Goal: Task Accomplishment & Management: Complete application form

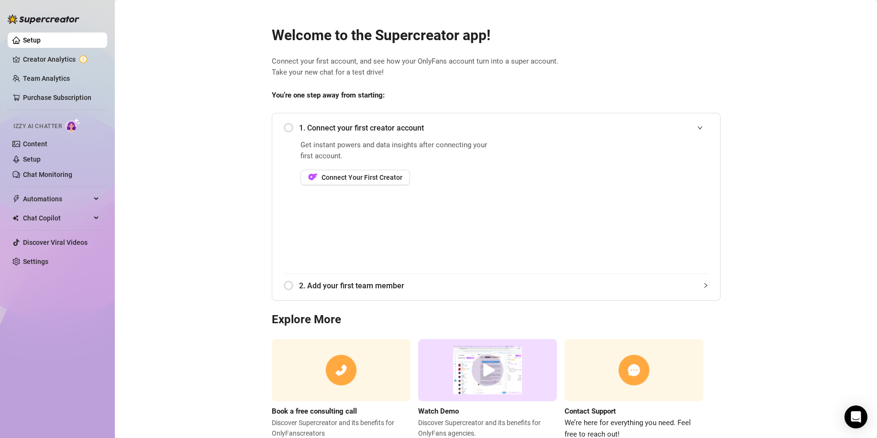
drag, startPoint x: 288, startPoint y: 124, endPoint x: 284, endPoint y: 132, distance: 8.6
click at [285, 130] on div "1. Connect your first creator account" at bounding box center [496, 127] width 425 height 23
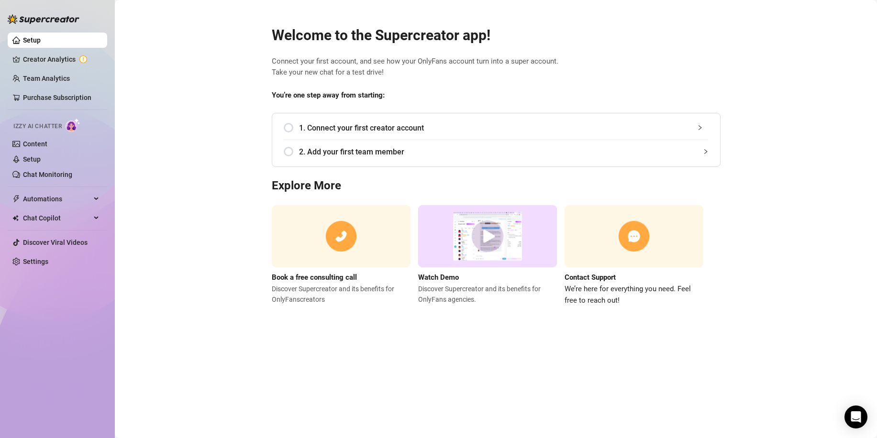
click at [288, 127] on div "1. Connect your first creator account" at bounding box center [496, 127] width 425 height 23
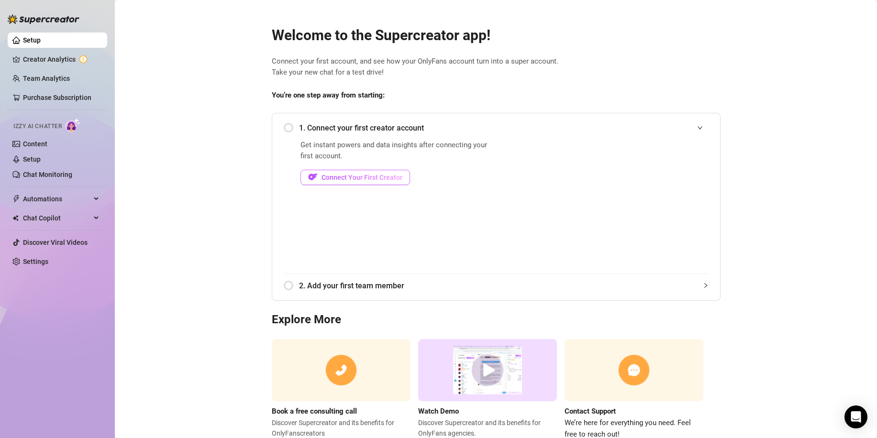
click at [351, 175] on span "Connect Your First Creator" at bounding box center [362, 178] width 81 height 8
click at [386, 178] on span "Connect Your First Creator" at bounding box center [362, 178] width 81 height 8
click at [378, 177] on span "Connect Your First Creator" at bounding box center [362, 178] width 81 height 8
click at [68, 53] on link "Creator Analytics" at bounding box center [61, 59] width 77 height 15
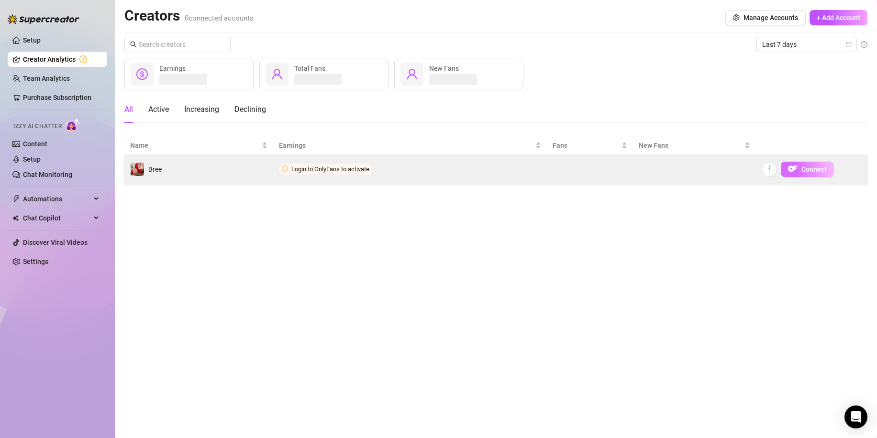
click at [805, 166] on span "Connect" at bounding box center [813, 170] width 25 height 8
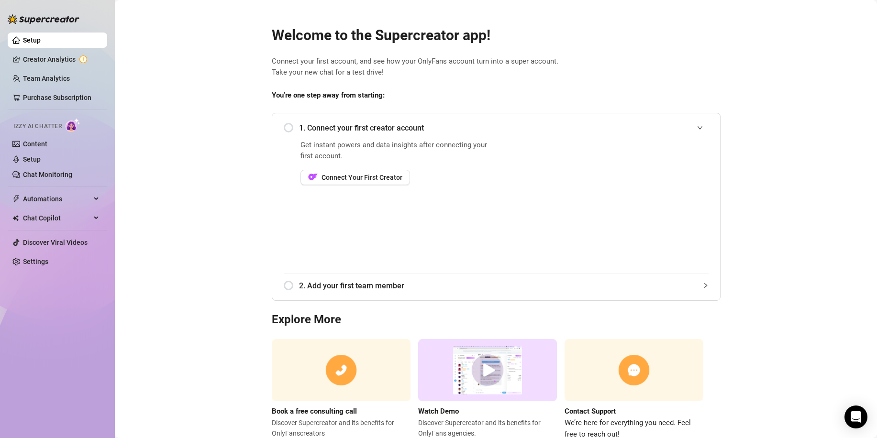
click at [210, 155] on main "Welcome to the Supercreator app! Connect your first account, and see how your O…" at bounding box center [496, 234] width 762 height 469
click at [790, 258] on main "Welcome to the Supercreator app! Connect your first account, and see how your O…" at bounding box center [496, 234] width 762 height 469
click at [354, 179] on span "Connect Your First Creator" at bounding box center [362, 178] width 81 height 8
drag, startPoint x: 833, startPoint y: 95, endPoint x: 828, endPoint y: 97, distance: 5.6
click at [833, 95] on main "Welcome to the Supercreator app! Connect your first account, and see how your O…" at bounding box center [496, 234] width 762 height 469
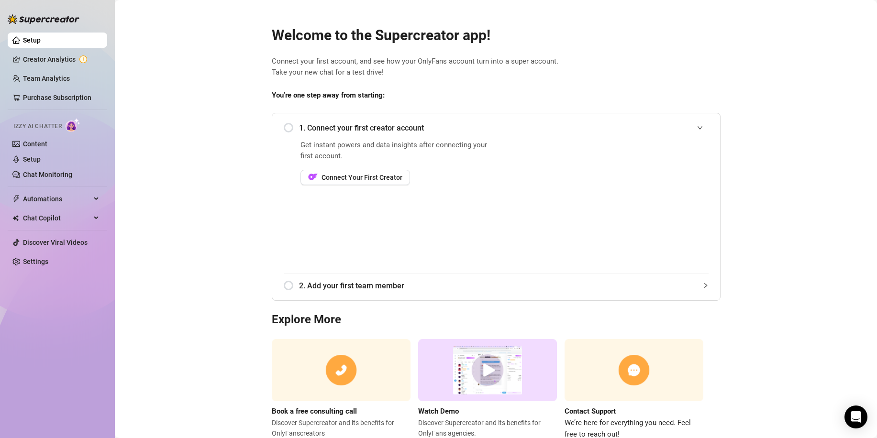
click at [300, 124] on span "1. Connect your first creator account" at bounding box center [504, 128] width 410 height 12
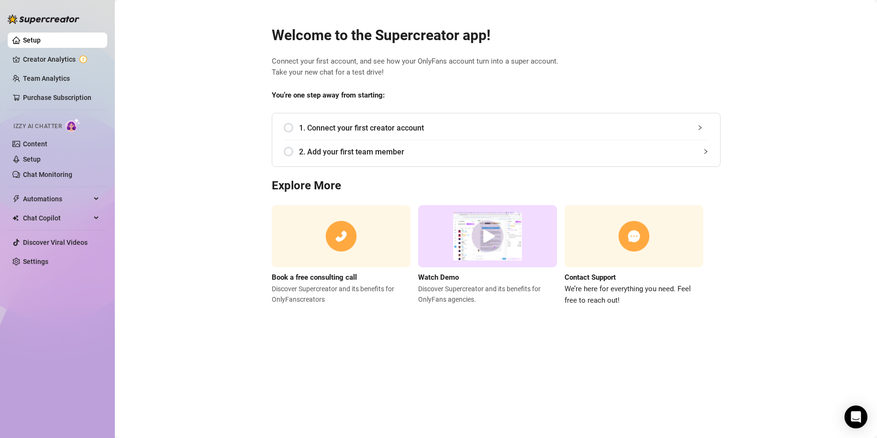
click at [300, 124] on span "1. Connect your first creator account" at bounding box center [504, 128] width 410 height 12
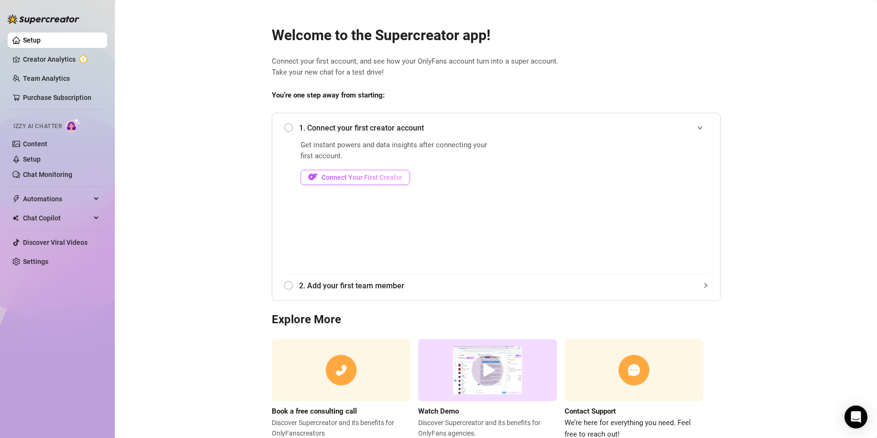
click at [322, 179] on span "Connect Your First Creator" at bounding box center [362, 178] width 81 height 8
click at [336, 178] on span "Connect Your First Creator" at bounding box center [362, 178] width 81 height 8
click at [51, 63] on link "Creator Analytics" at bounding box center [61, 59] width 77 height 15
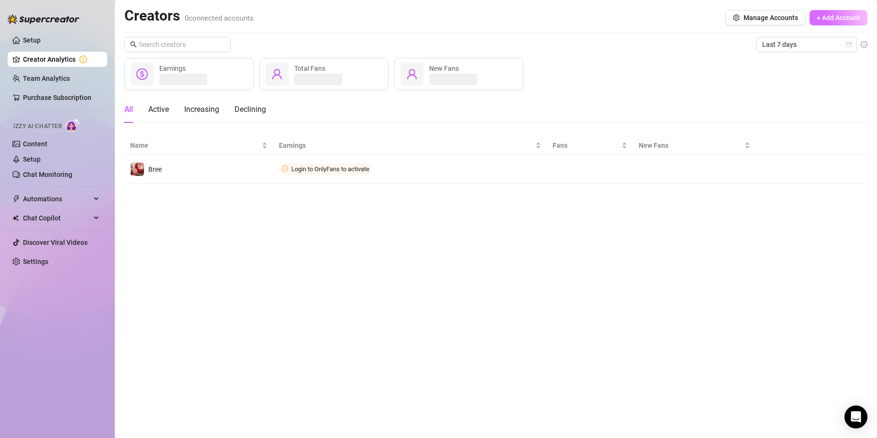
click at [827, 17] on span "+ Add Account" at bounding box center [839, 18] width 44 height 8
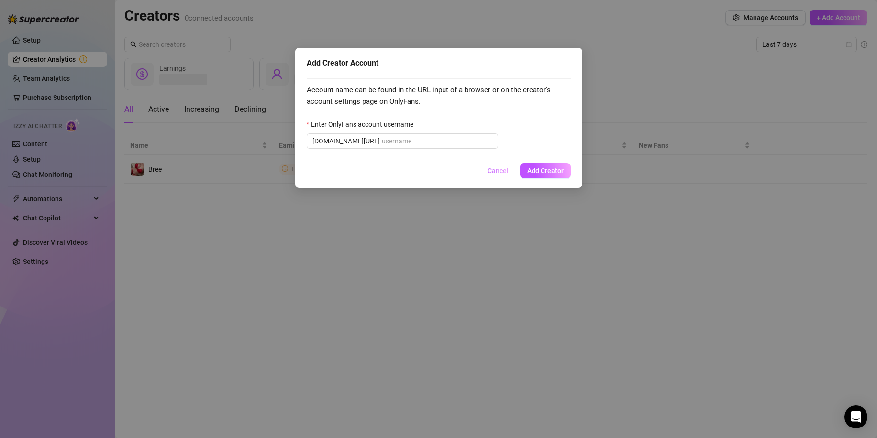
click at [495, 176] on button "Cancel" at bounding box center [498, 170] width 36 height 15
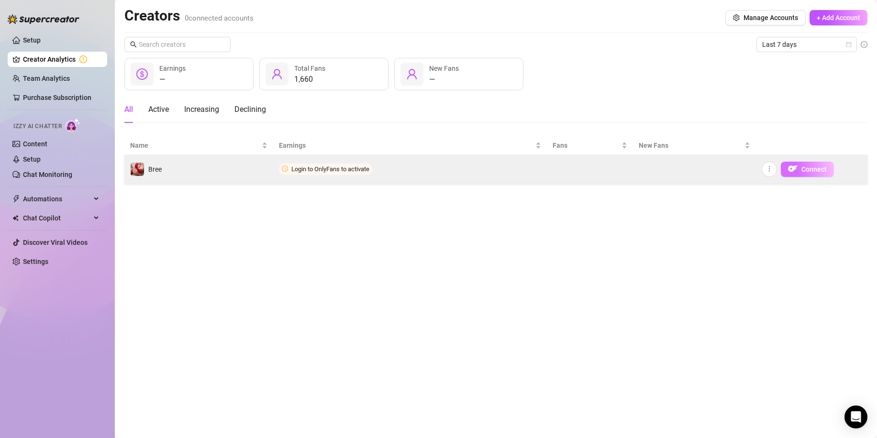
click at [813, 168] on span "Connect" at bounding box center [813, 170] width 25 height 8
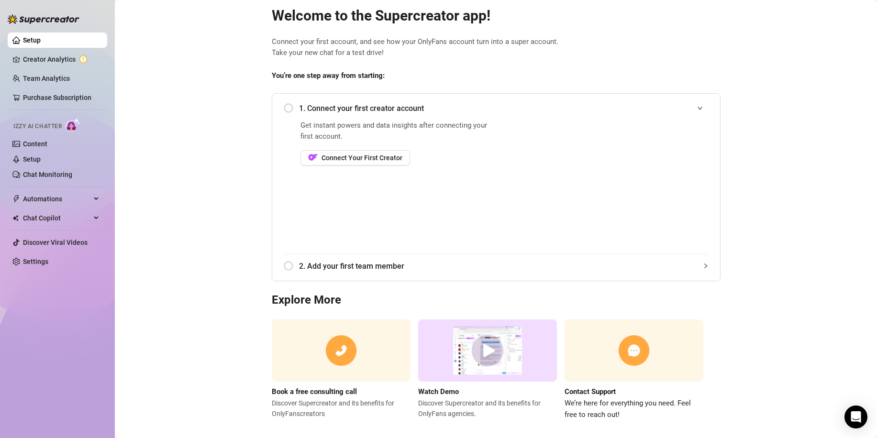
scroll to position [31, 0]
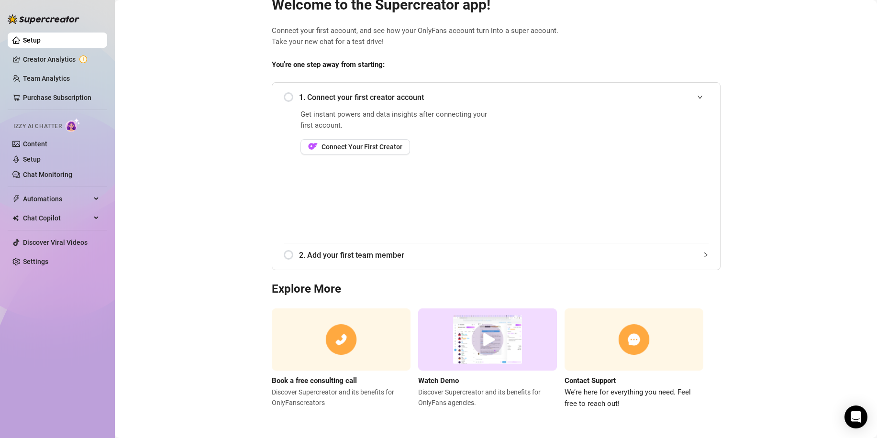
click at [155, 98] on main "Welcome to the Supercreator app! Connect your first account, and see how your O…" at bounding box center [496, 203] width 762 height 469
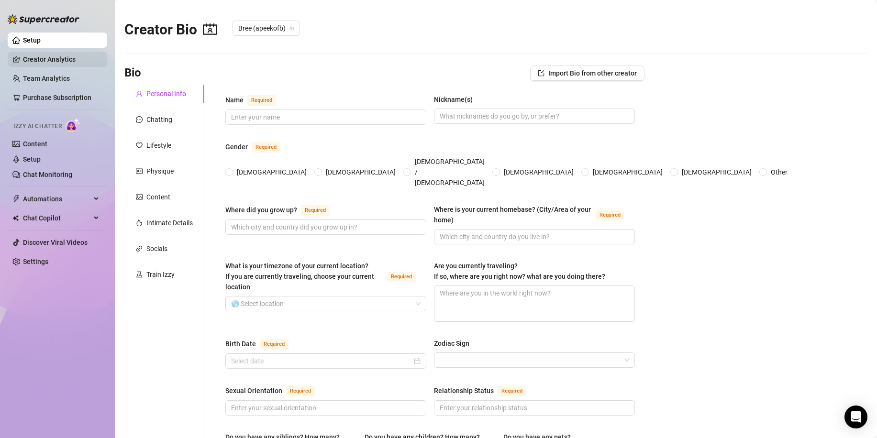
click at [46, 61] on link "Creator Analytics" at bounding box center [61, 59] width 77 height 15
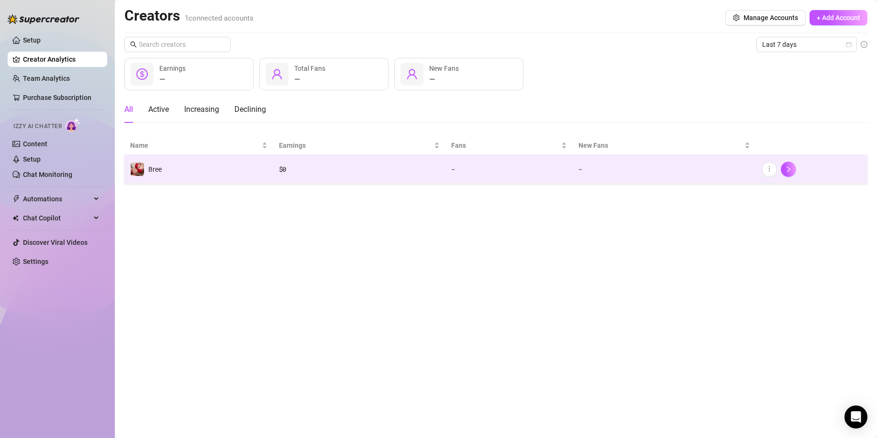
click at [390, 177] on td "$ 0" at bounding box center [359, 169] width 172 height 29
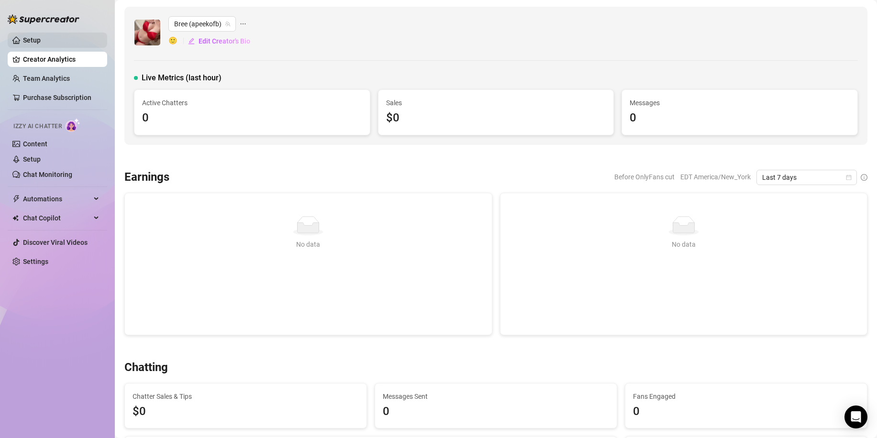
click at [41, 42] on link "Setup" at bounding box center [32, 40] width 18 height 8
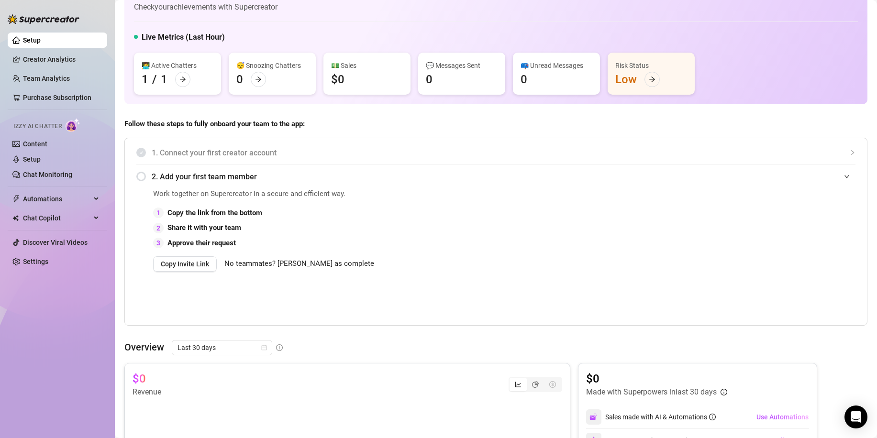
scroll to position [48, 0]
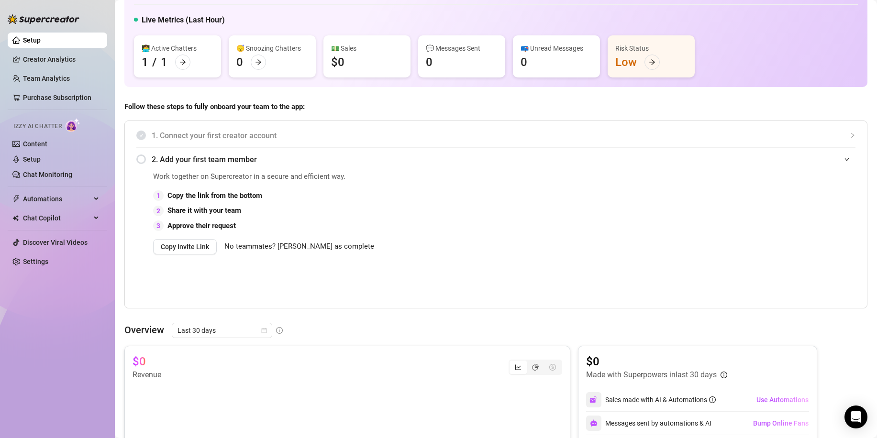
click at [288, 246] on span "No teammates? [PERSON_NAME] as complete" at bounding box center [299, 246] width 150 height 11
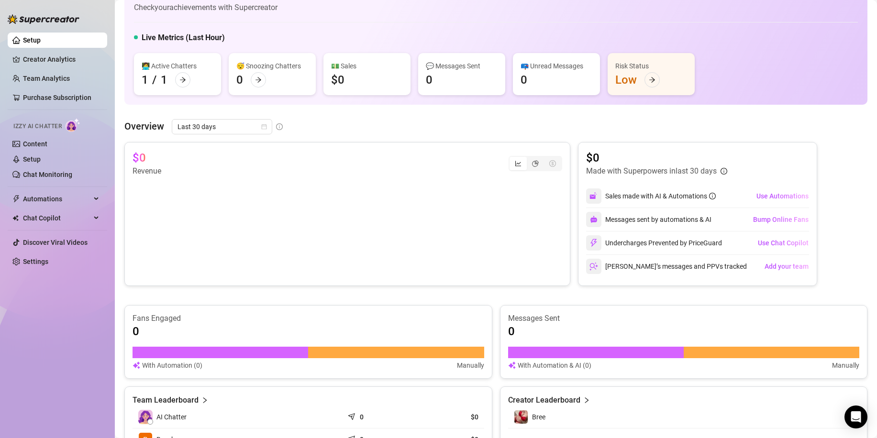
scroll to position [13, 0]
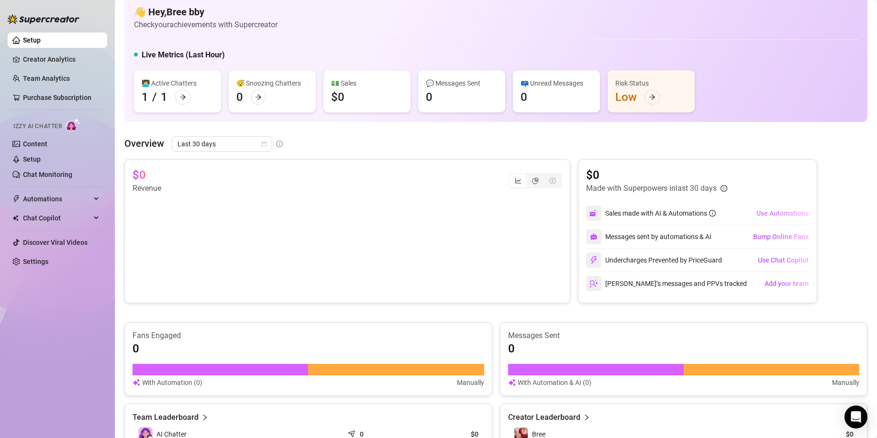
click at [772, 211] on span "Use Automations" at bounding box center [782, 214] width 52 height 8
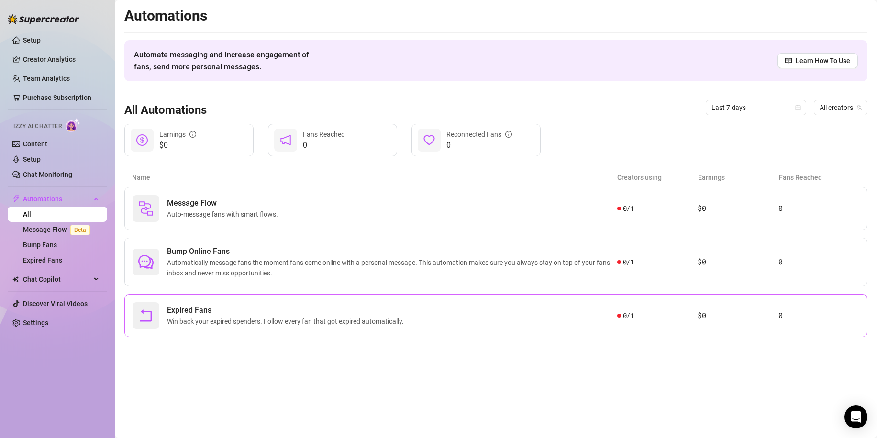
click at [436, 312] on div "Expired Fans Win back your expired spenders. Follow every fan that got expired …" at bounding box center [375, 315] width 485 height 27
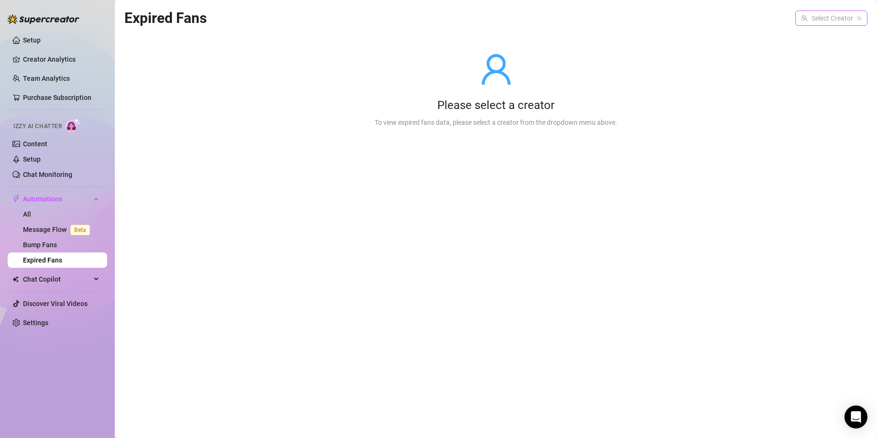
click at [823, 17] on input "search" at bounding box center [827, 18] width 52 height 14
click at [516, 91] on div "Please select a creator To view expired fans data, please select a creator from…" at bounding box center [495, 90] width 273 height 122
click at [810, 18] on input "search" at bounding box center [827, 18] width 52 height 14
click at [810, 34] on img at bounding box center [808, 38] width 11 height 11
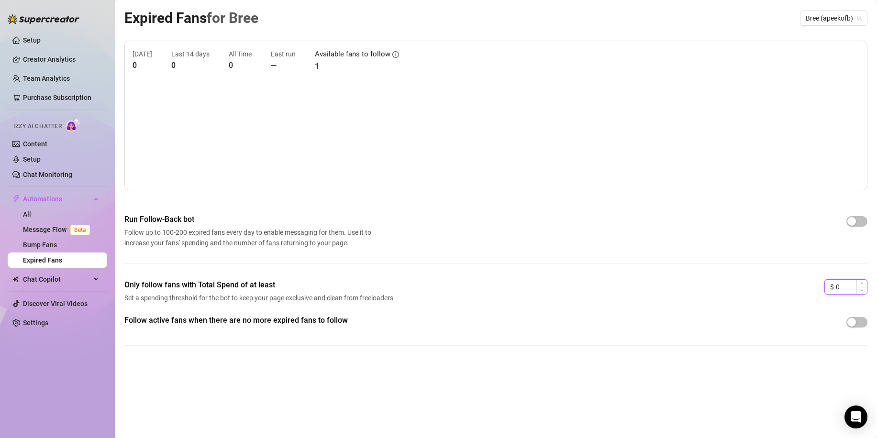
drag, startPoint x: 842, startPoint y: 285, endPoint x: 837, endPoint y: 283, distance: 5.5
click at [837, 283] on input "0" at bounding box center [851, 287] width 31 height 14
type input "25"
click at [761, 356] on div "Follow active fans when there are no more expired fans to follow" at bounding box center [495, 338] width 743 height 46
click at [567, 377] on div "Expired Fans for Bree Bree (apeekofb) Today 0 Last 14 days 0 All Time 0 Last ru…" at bounding box center [495, 208] width 743 height 403
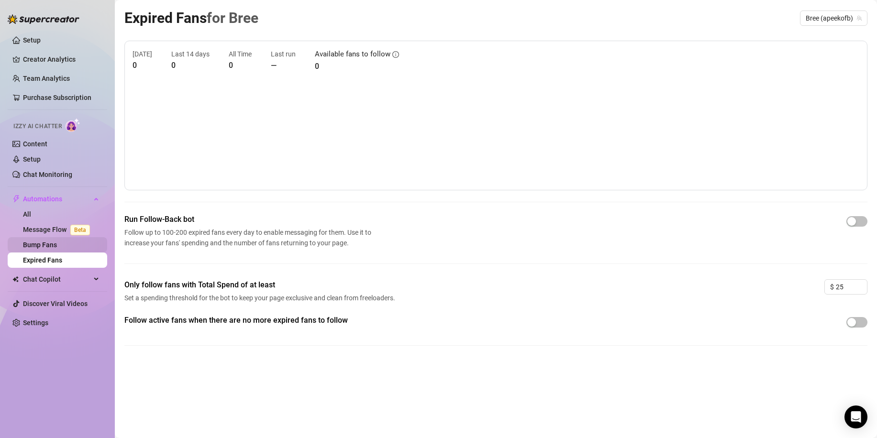
click at [57, 243] on link "Bump Fans" at bounding box center [40, 245] width 34 height 8
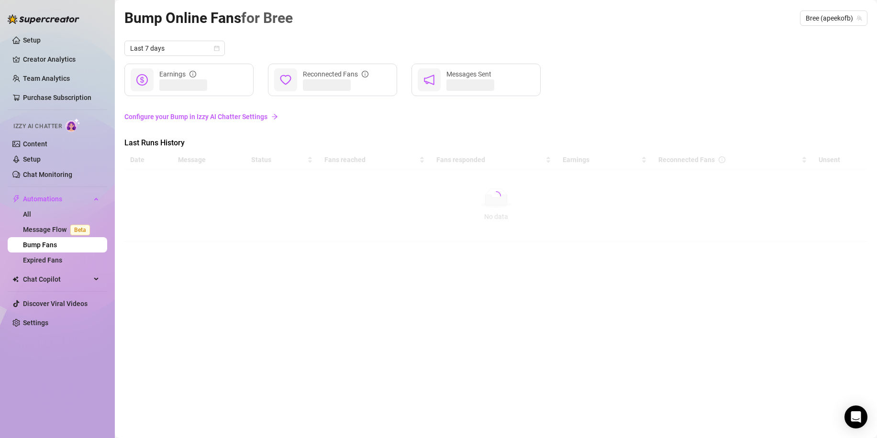
click at [214, 120] on link "Configure your Bump in Izzy AI Chatter Settings" at bounding box center [495, 116] width 743 height 11
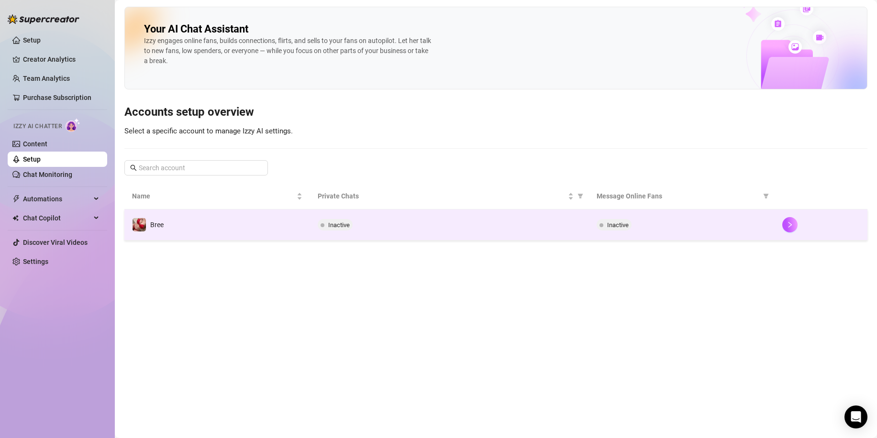
click at [283, 232] on td "Bree" at bounding box center [217, 225] width 186 height 31
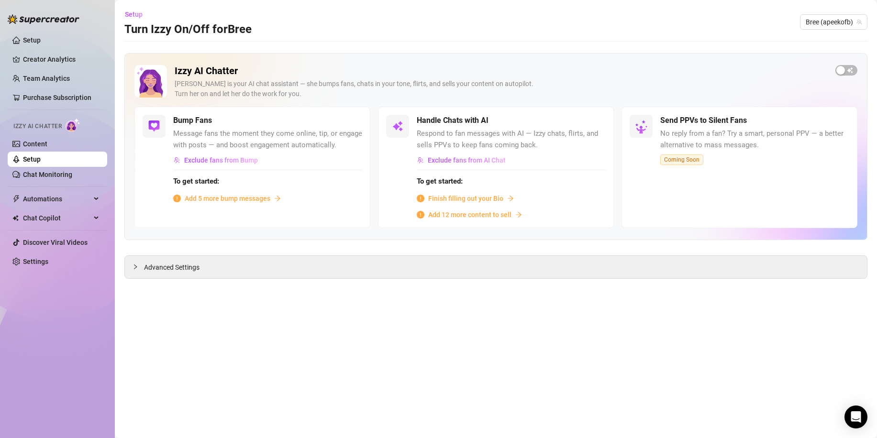
click at [483, 198] on span "Finish filling out your Bio" at bounding box center [465, 198] width 75 height 11
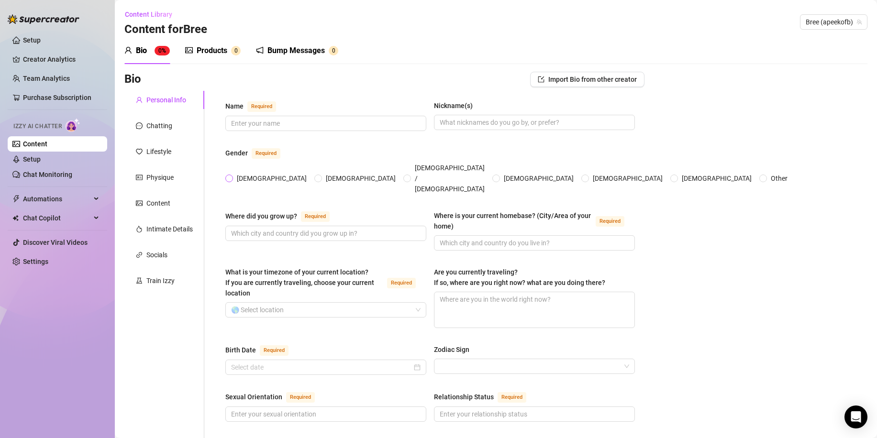
click at [233, 173] on label "Female" at bounding box center [267, 178] width 85 height 11
click at [232, 176] on input "Female" at bounding box center [230, 179] width 4 height 6
radio input "true"
click at [312, 121] on input "Name Required" at bounding box center [325, 123] width 188 height 11
type input "Bree"
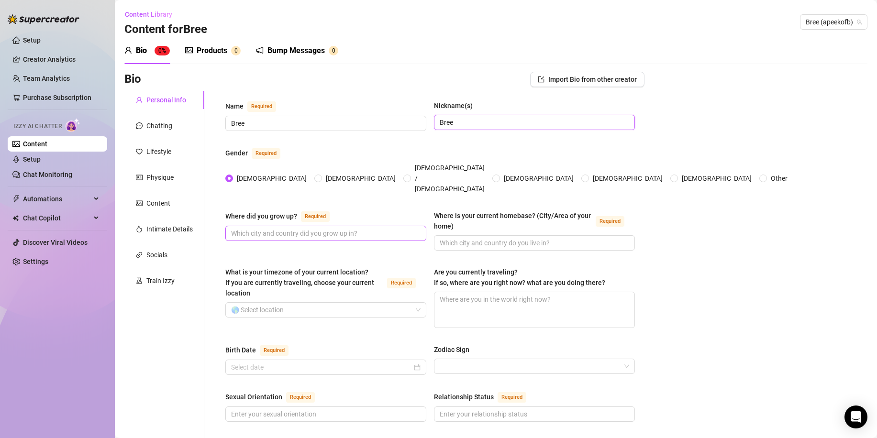
type input "Bree"
click at [371, 228] on input "Where did you grow up? Required" at bounding box center [325, 233] width 188 height 11
type input "NJ"
click at [510, 238] on input "Where is your current homebase? (City/Area of your home) Required" at bounding box center [534, 243] width 188 height 11
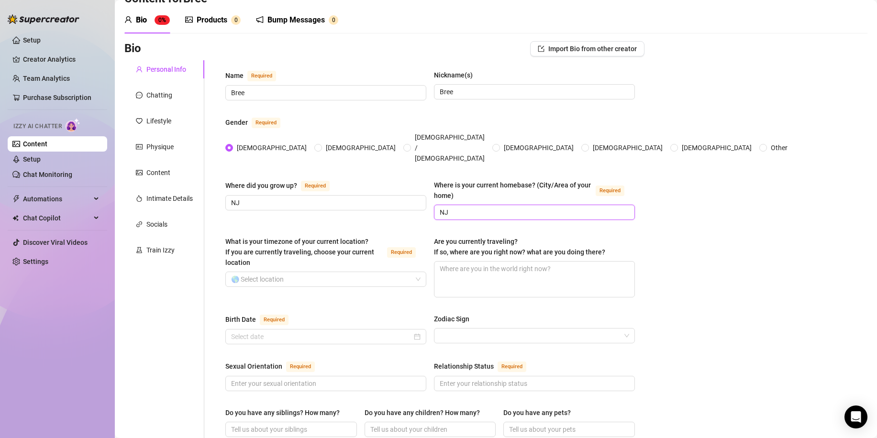
scroll to position [48, 0]
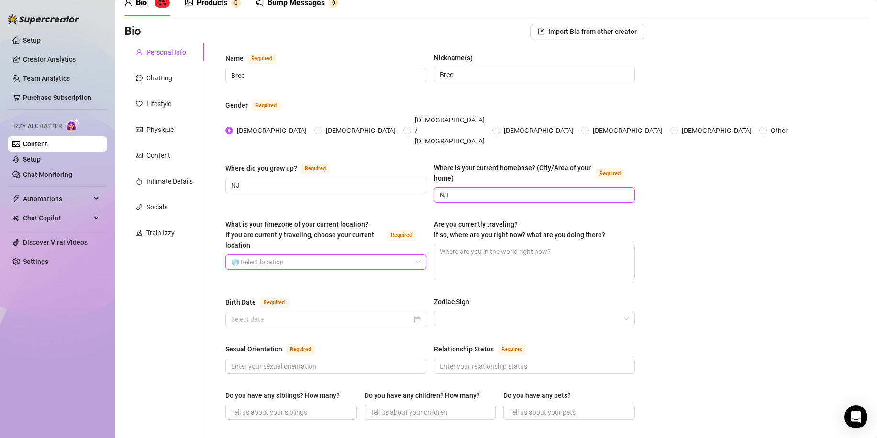
type input "NJ"
click at [377, 255] on input "What is your timezone of your current location? If you are currently traveling,…" at bounding box center [321, 262] width 181 height 14
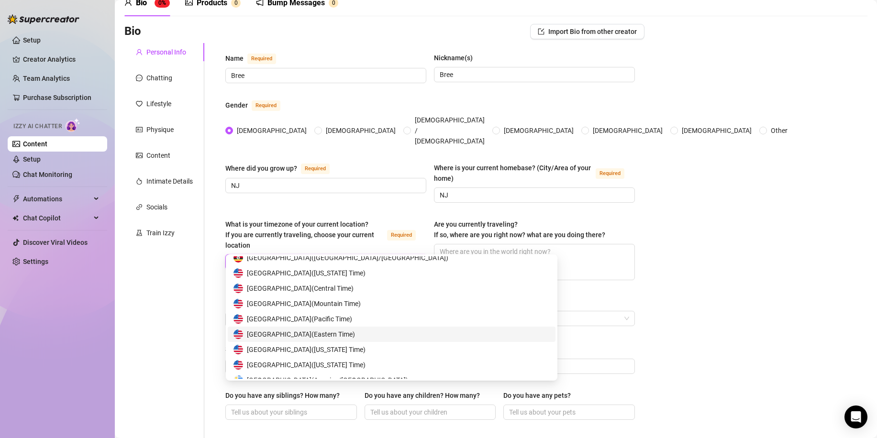
scroll to position [4736, 0]
click at [376, 320] on div "United States of America ( Eastern Time )" at bounding box center [391, 319] width 316 height 11
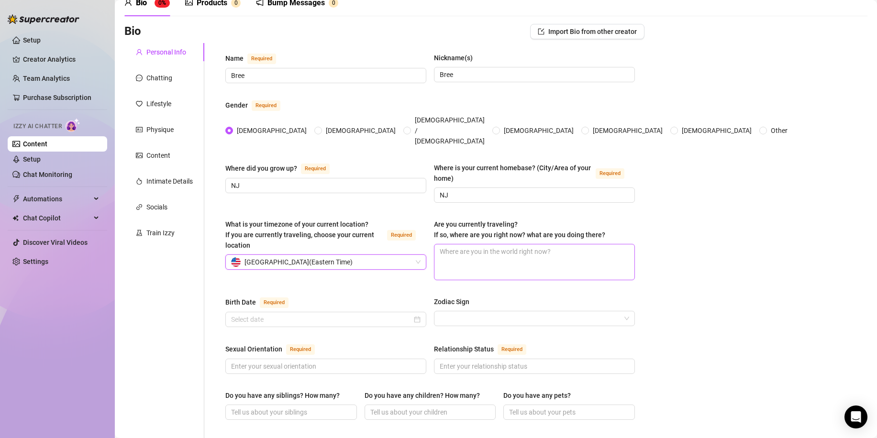
scroll to position [96, 0]
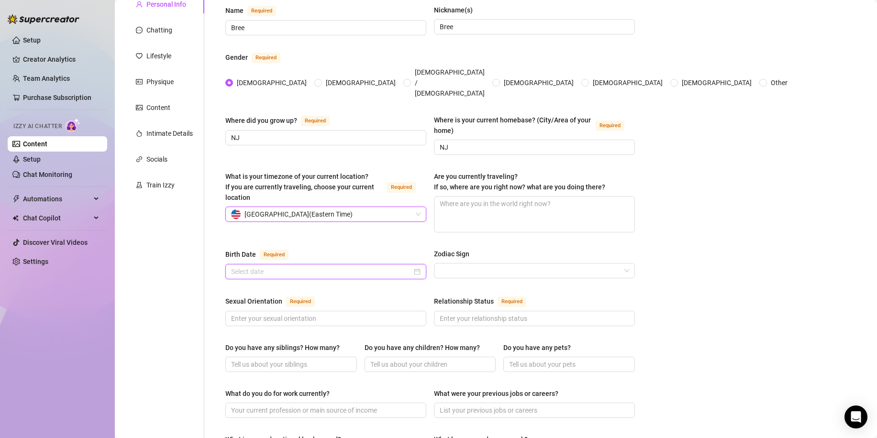
click at [371, 266] on input "Birth Date Required" at bounding box center [321, 271] width 181 height 11
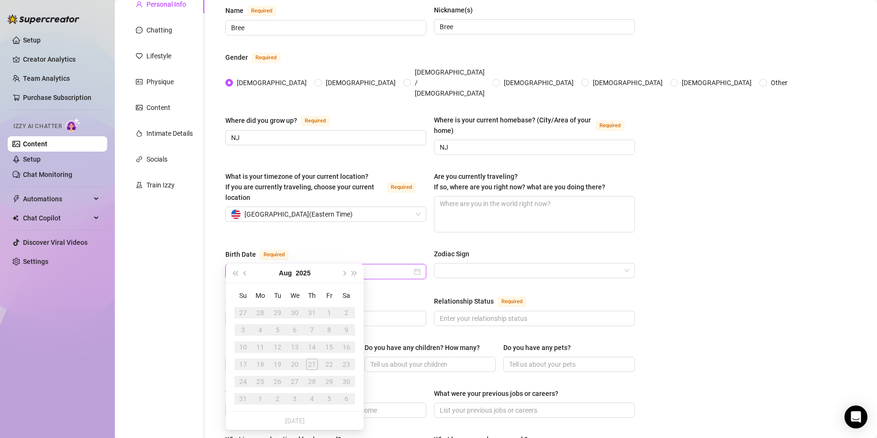
type input "11/07/1995"
click at [374, 269] on div "Birth Date Required Zodiac Sign" at bounding box center [430, 268] width 410 height 39
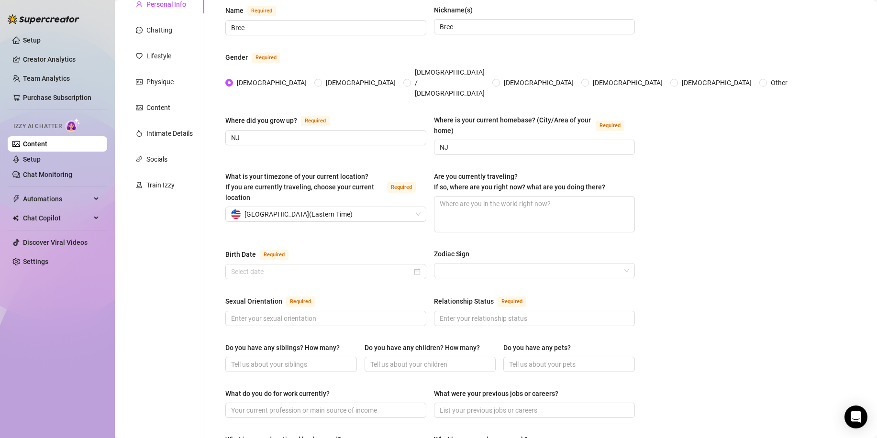
click at [306, 249] on div "Birth Date Required" at bounding box center [325, 256] width 201 height 15
click at [328, 266] on input "Birth Date Required" at bounding box center [321, 271] width 181 height 11
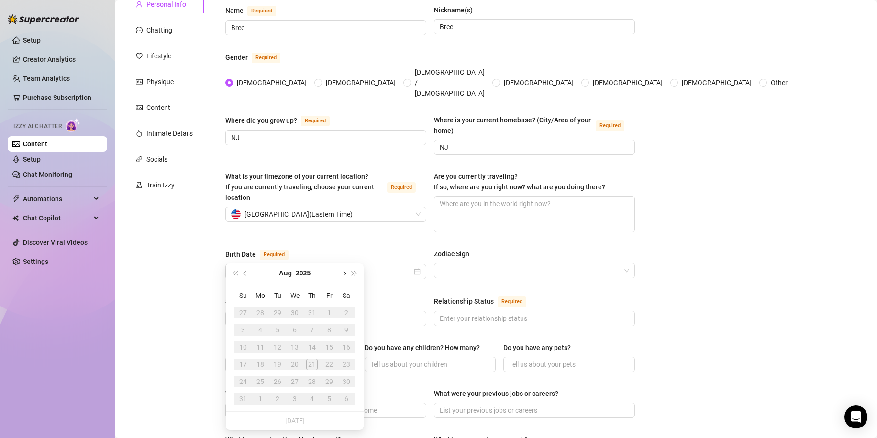
click at [344, 272] on span "Next month (PageDown)" at bounding box center [343, 273] width 5 height 5
click at [245, 275] on span "Previous month (PageUp)" at bounding box center [246, 273] width 5 height 5
click at [245, 274] on span "Previous month (PageUp)" at bounding box center [246, 273] width 5 height 5
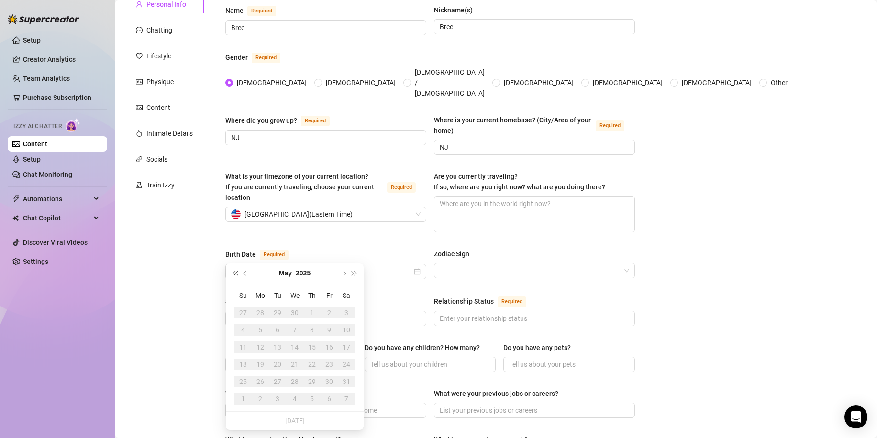
click at [235, 276] on button "Last year (Control + left)" at bounding box center [235, 273] width 11 height 19
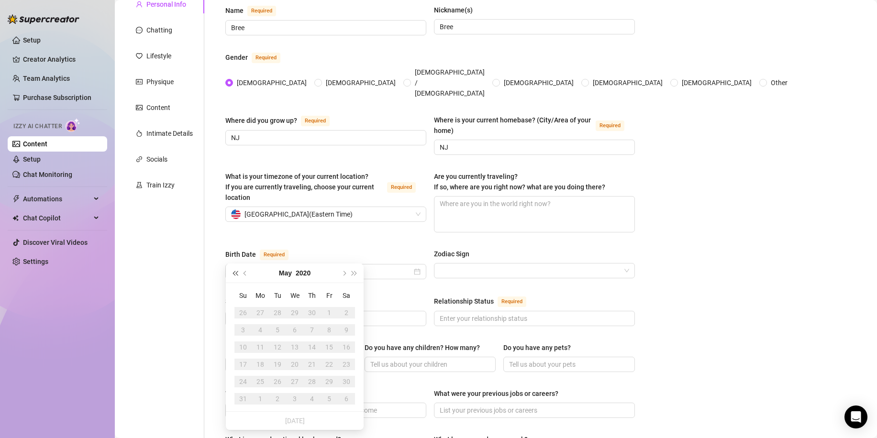
click at [235, 276] on button "Last year (Control + left)" at bounding box center [235, 273] width 11 height 19
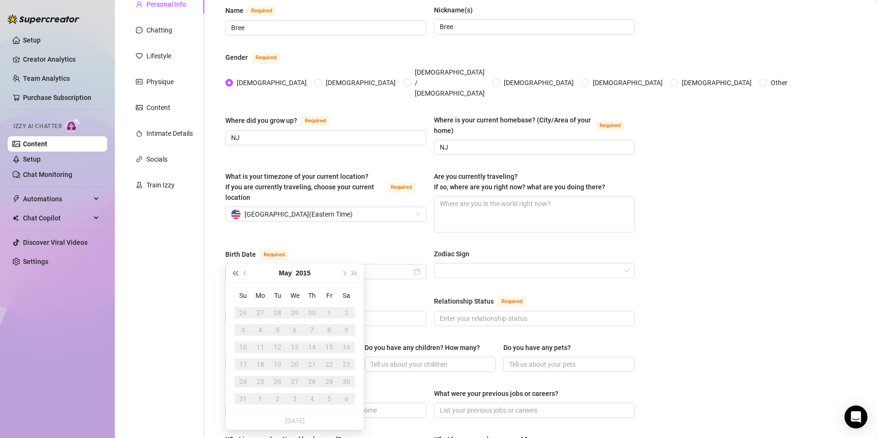
click at [235, 276] on button "Last year (Control + left)" at bounding box center [235, 273] width 11 height 19
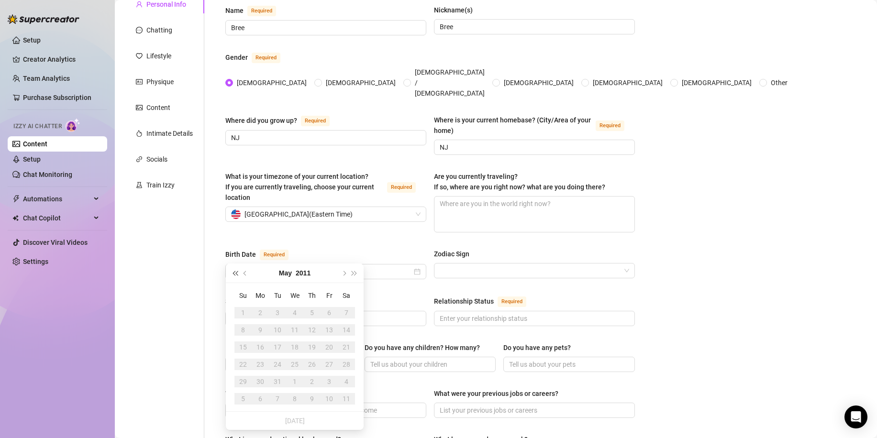
click at [235, 276] on button "Last year (Control + left)" at bounding box center [235, 273] width 11 height 19
click at [234, 276] on button "Last year (Control + left)" at bounding box center [235, 273] width 11 height 19
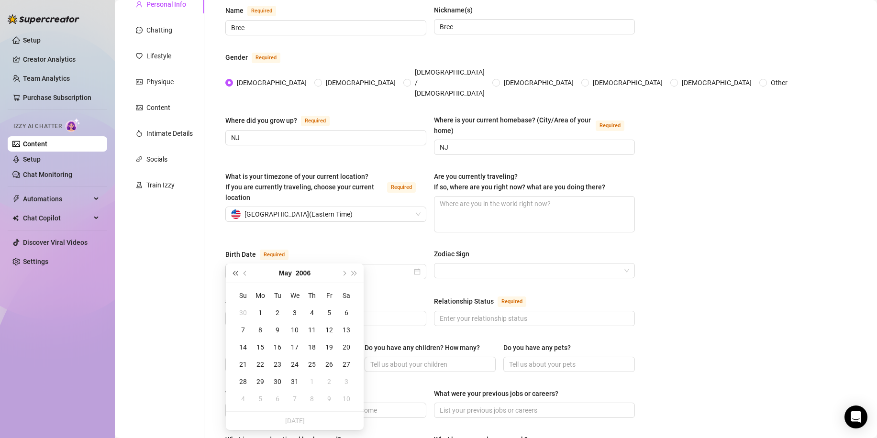
click at [234, 276] on button "Last year (Control + left)" at bounding box center [235, 273] width 11 height 19
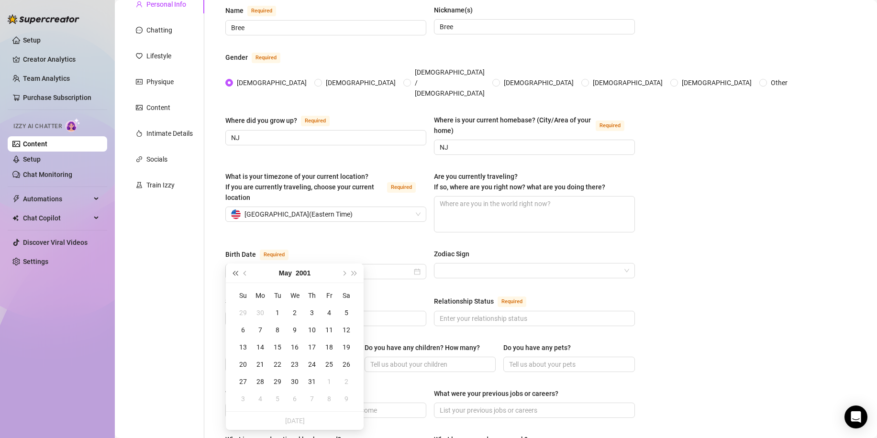
click at [234, 276] on button "Last year (Control + left)" at bounding box center [235, 273] width 11 height 19
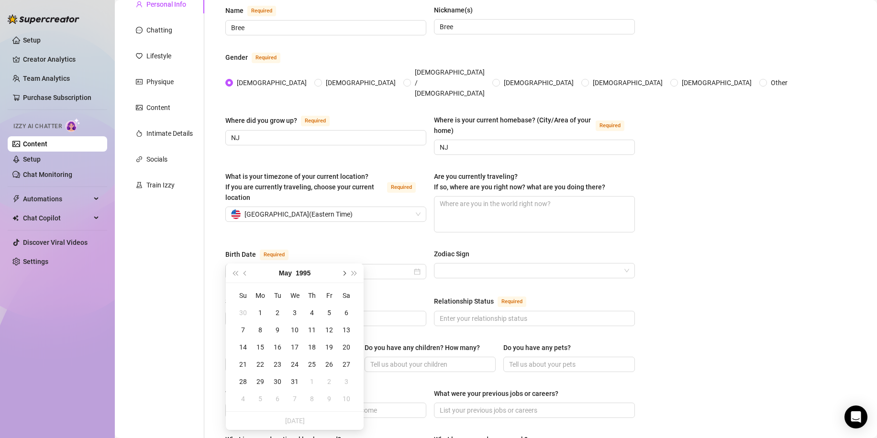
click at [344, 273] on span "Next month (PageDown)" at bounding box center [343, 273] width 5 height 5
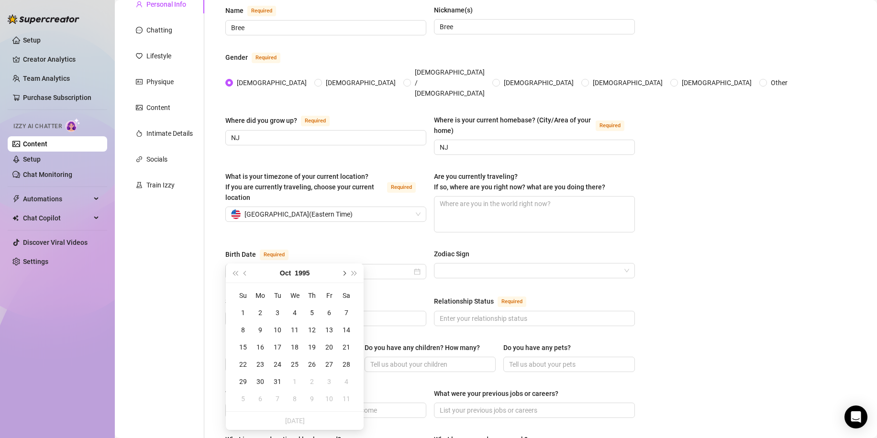
click at [344, 273] on span "Next month (PageDown)" at bounding box center [343, 273] width 5 height 5
type input "November 7th, 1995"
click at [278, 330] on div "7" at bounding box center [277, 329] width 11 height 11
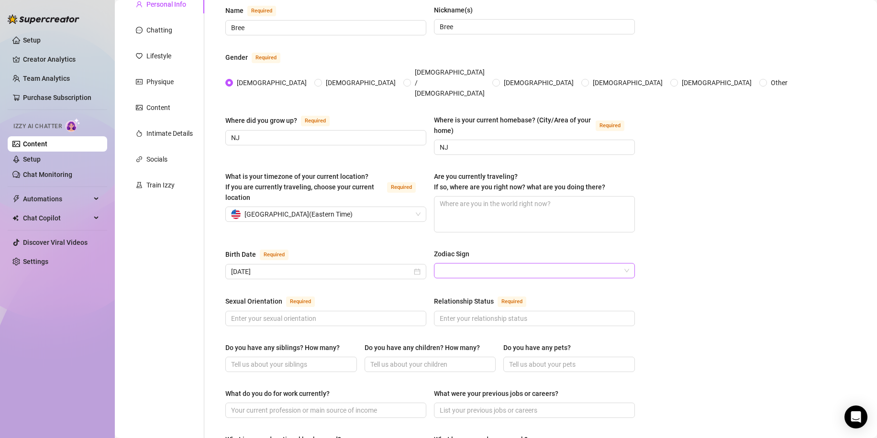
click at [576, 264] on input "Zodiac Sign" at bounding box center [530, 271] width 181 height 14
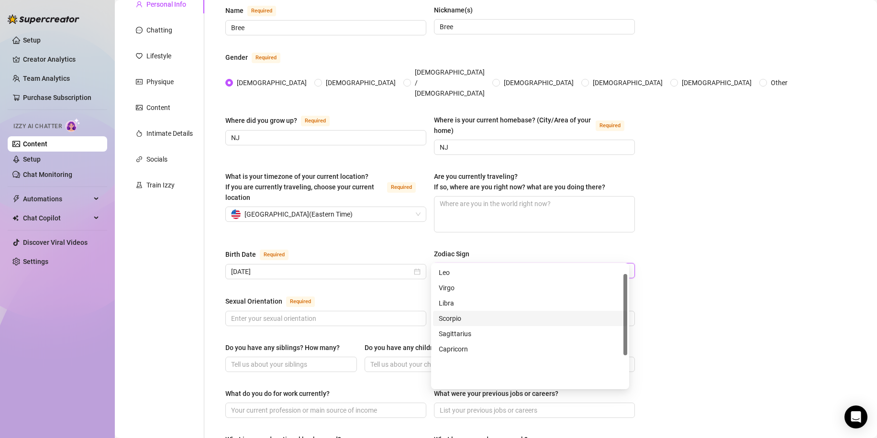
scroll to position [13, 0]
click at [520, 367] on div "Scorpio" at bounding box center [530, 366] width 183 height 11
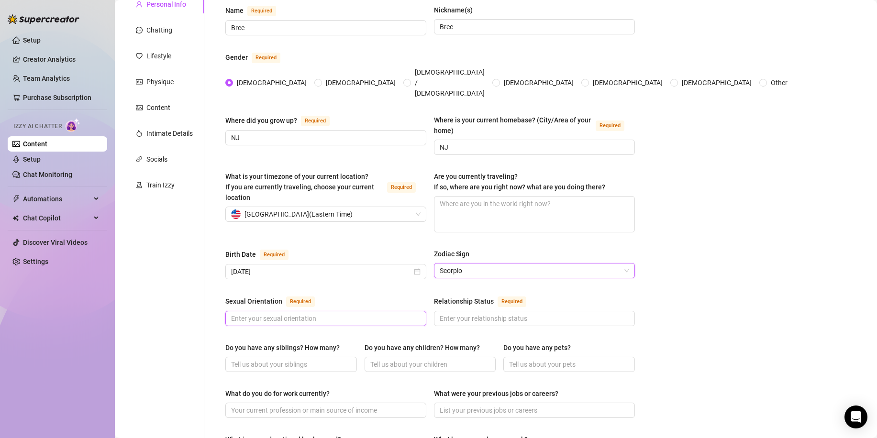
click at [355, 313] on input "Sexual Orientation Required" at bounding box center [325, 318] width 188 height 11
type input "Bi"
type input "A"
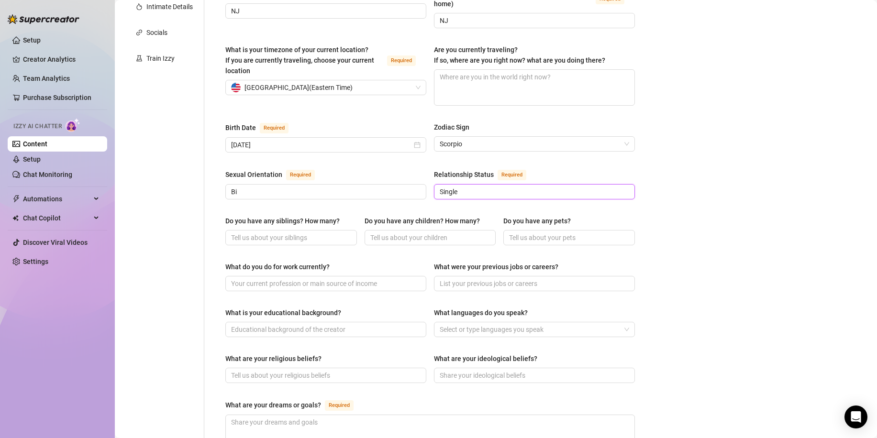
scroll to position [239, 0]
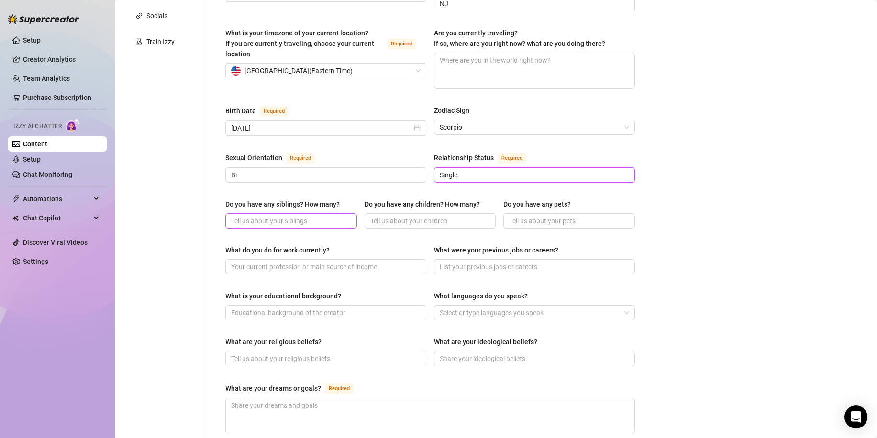
type input "Single"
click at [338, 216] on input "Do you have any siblings? How many?" at bounding box center [290, 221] width 118 height 11
type input "1 Sister who is younger"
click at [457, 216] on input "Do you have any children? How many?" at bounding box center [429, 221] width 118 height 11
click at [525, 216] on input "Do you have any pets?" at bounding box center [568, 221] width 118 height 11
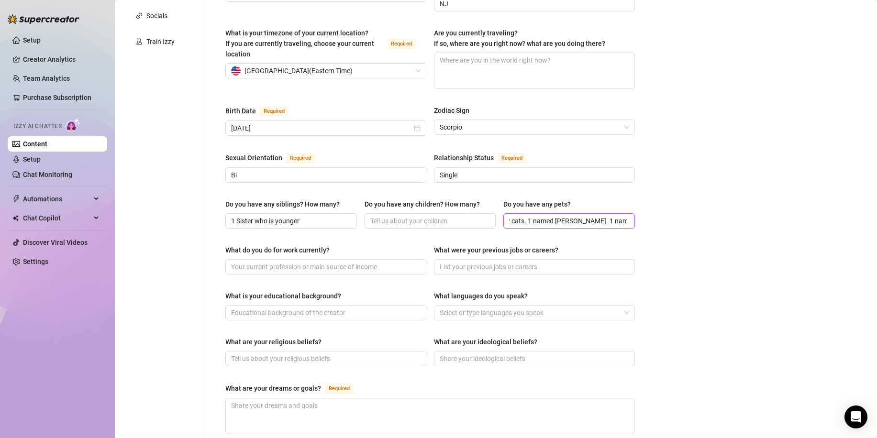
scroll to position [0, 0]
type input "2 cats. 1 named hendrix. 1 named Chai."
click at [356, 262] on input "What do you do for work currently?" at bounding box center [325, 267] width 188 height 11
type input "full time content creator"
type input "Streamer"
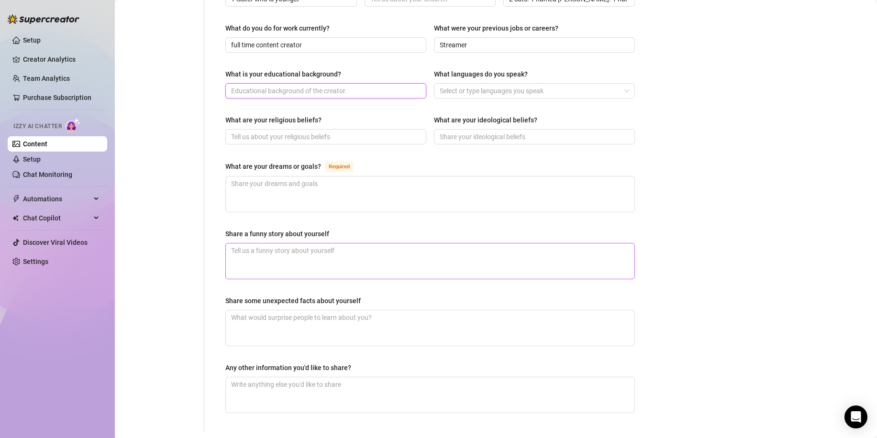
scroll to position [478, 0]
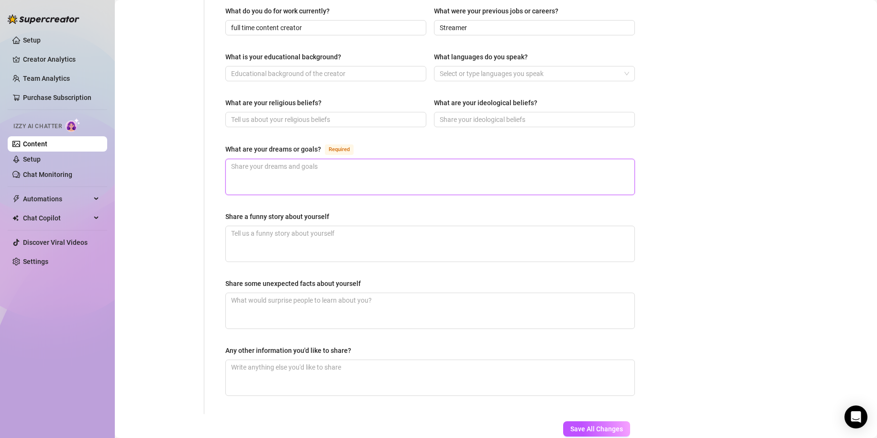
click at [362, 159] on textarea "What are your dreams or goals? Required" at bounding box center [430, 176] width 409 height 35
type textarea "i"
type textarea "id"
type textarea "id l"
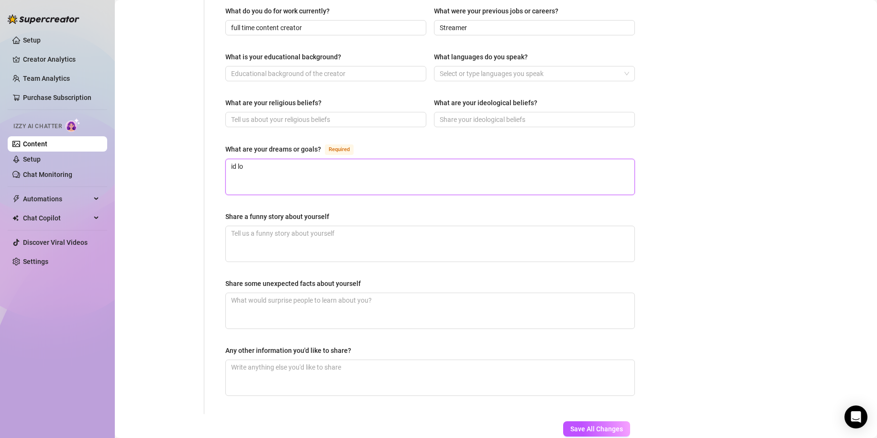
type textarea "id lov"
type textarea "id love"
type textarea "id love o"
type textarea "id love"
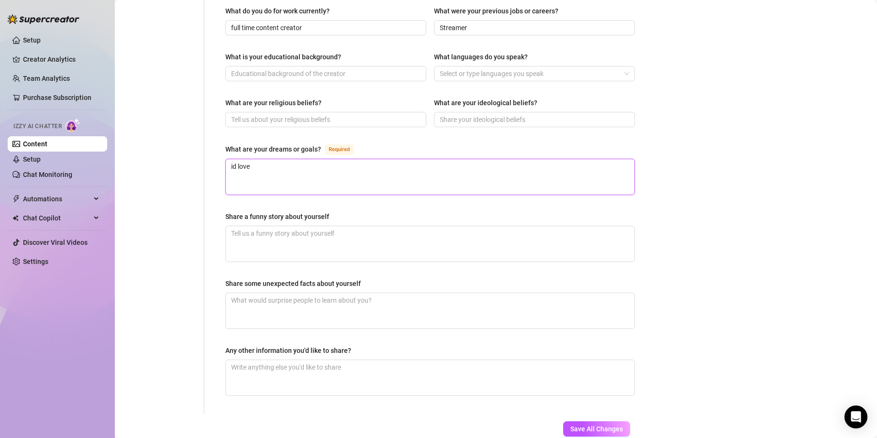
type textarea "id love t"
type textarea "id love to"
type textarea "id love to bu"
type textarea "id love to buy"
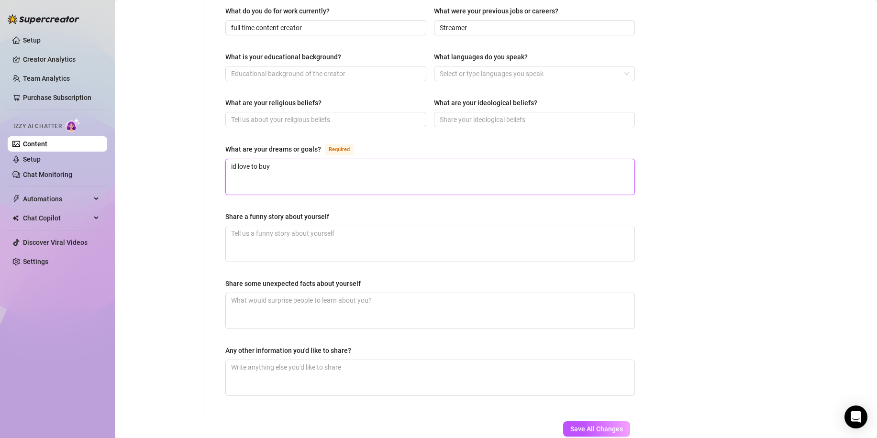
type textarea "id love to buy"
type textarea "id love to buy m"
type textarea "id love to buy my"
type textarea "id love to buy my m"
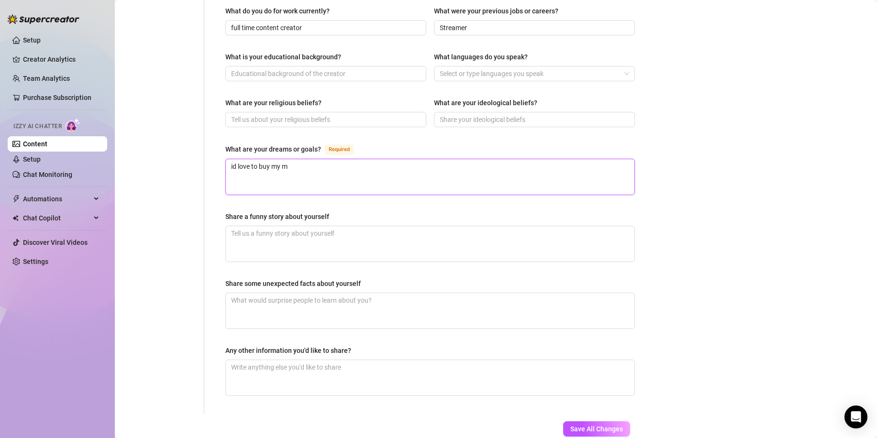
type textarea "id love to buy my mo"
type textarea "id love to buy my mom"
type textarea "id love to buy my mom a"
type textarea "id love to buy my mom a h"
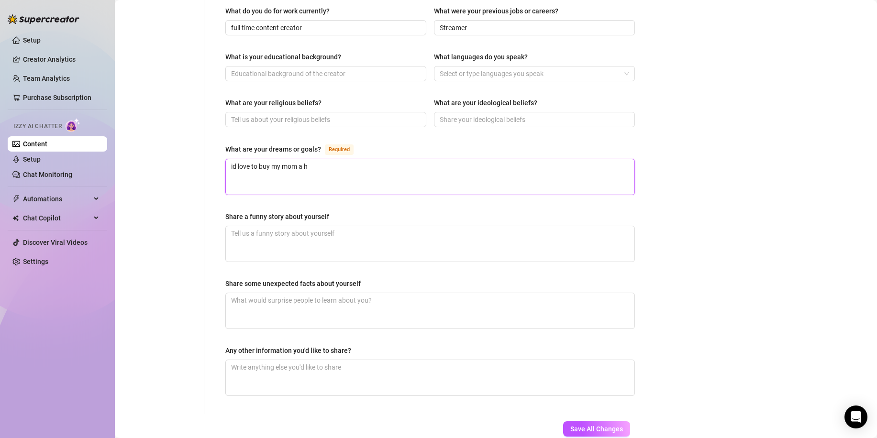
type textarea "id love to buy my mom a ho"
type textarea "id love to buy my mom a hous"
type textarea "id love to buy my mom a house"
type textarea "id love to buy my mom a house o"
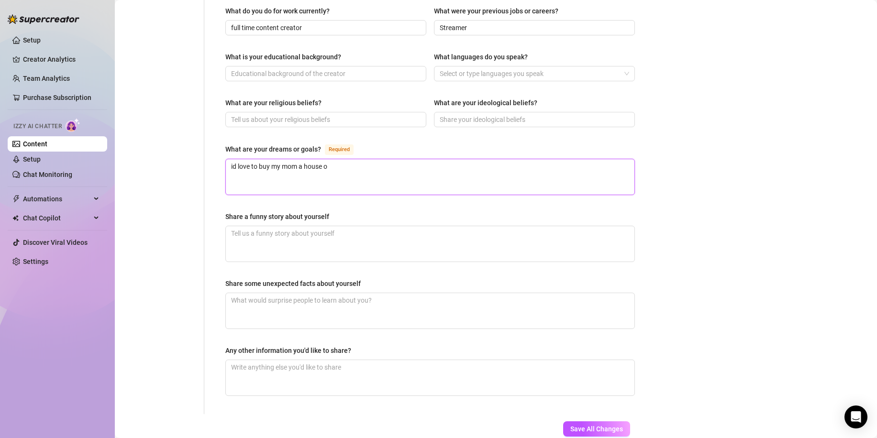
type textarea "id love to buy my mom a house on"
type textarea "id love to buy my mom a house one"
type textarea "id love to buy my mom a house one d"
type textarea "id love to buy my mom a house one da"
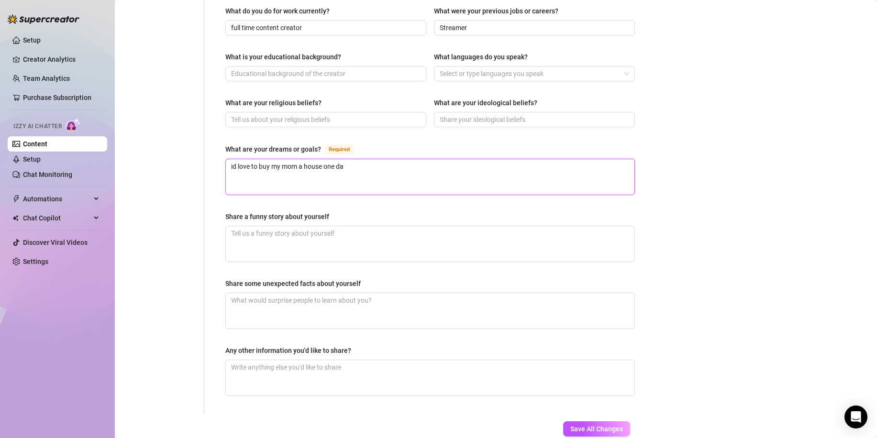
type textarea "id love to buy my mom a house one day"
type textarea "id love to buy my mom a house one day,"
type textarea "id love to buy my mom a house one day, b"
type textarea "id love to buy my mom a house one day, bu"
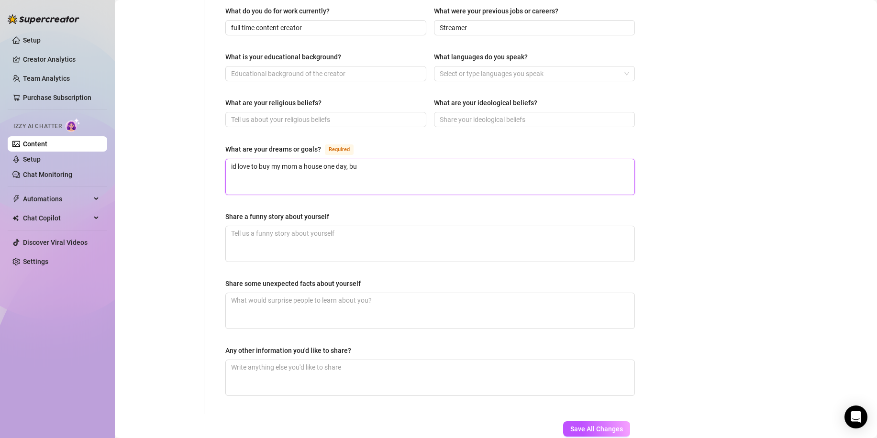
type textarea "id love to buy my mom a house one day, but"
type textarea "id love to buy my mom a house one day, but my"
type textarea "id love to buy my mom a house one day, but mys"
type textarea "id love to buy my mom a house one day, but myse"
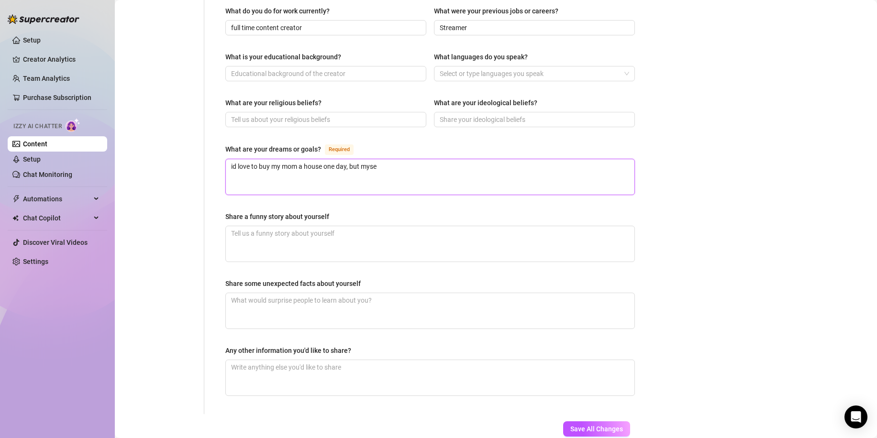
type textarea "id love to buy my mom a house one day, but mysel"
type textarea "id love to buy my mom a house one day, but myself"
type textarea "id love to buy my mom a house one day, but myself a"
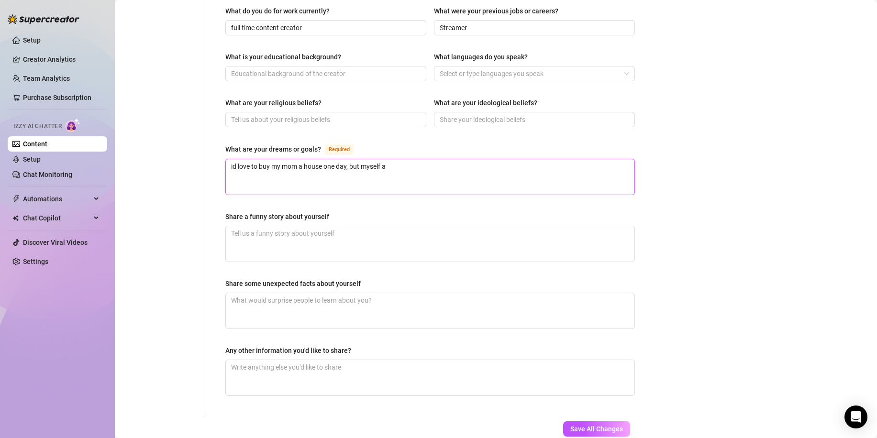
type textarea "id love to buy my mom a house one day, but myself a h"
type textarea "id love to buy my mom a house one day, but myself a ho"
type textarea "id love to buy my mom a house one day, but myself a hom"
type textarea "id love to buy my mom a house one day, but myself a home"
type textarea "id love to buy my mom a house one day, but myself a home."
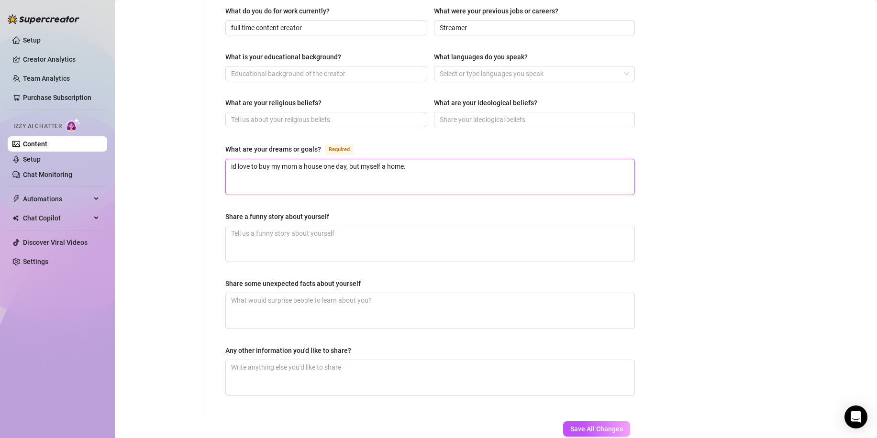
type textarea "id love to buy my mom a house one day, but myself a home."
type textarea "id love to buy my mom a house one day, but myself a home. o"
type textarea "id love to buy my mom a house one day, but myself a home. ow"
type textarea "id love to buy my mom a house one day, but myself a home. own"
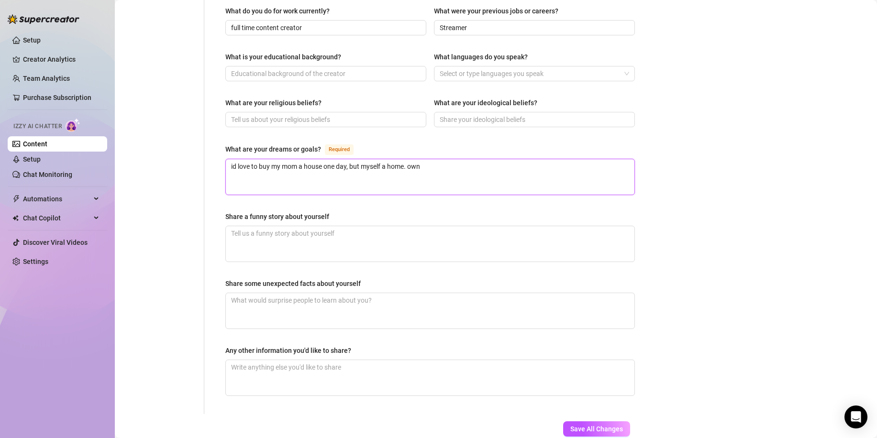
type textarea "id love to buy my mom a house one day, but myself a home. own a"
type textarea "id love to buy my mom a house one day, but myself a home. own a c"
type textarea "id love to buy my mom a house one day, but myself a home. own a ca"
type textarea "id love to buy my mom a house one day, but myself a home. own a cat"
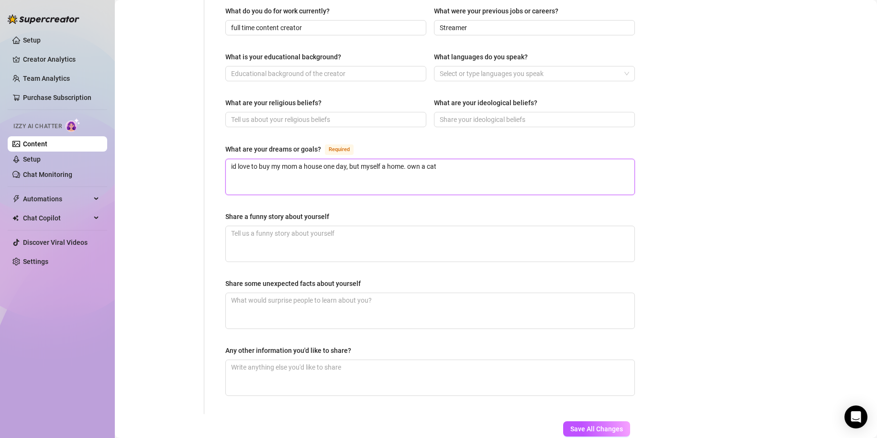
type textarea "id love to buy my mom a house one day, but myself a home. own a cat"
type textarea "id love to buy my mom a house one day, but myself a home. own a cat f"
type textarea "id love to buy my mom a house one day, but myself a home. own a cat fa"
type textarea "id love to buy my mom a house one day, but myself a home. own a cat far"
type textarea "id love to buy my mom a house one day, but myself a home. own a cat fa"
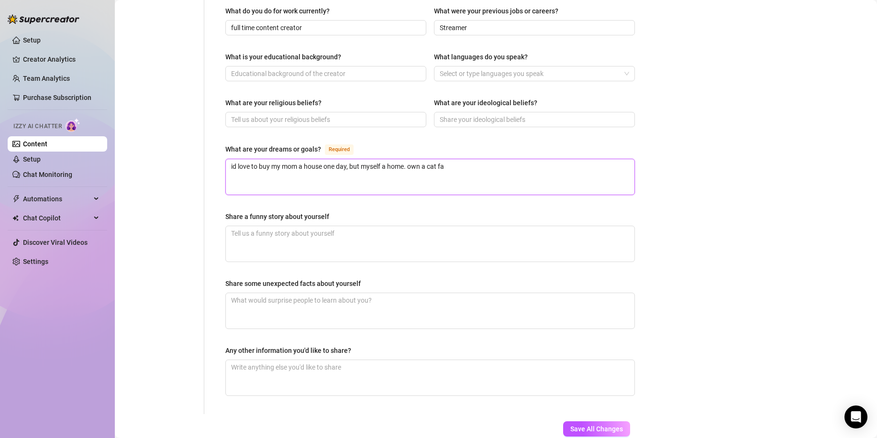
type textarea "id love to buy my mom a house one day, but myself a home. own a cat f"
type textarea "id love to buy my mom a house one day, but myself a home. own a cat"
type textarea "id love to buy my mom a house one day, but myself a home. own a ca"
type textarea "id love to buy my mom a house one day, but myself a home. own a c"
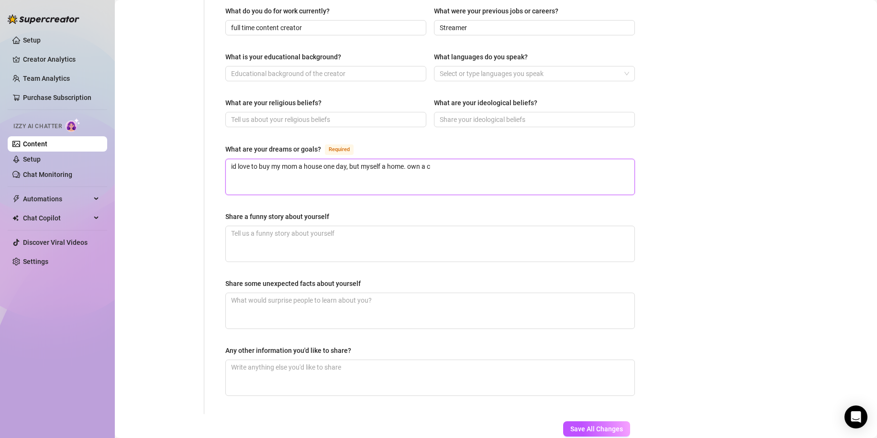
type textarea "id love to buy my mom a house one day, but myself a home. own a"
type textarea "id love to buy my mom a house one day, but myself a home. own"
type textarea "id love to buy my mom a house one day, but myself a home. ow"
type textarea "id love to buy my mom a house one day, but myself a home. o"
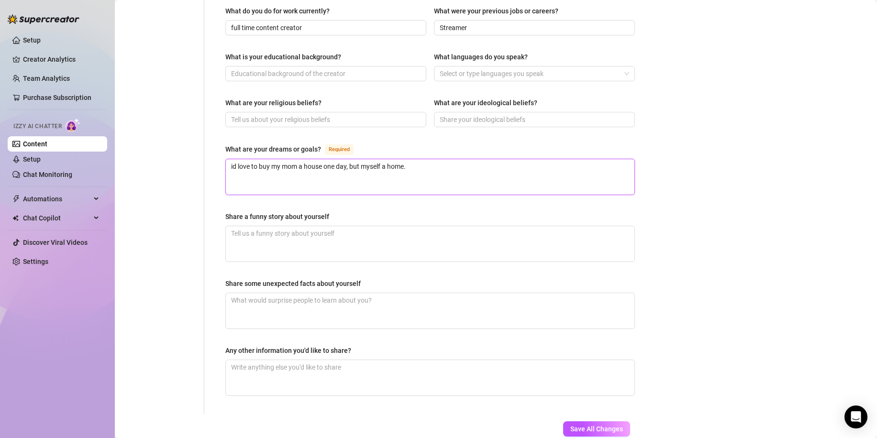
scroll to position [504, 0]
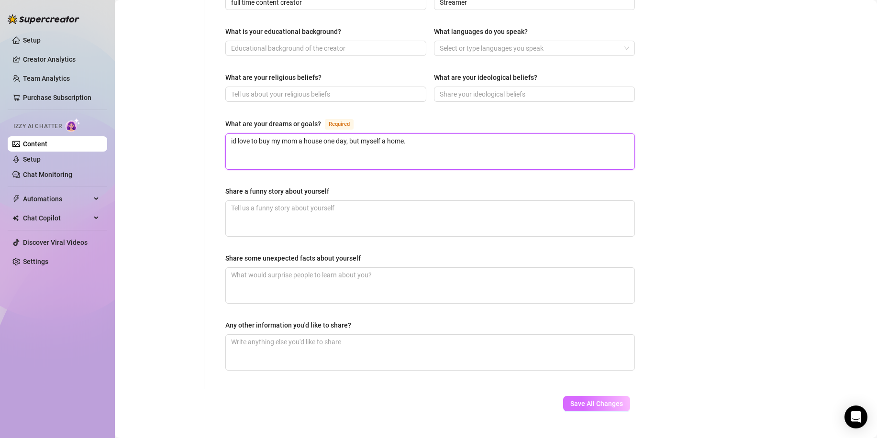
type textarea "id love to buy my mom a house one day, but myself a home."
click at [608, 400] on span "Save All Changes" at bounding box center [596, 404] width 53 height 8
type input "2 cats. 1 named hendrix. 1 named Chai."
type textarea "id love to buy my mom a house one day, but myself a home."
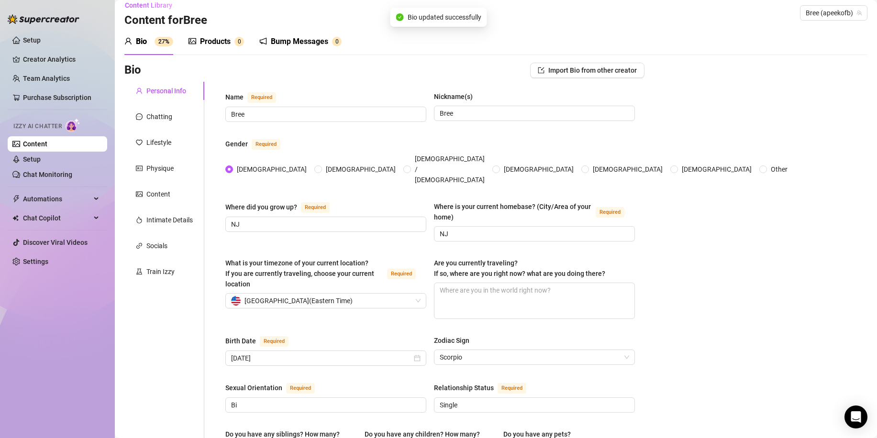
scroll to position [0, 0]
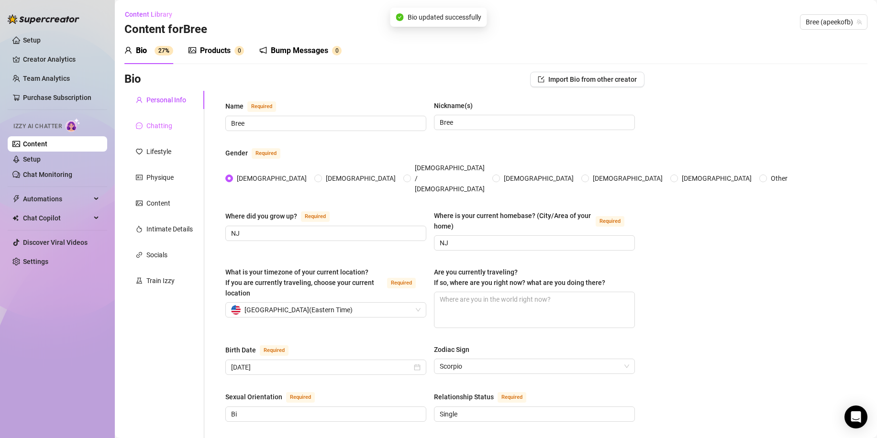
click at [173, 129] on div "Chatting" at bounding box center [164, 126] width 80 height 18
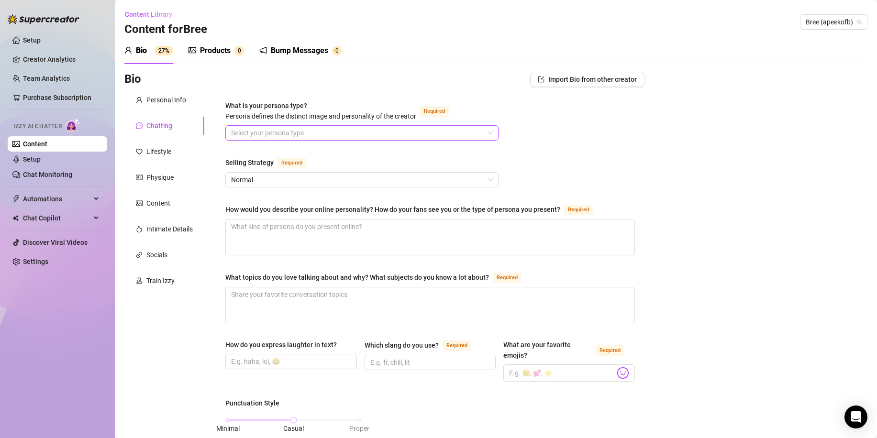
click at [485, 131] on span at bounding box center [362, 133] width 262 height 14
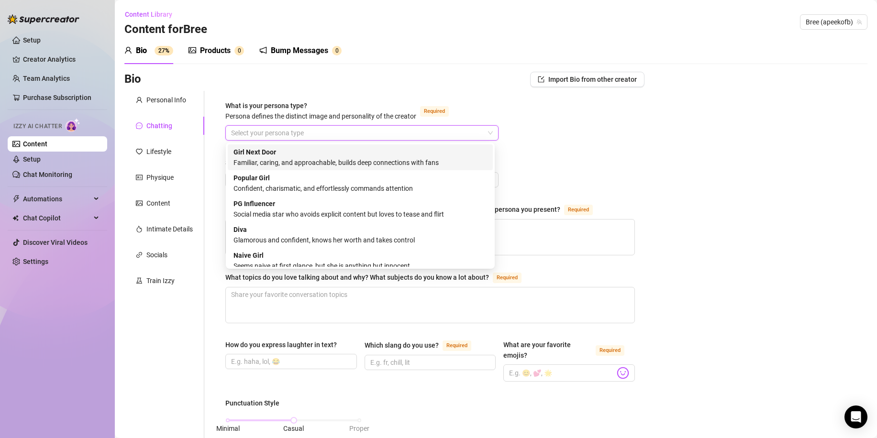
click at [450, 152] on div "Girl Next Door Familiar, caring, and approachable, builds deep connections with…" at bounding box center [360, 157] width 254 height 21
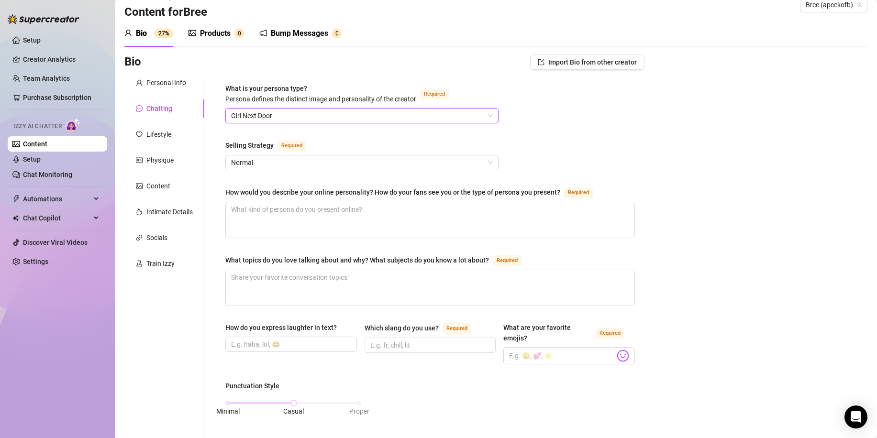
scroll to position [48, 0]
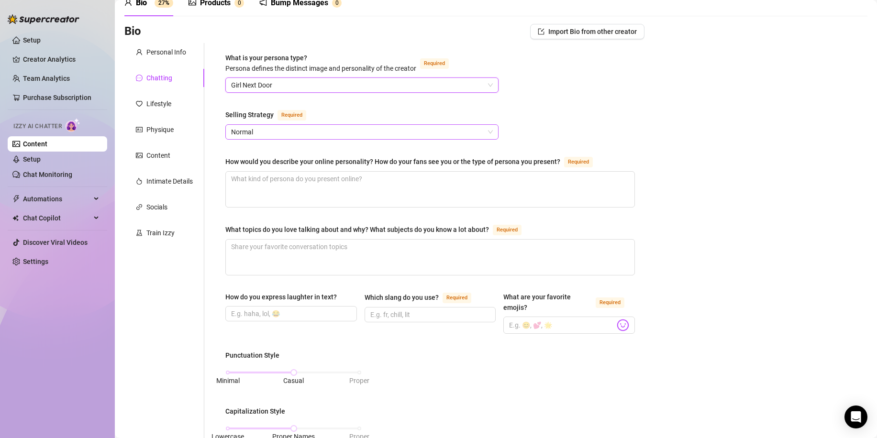
click at [470, 131] on span "Normal" at bounding box center [362, 132] width 262 height 14
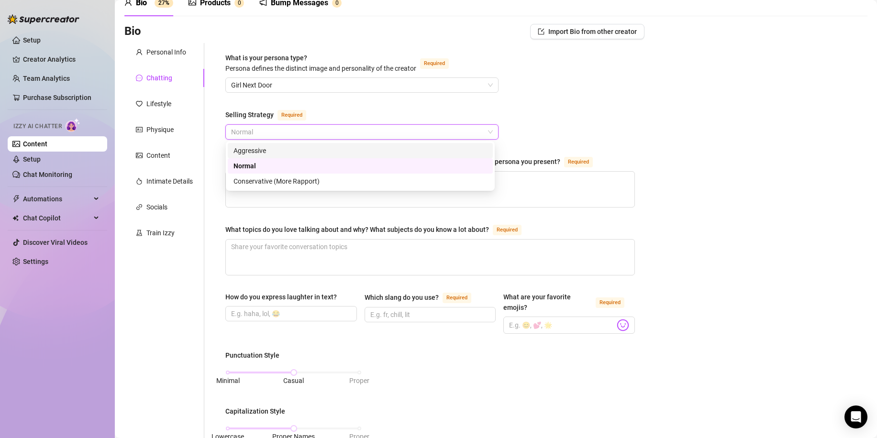
click at [585, 99] on div "What is your persona type? Persona defines the distinct image and personality o…" at bounding box center [430, 406] width 410 height 706
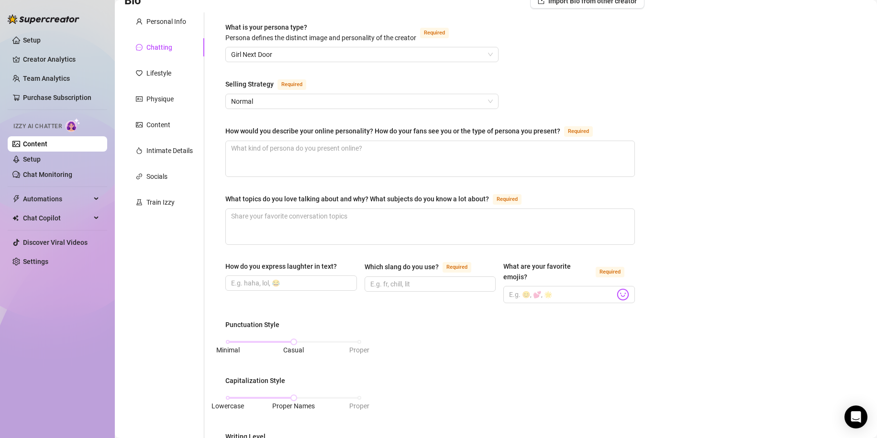
scroll to position [96, 0]
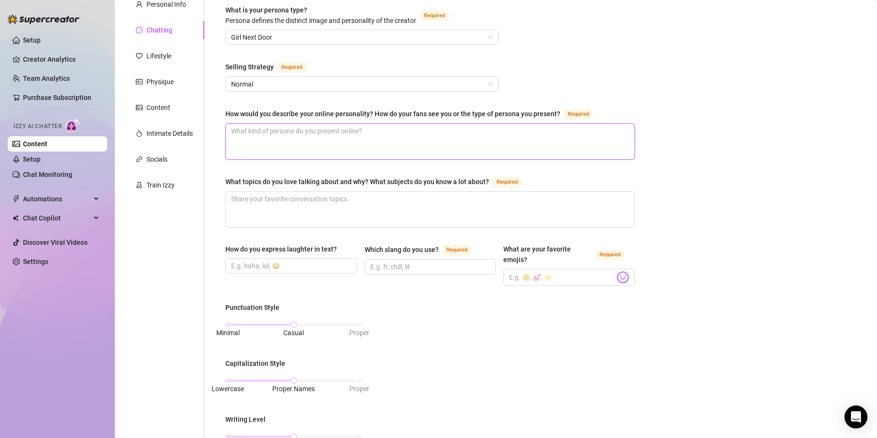
click at [446, 133] on textarea "How would you describe your online personality? How do your fans see you or the…" at bounding box center [430, 141] width 409 height 35
type textarea "f"
type textarea "fi"
type textarea "fir"
type textarea "firt"
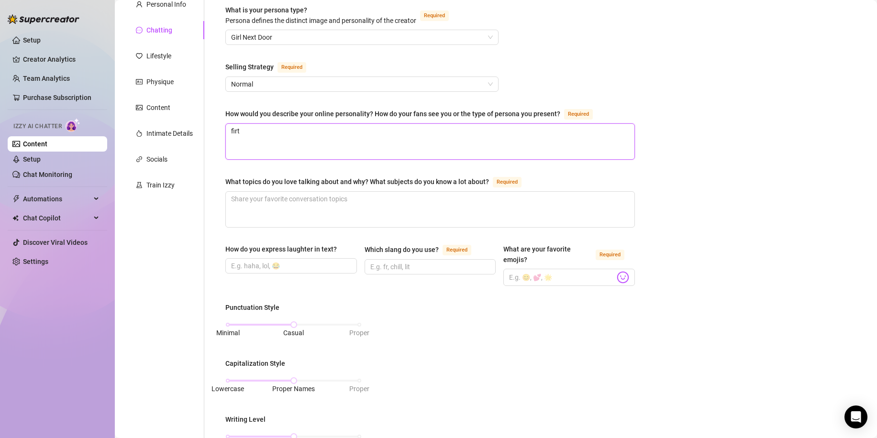
type textarea "fir"
type textarea "fi"
type textarea "f"
type textarea "fl"
type textarea "fli"
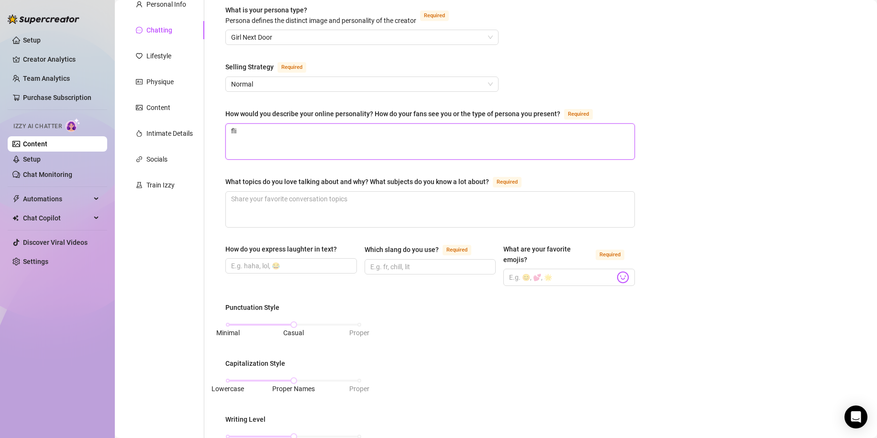
type textarea "flir"
click at [402, 205] on textarea "What topics do you love talking about and why? What subjects do you know a lot …" at bounding box center [430, 209] width 409 height 35
click at [335, 262] on input "How do you express laughter in text?" at bounding box center [290, 266] width 118 height 11
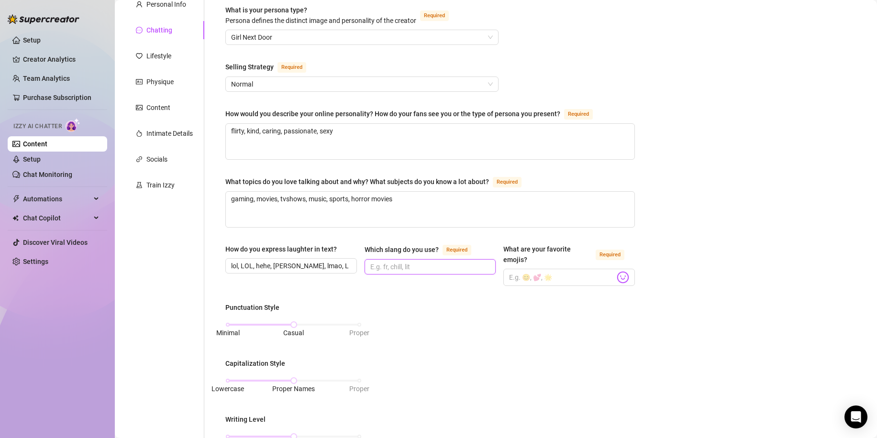
click at [459, 263] on input "Which slang do you use? Required" at bounding box center [429, 267] width 118 height 11
click at [609, 284] on span at bounding box center [569, 277] width 132 height 17
click at [594, 277] on input "What are your favorite emojis? Required" at bounding box center [562, 277] width 106 height 12
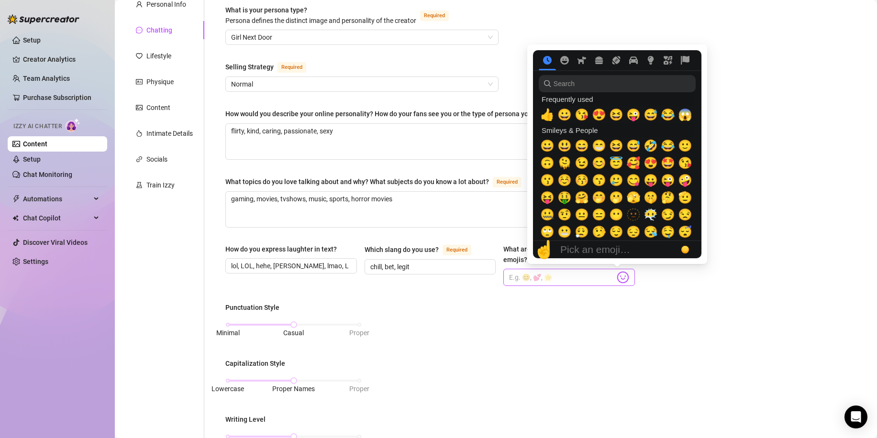
click at [621, 275] on img at bounding box center [623, 277] width 12 height 12
click at [600, 116] on span "😍" at bounding box center [599, 114] width 14 height 13
click at [685, 164] on span "😘" at bounding box center [685, 162] width 14 height 13
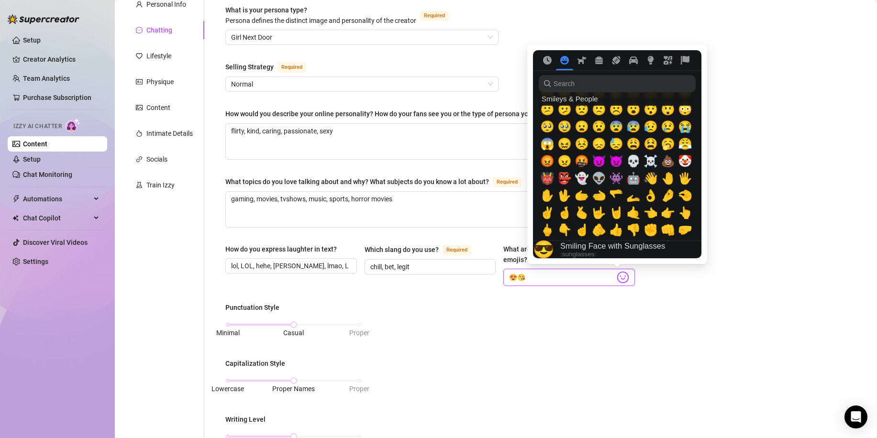
scroll to position [191, 0]
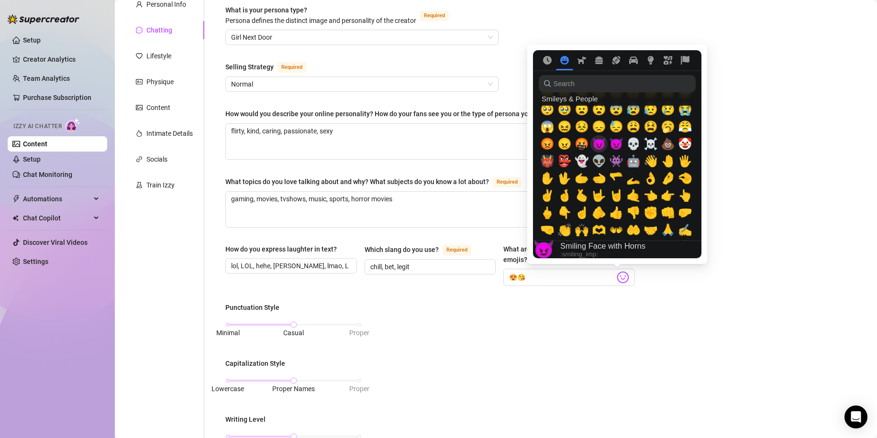
click at [596, 143] on span "😈" at bounding box center [599, 143] width 14 height 13
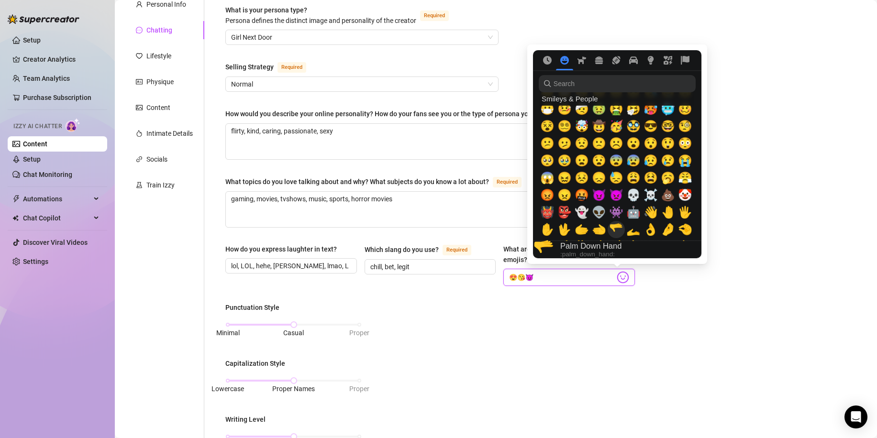
scroll to position [48, 0]
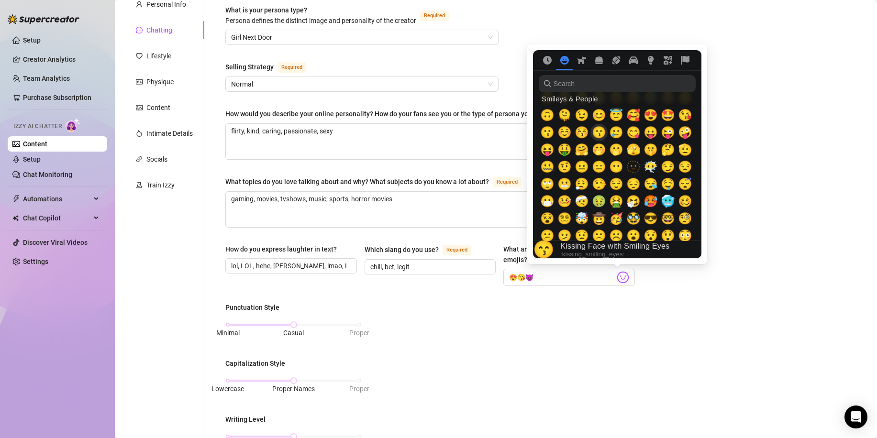
click at [597, 133] on span "😙" at bounding box center [599, 132] width 14 height 13
click at [584, 136] on span "😚" at bounding box center [582, 132] width 14 height 13
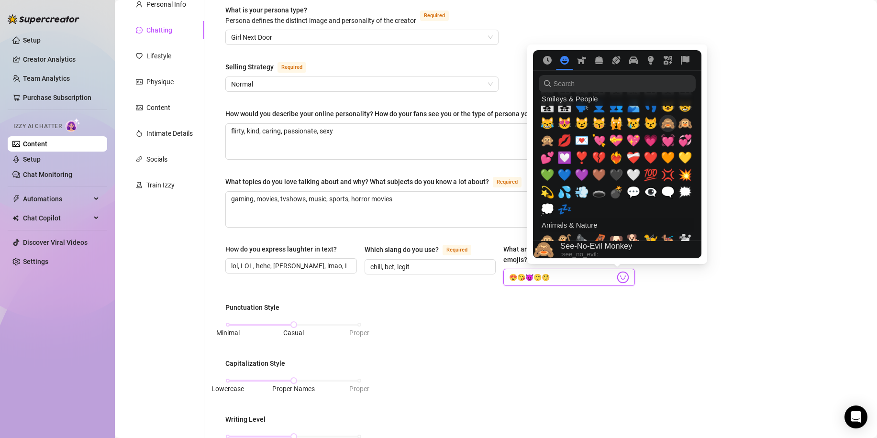
scroll to position [957, 0]
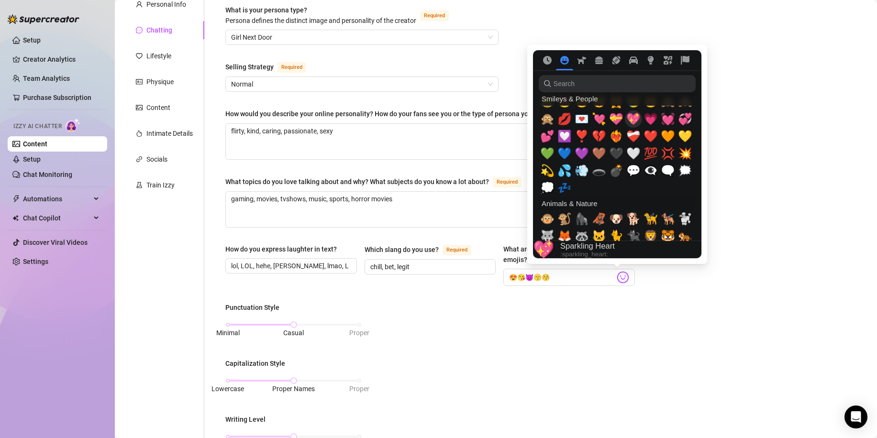
click at [633, 117] on span "💖" at bounding box center [633, 118] width 14 height 13
click at [682, 118] on span "💞" at bounding box center [685, 118] width 14 height 13
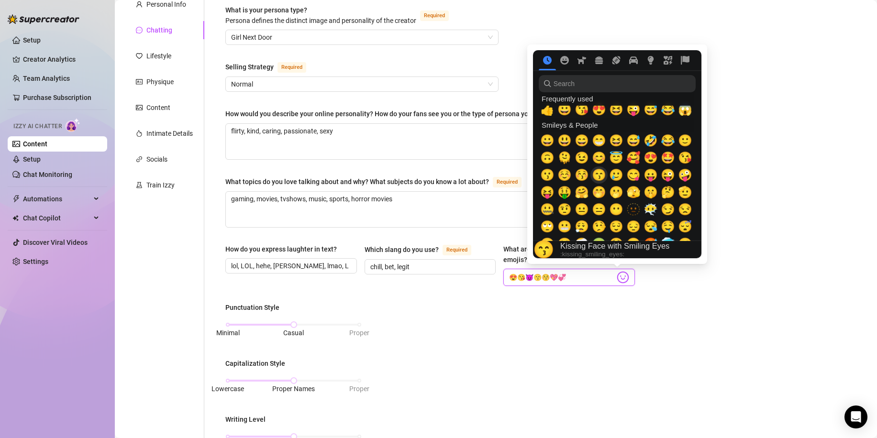
scroll to position [0, 0]
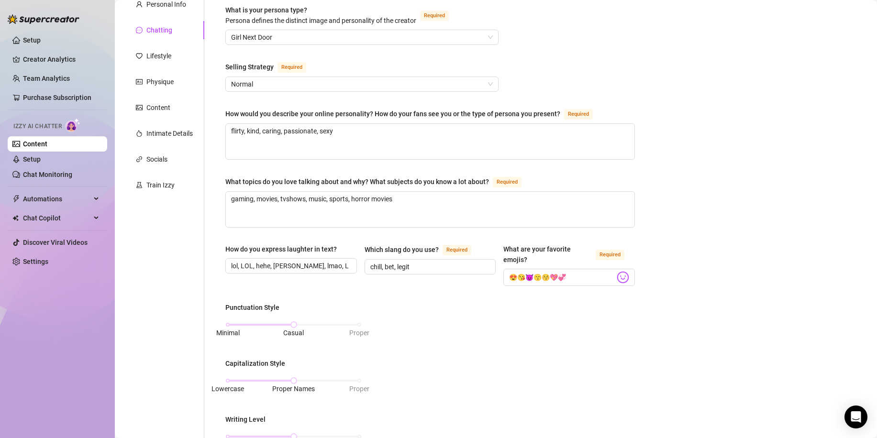
click at [690, 292] on div "Bio Import Bio from other creator Personal Info Chatting Lifestyle Physique Con…" at bounding box center [495, 375] width 743 height 799
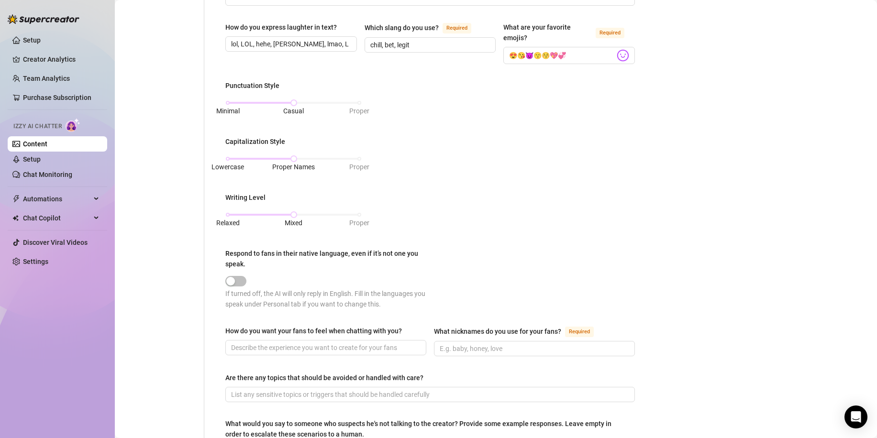
scroll to position [335, 0]
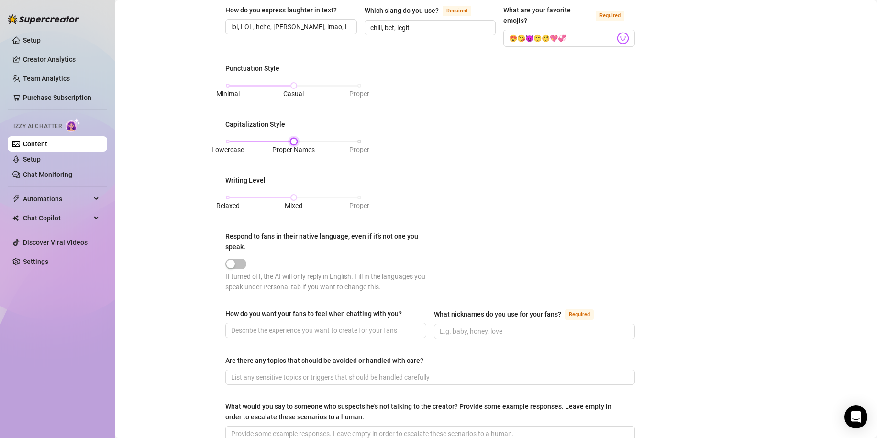
click at [228, 140] on div "Lowercase Proper Names Proper" at bounding box center [294, 142] width 132 height 6
click at [499, 173] on div "Punctuation Style Minimal Casual Proper Capitalization Style Lowercase Proper N…" at bounding box center [430, 182] width 410 height 238
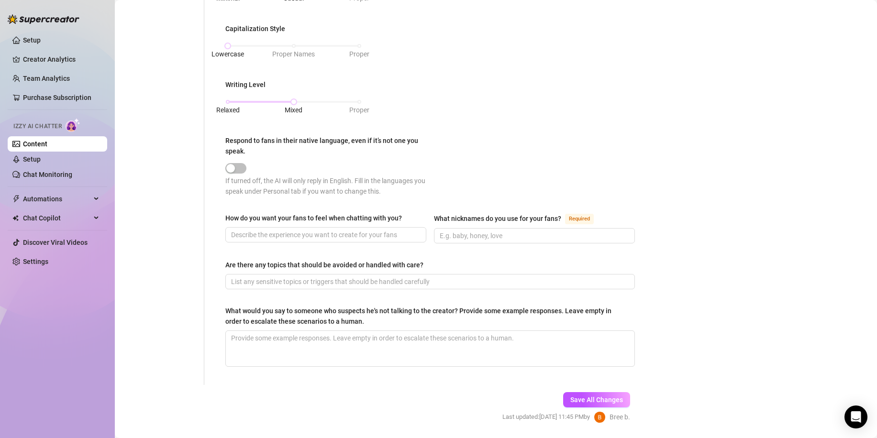
scroll to position [459, 0]
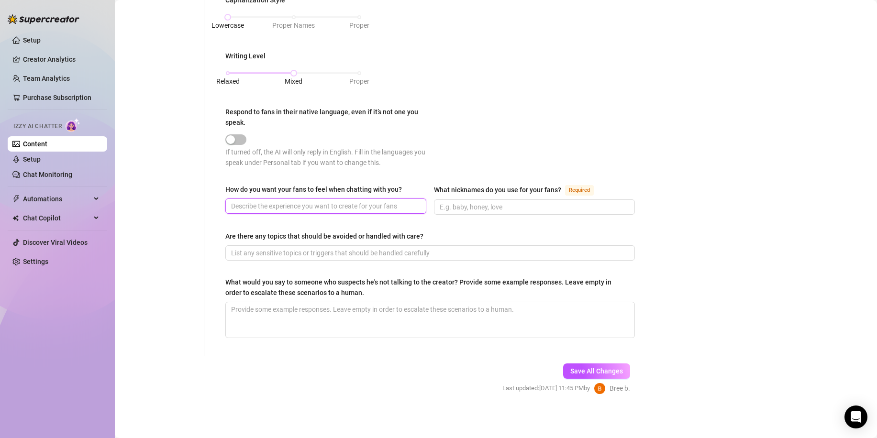
click at [337, 201] on input "How do you want your fans to feel when chatting with you?" at bounding box center [325, 206] width 188 height 11
click at [567, 204] on input "What nicknames do you use for your fans? Required" at bounding box center [534, 207] width 188 height 11
click at [466, 311] on textarea "What would you say to someone who suspects he's not talking to the creator? Pro…" at bounding box center [430, 319] width 409 height 35
click at [607, 364] on button "Save All Changes" at bounding box center [596, 371] width 67 height 15
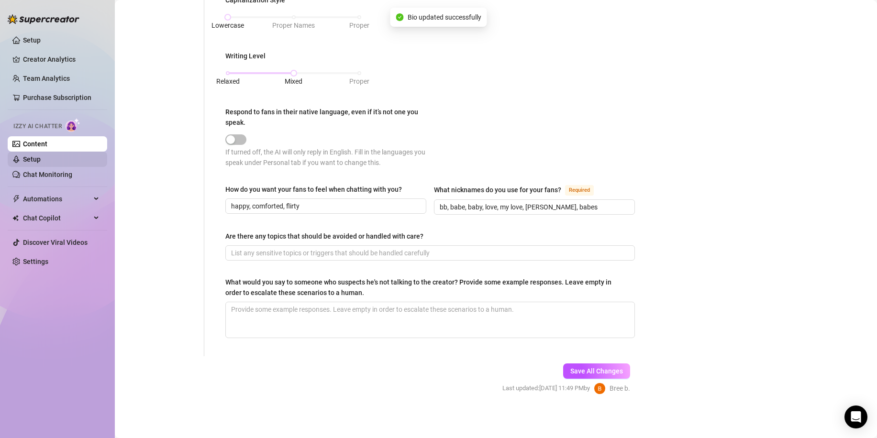
click at [37, 159] on link "Setup" at bounding box center [32, 159] width 18 height 8
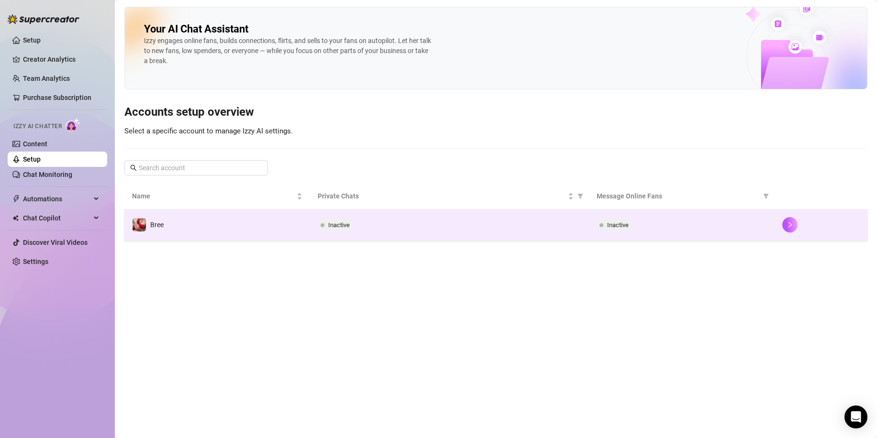
click at [364, 222] on div "Inactive" at bounding box center [449, 224] width 263 height 11
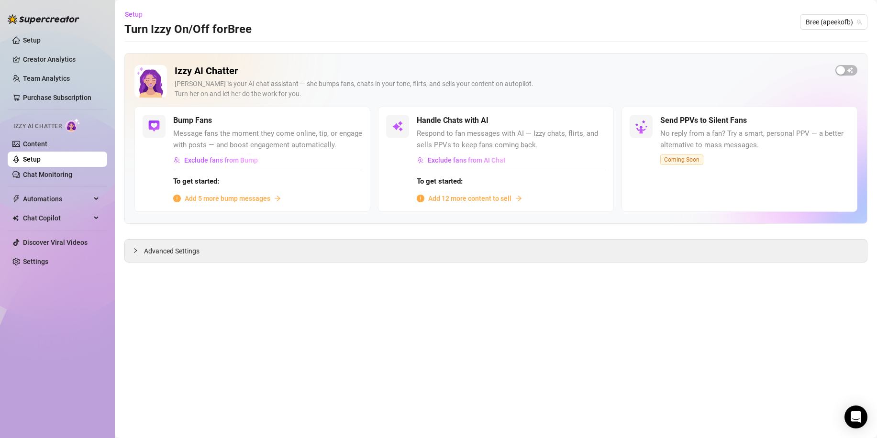
click at [258, 195] on span "Add 5 more bump messages" at bounding box center [228, 198] width 86 height 11
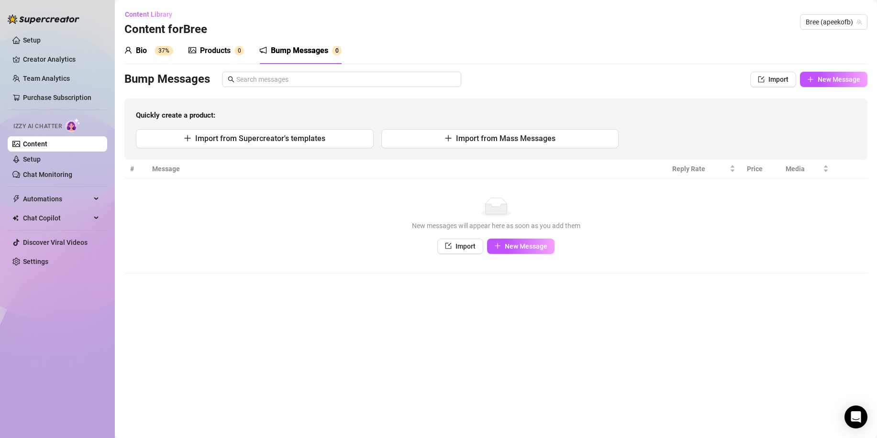
click at [157, 49] on sup "37%" at bounding box center [164, 51] width 19 height 10
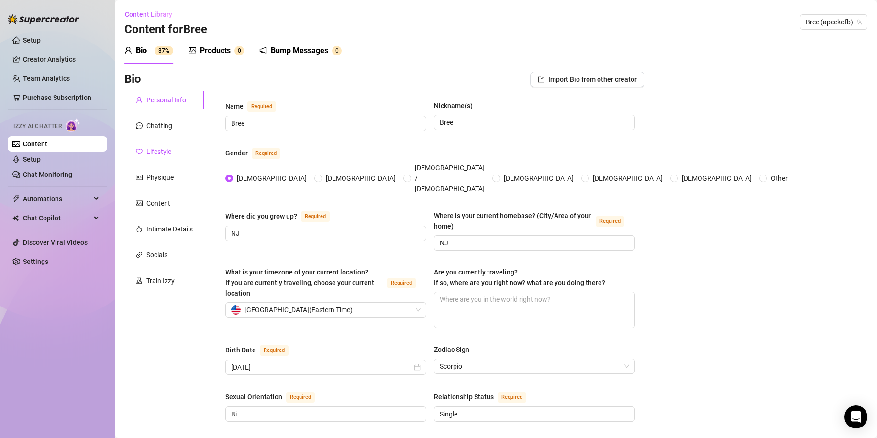
click at [165, 155] on div "Lifestyle" at bounding box center [158, 151] width 25 height 11
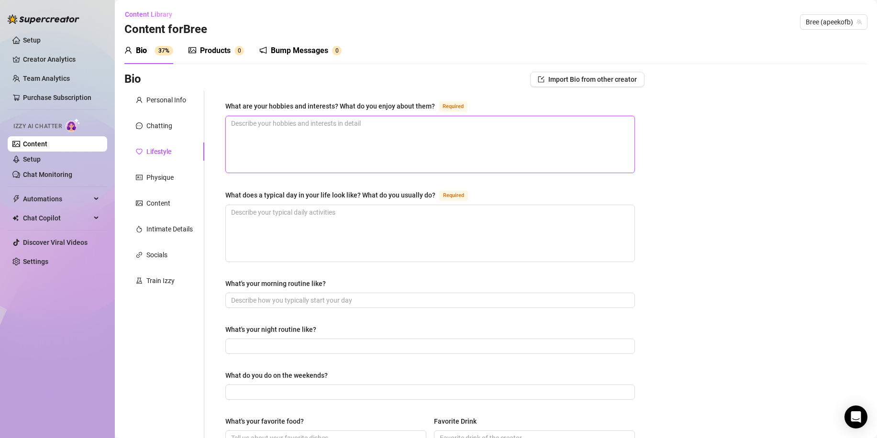
click at [465, 139] on textarea "What are your hobbies and interests? What do you enjoy about them? Required" at bounding box center [430, 144] width 409 height 56
click at [442, 235] on textarea "What does a typical day in your life look like? What do you usually do? Required" at bounding box center [430, 233] width 409 height 56
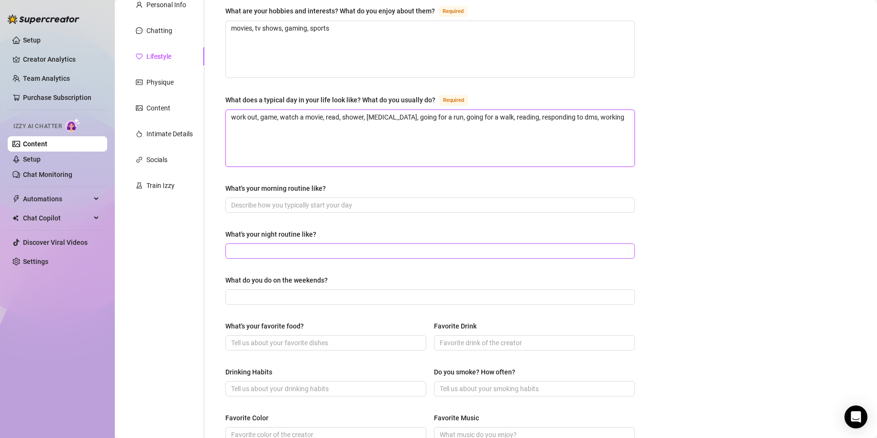
scroll to position [96, 0]
click at [381, 204] on input "What's your morning routine like?" at bounding box center [429, 205] width 396 height 11
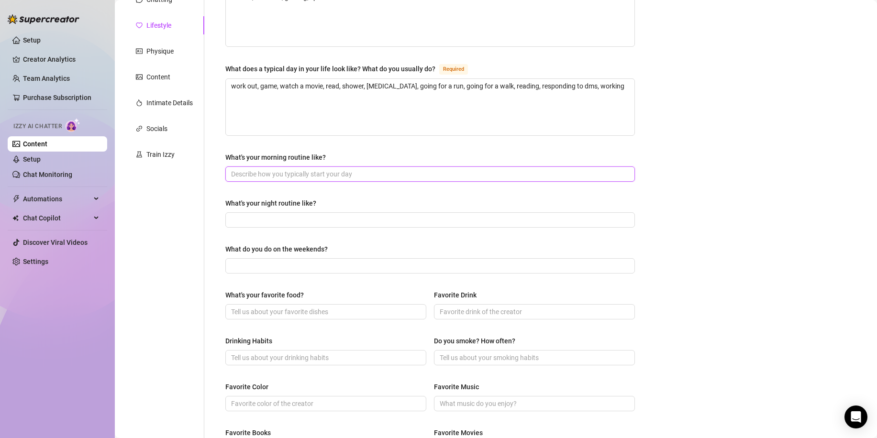
scroll to position [144, 0]
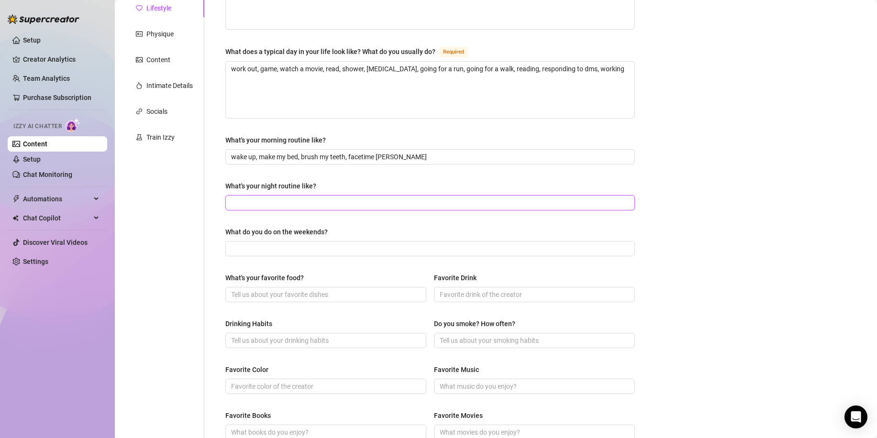
click at [362, 205] on input "What's your night routine like?" at bounding box center [429, 203] width 396 height 11
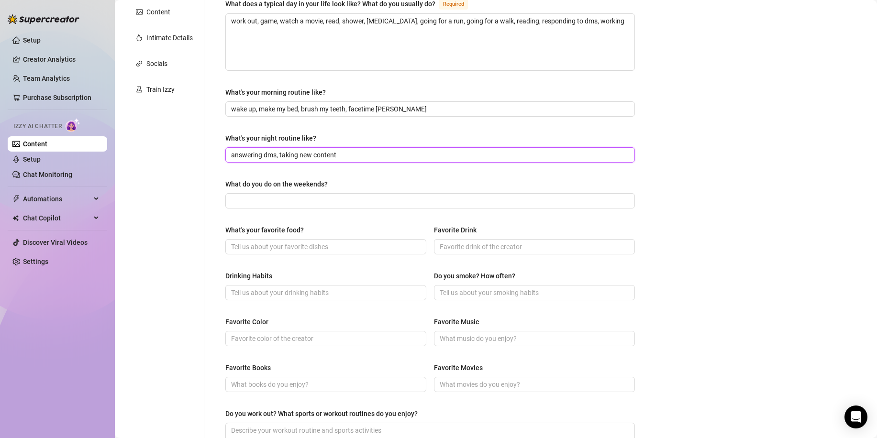
scroll to position [239, 0]
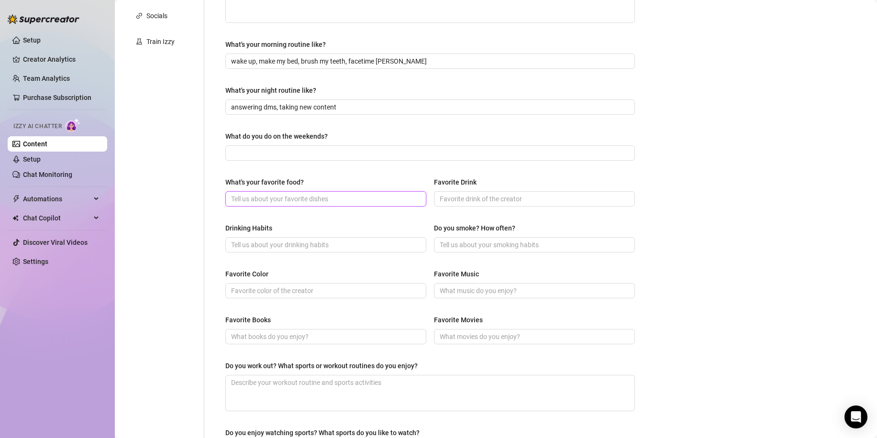
click at [371, 196] on input "What's your favorite food?" at bounding box center [325, 199] width 188 height 11
click at [577, 192] on span at bounding box center [534, 198] width 201 height 15
click at [573, 200] on input "Favorite Drink" at bounding box center [534, 199] width 188 height 11
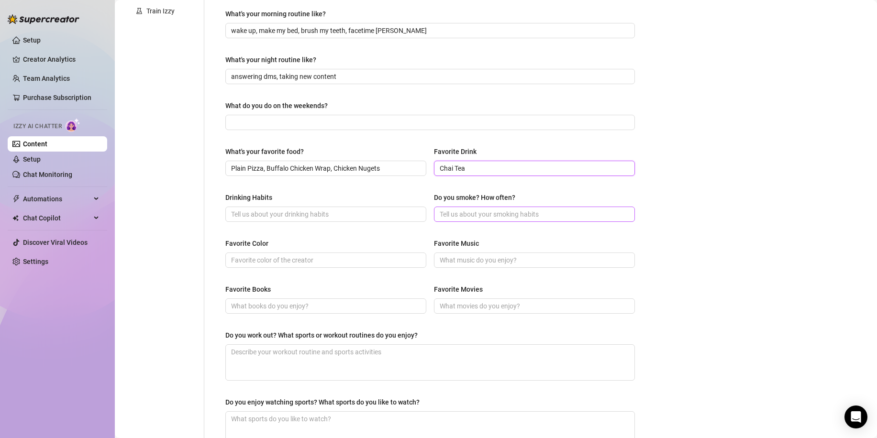
scroll to position [287, 0]
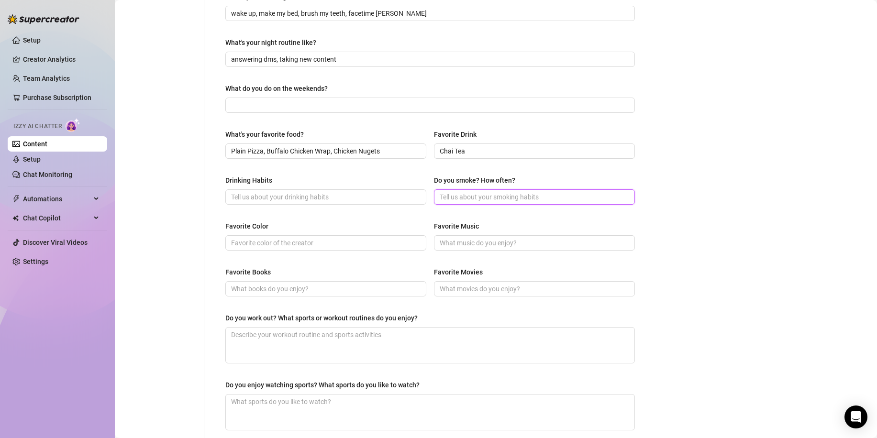
click at [500, 196] on input "Do you smoke? How often?" at bounding box center [534, 197] width 188 height 11
click at [350, 243] on input "Favorite Color" at bounding box center [325, 243] width 188 height 11
click at [352, 238] on input "Favorite Color" at bounding box center [325, 243] width 188 height 11
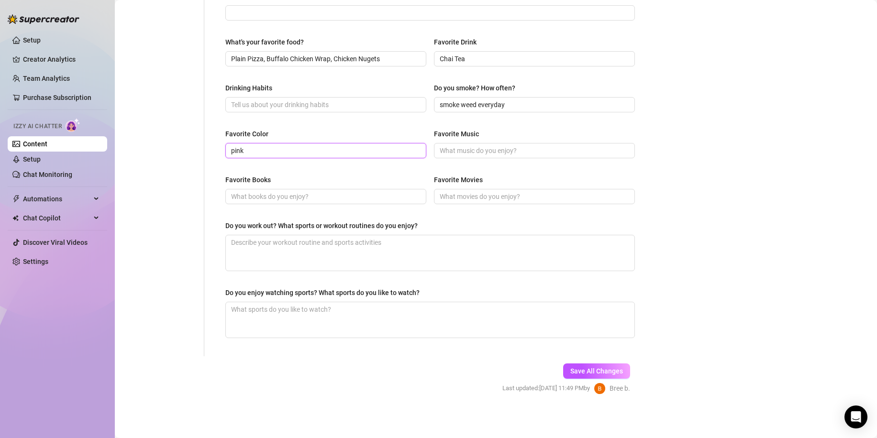
scroll to position [380, 0]
click at [478, 196] on input "Favorite Movies" at bounding box center [534, 195] width 188 height 11
click at [417, 244] on textarea "Do you work out? What sports or workout routines do you enjoy?" at bounding box center [430, 251] width 409 height 35
click at [443, 322] on textarea "Do you enjoy watching sports? What sports do you like to watch?" at bounding box center [430, 318] width 409 height 35
click at [620, 372] on button "Save All Changes" at bounding box center [596, 370] width 67 height 15
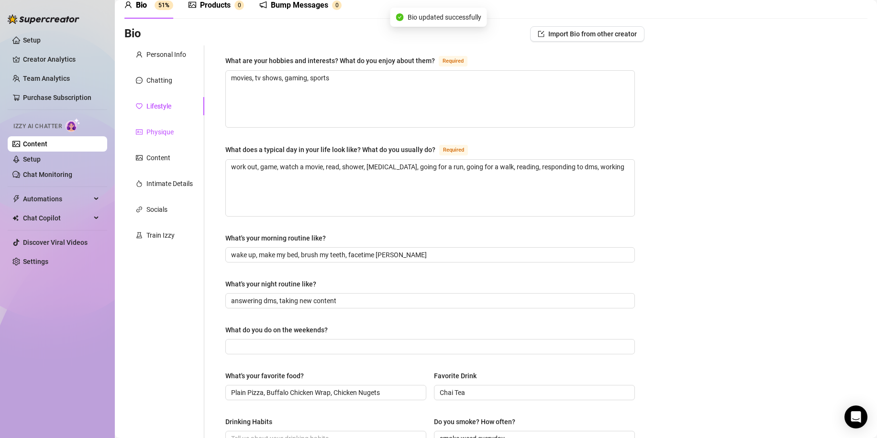
click at [163, 130] on div "Physique" at bounding box center [159, 132] width 27 height 11
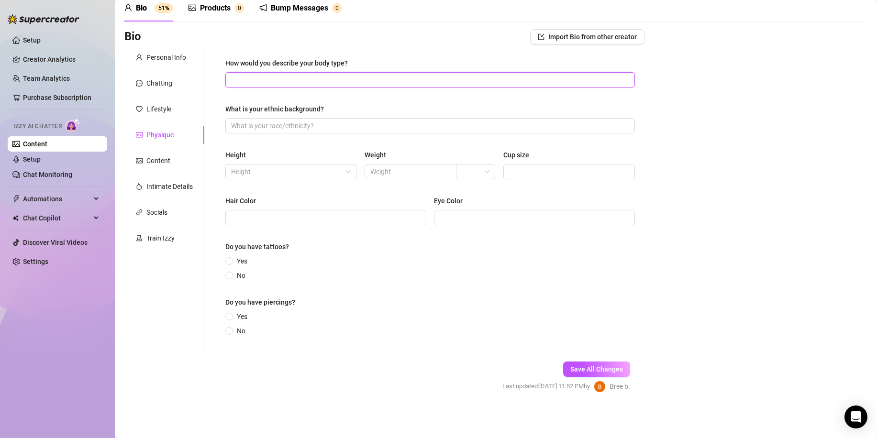
click at [362, 79] on input "How would you describe your body type?" at bounding box center [429, 80] width 396 height 11
click at [369, 129] on input "What is your ethnic background?" at bounding box center [429, 126] width 396 height 11
click at [277, 172] on input "text" at bounding box center [270, 171] width 78 height 11
click at [377, 168] on input "text" at bounding box center [409, 171] width 78 height 11
click at [517, 175] on input "Cup size" at bounding box center [568, 171] width 118 height 11
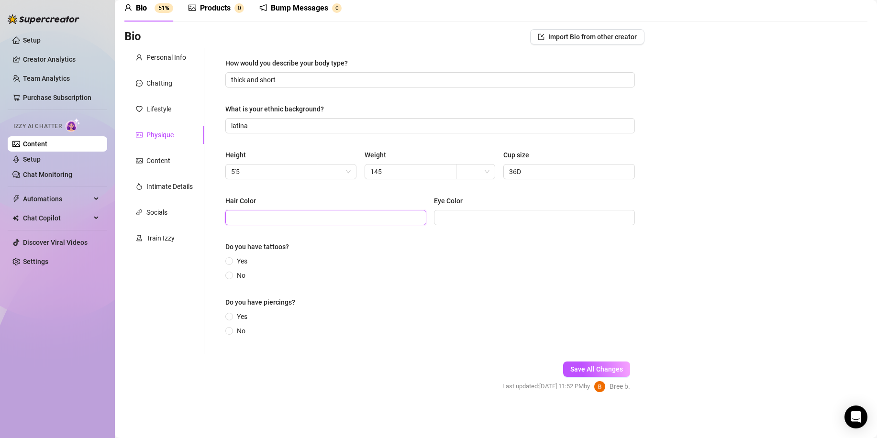
click at [381, 216] on input "Hair Color" at bounding box center [325, 217] width 188 height 11
click at [456, 218] on input "Eye Color" at bounding box center [534, 217] width 188 height 11
click at [231, 278] on input "No" at bounding box center [230, 276] width 4 height 6
click at [235, 329] on span "No" at bounding box center [241, 331] width 16 height 11
click at [232, 329] on input "No" at bounding box center [230, 332] width 4 height 6
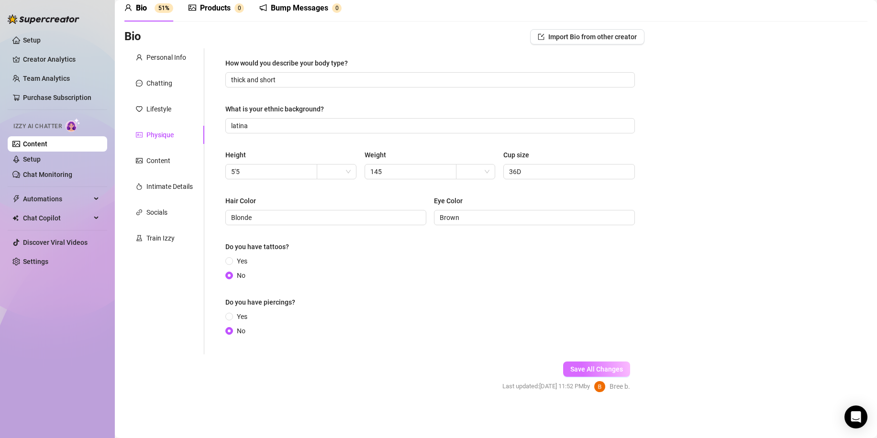
click at [570, 366] on span "Save All Changes" at bounding box center [596, 370] width 53 height 8
click at [174, 111] on div "Lifestyle" at bounding box center [164, 109] width 80 height 18
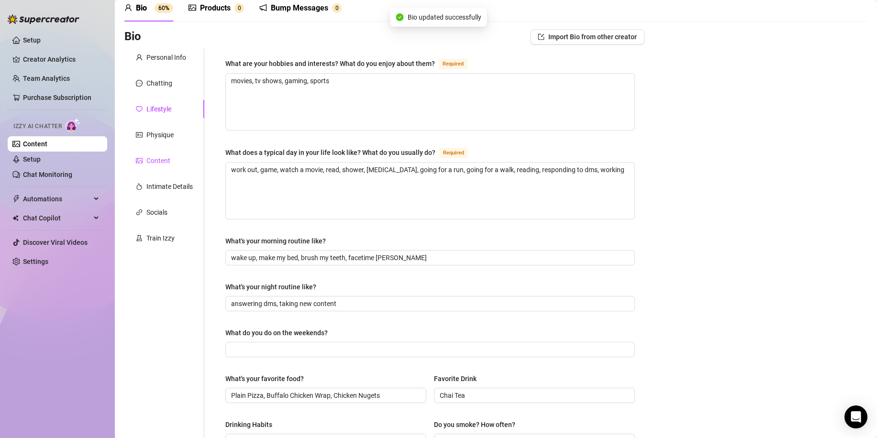
click at [163, 159] on div "Content" at bounding box center [158, 160] width 24 height 11
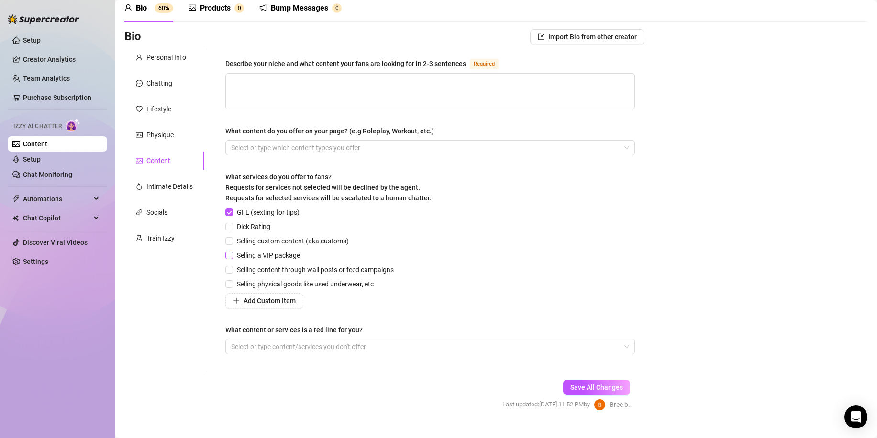
click at [288, 255] on span "Selling a VIP package" at bounding box center [268, 255] width 71 height 11
click at [232, 255] on input "Selling a VIP package" at bounding box center [228, 255] width 7 height 7
click at [288, 239] on span "Selling custom content (aka customs)" at bounding box center [293, 241] width 120 height 11
click at [232, 239] on input "Selling custom content (aka customs)" at bounding box center [228, 240] width 7 height 7
click at [258, 226] on span "Dick Rating" at bounding box center [253, 227] width 41 height 11
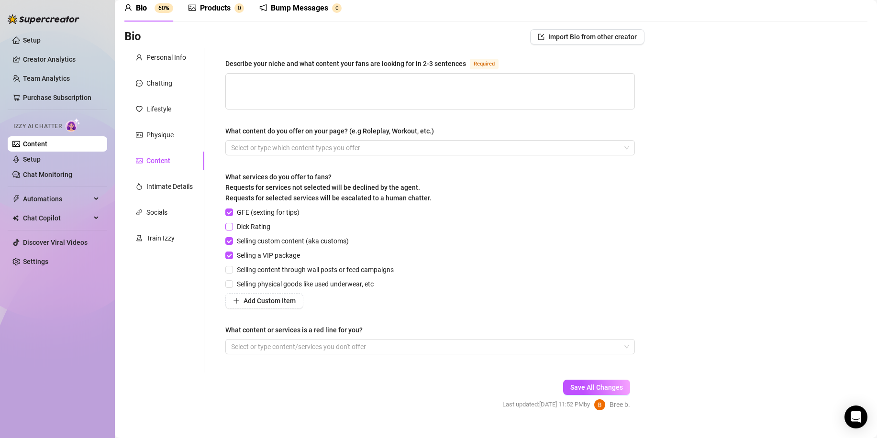
click at [232, 226] on input "Dick Rating" at bounding box center [228, 226] width 7 height 7
click at [267, 208] on span "GFE (sexting for tips)" at bounding box center [268, 212] width 70 height 11
click at [232, 209] on input "GFE (sexting for tips)" at bounding box center [228, 212] width 7 height 7
click at [313, 269] on span "Selling content through wall posts or feed campaigns" at bounding box center [315, 270] width 165 height 11
click at [232, 269] on input "Selling content through wall posts or feed campaigns" at bounding box center [228, 269] width 7 height 7
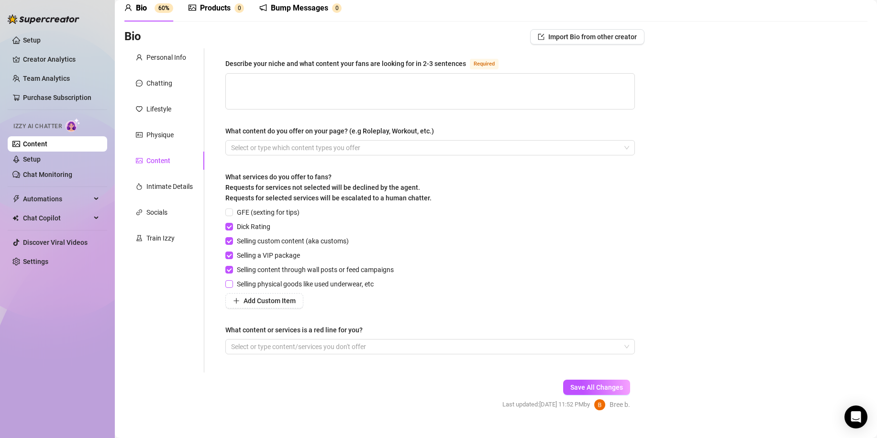
click at [326, 285] on span "Selling physical goods like used underwear, etc" at bounding box center [305, 284] width 144 height 11
click at [232, 285] on input "Selling physical goods like used underwear, etc" at bounding box center [228, 283] width 7 height 7
click at [367, 345] on div at bounding box center [425, 346] width 396 height 13
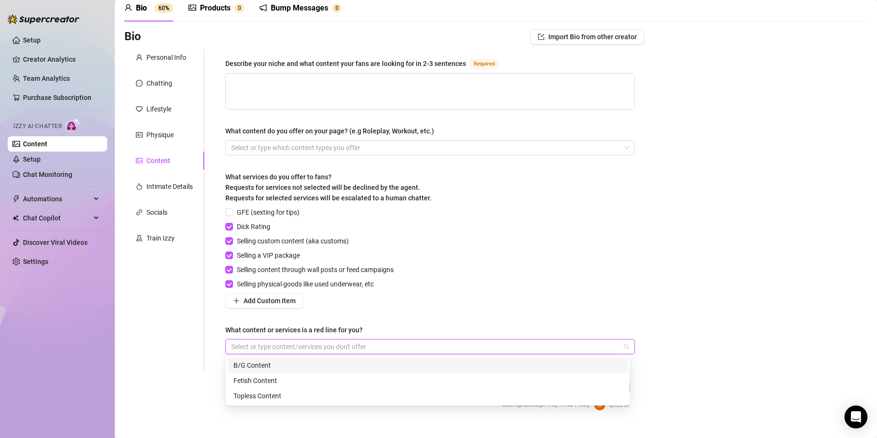
click at [357, 366] on div "B/G Content" at bounding box center [427, 365] width 388 height 11
click at [426, 277] on div "GFE (sexting for tips) Dick Rating Selling custom content (aka customs) Selling…" at bounding box center [430, 257] width 410 height 101
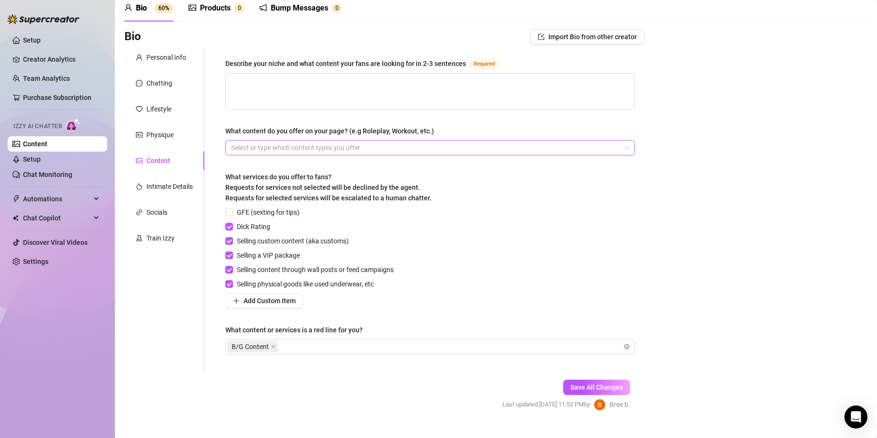
click at [333, 145] on div at bounding box center [425, 147] width 396 height 13
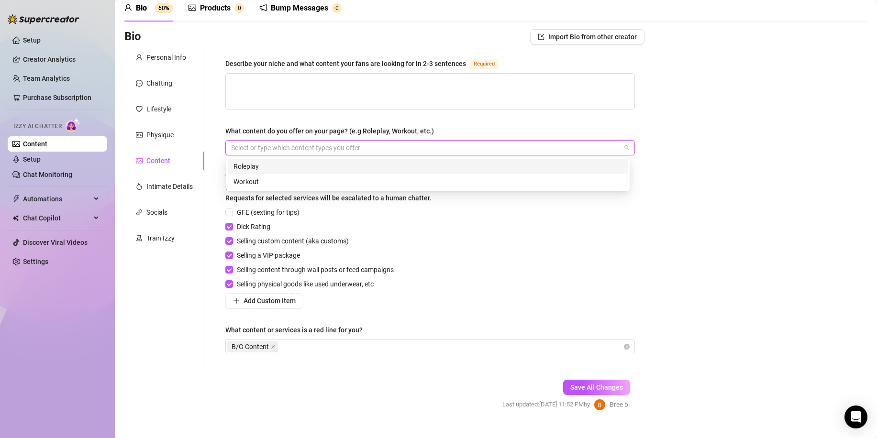
click at [303, 169] on div "Roleplay" at bounding box center [427, 166] width 388 height 11
click at [303, 85] on textarea "Describe your niche and what content your fans are looking for in 2-3 sentences…" at bounding box center [430, 91] width 409 height 35
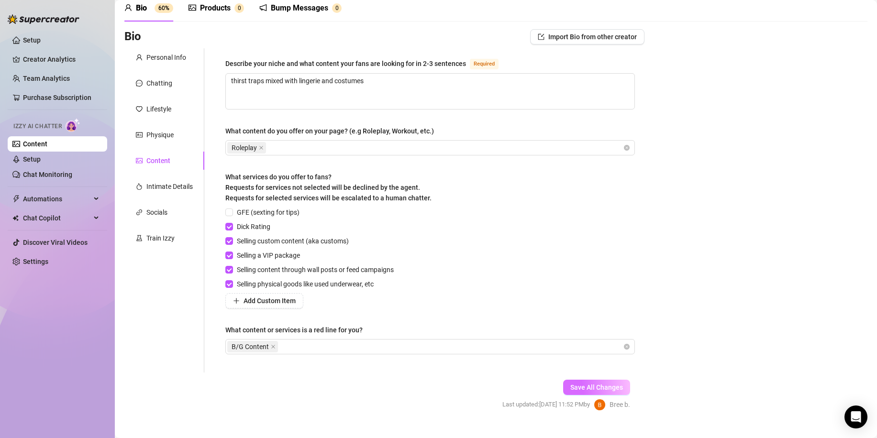
click at [614, 387] on span "Save All Changes" at bounding box center [596, 388] width 53 height 8
click at [189, 183] on div "Intimate Details" at bounding box center [169, 186] width 46 height 11
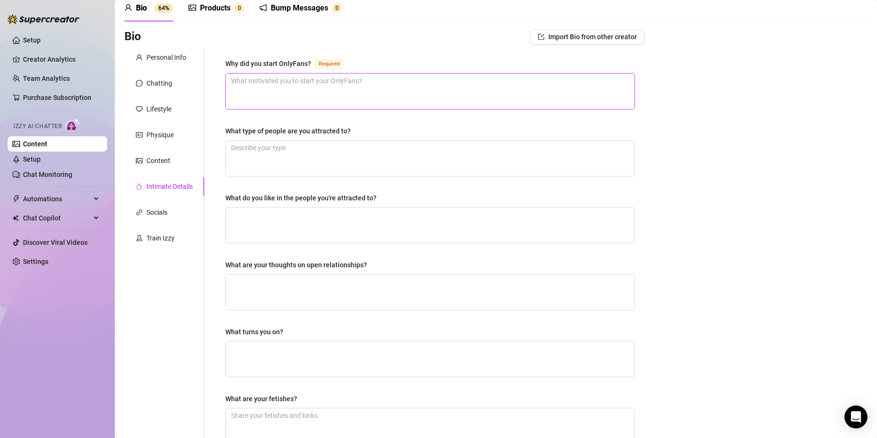
click at [380, 81] on textarea "Why did you start OnlyFans? Required" at bounding box center [430, 91] width 409 height 35
click at [345, 155] on textarea "What type of people are you attracted to?" at bounding box center [430, 158] width 409 height 35
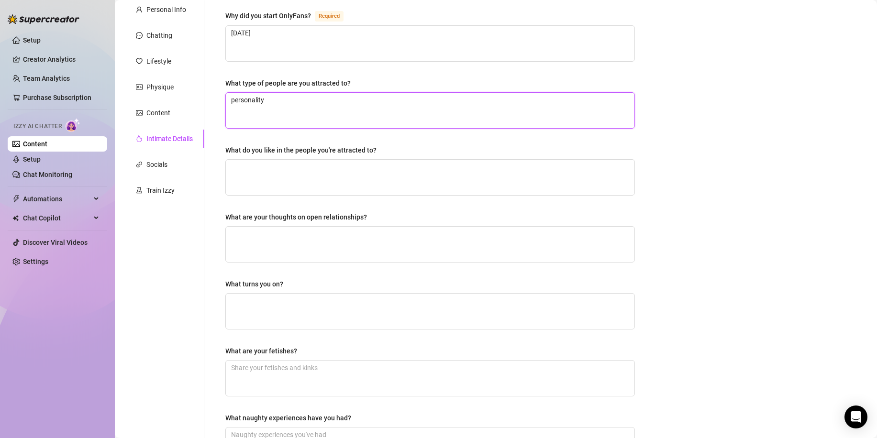
scroll to position [138, 0]
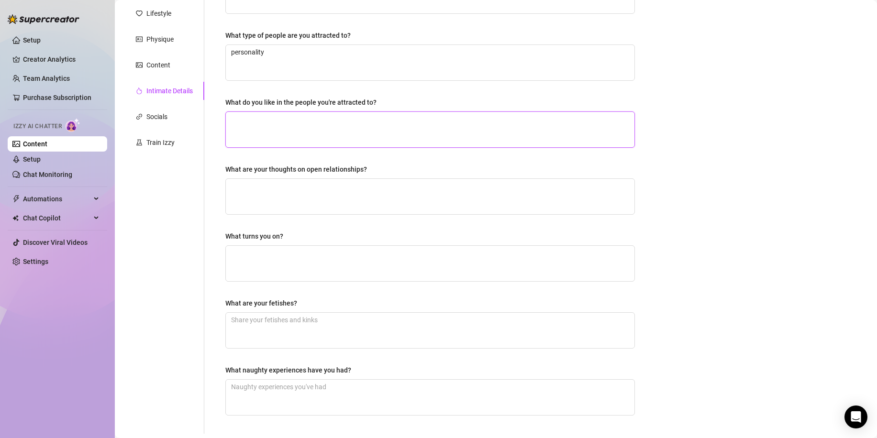
click at [367, 123] on textarea "What do you like in the people you're attracted to?" at bounding box center [430, 129] width 409 height 35
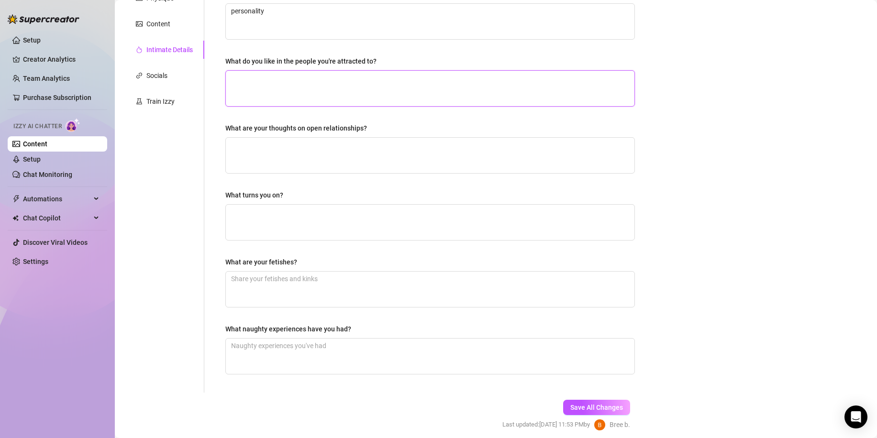
scroll to position [217, 0]
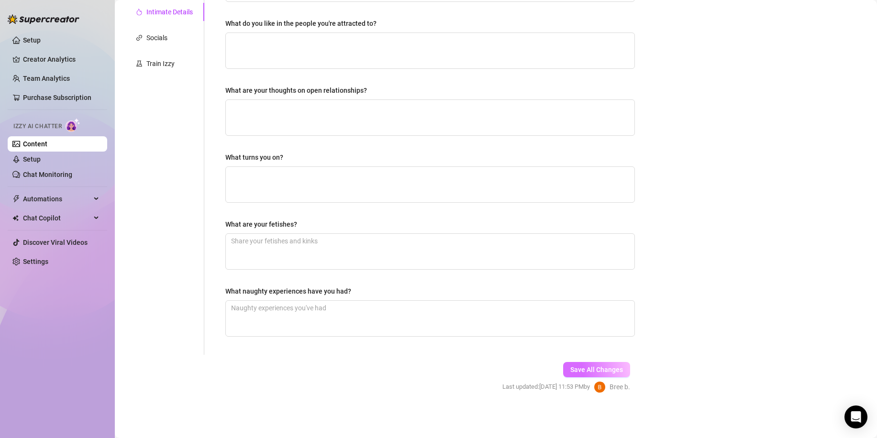
click at [621, 363] on button "Save All Changes" at bounding box center [596, 369] width 67 height 15
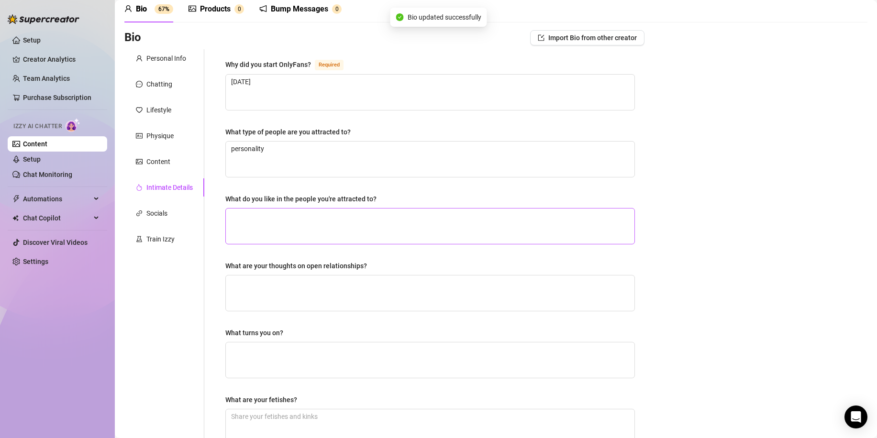
scroll to position [26, 0]
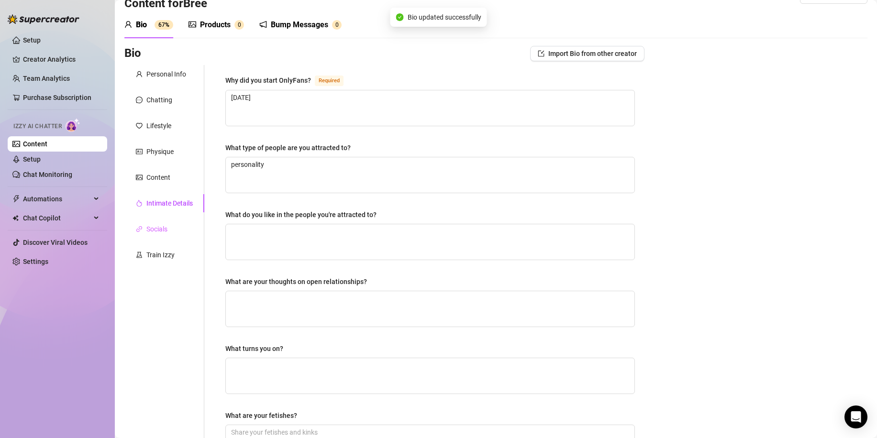
click at [180, 229] on div "Socials" at bounding box center [164, 229] width 80 height 18
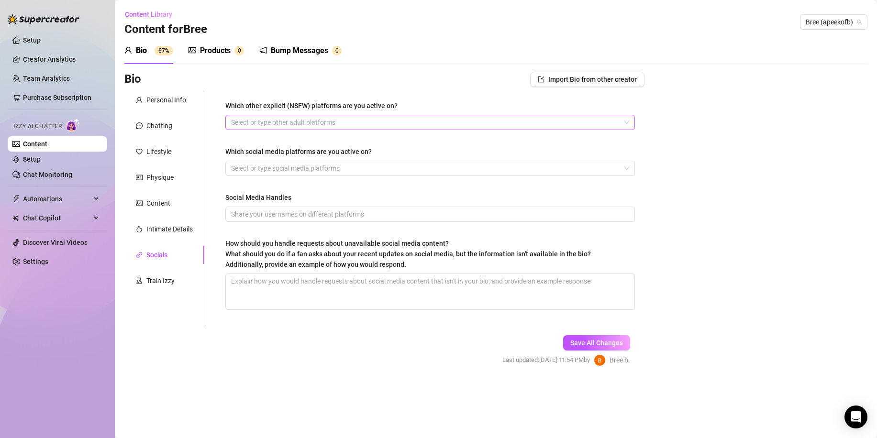
click at [467, 125] on div at bounding box center [425, 122] width 396 height 13
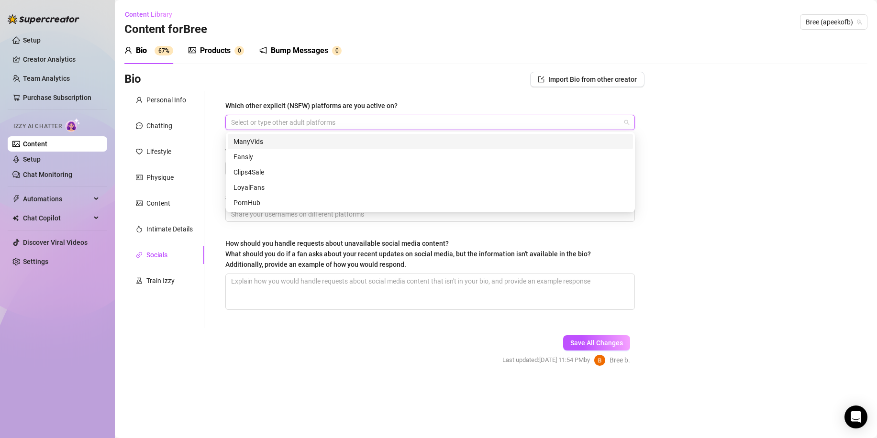
click at [720, 129] on div "Bio Import Bio from other creator Personal Info Chatting Lifestyle Physique Con…" at bounding box center [495, 227] width 743 height 311
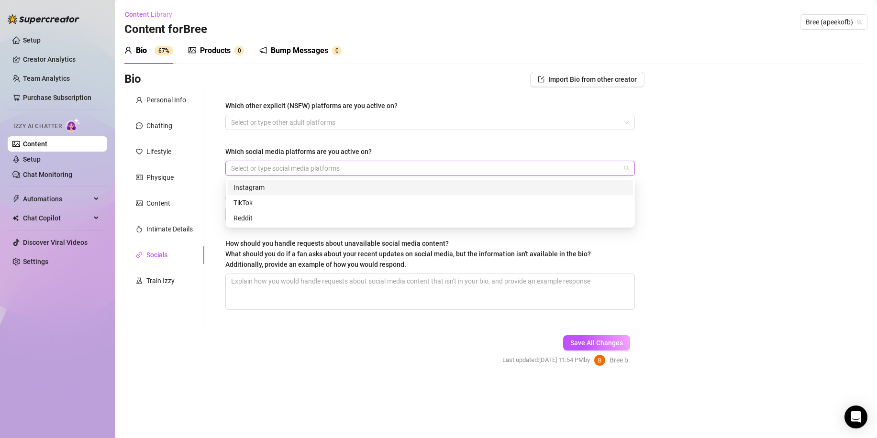
click at [615, 166] on div at bounding box center [425, 168] width 396 height 13
click at [485, 125] on div at bounding box center [425, 122] width 396 height 13
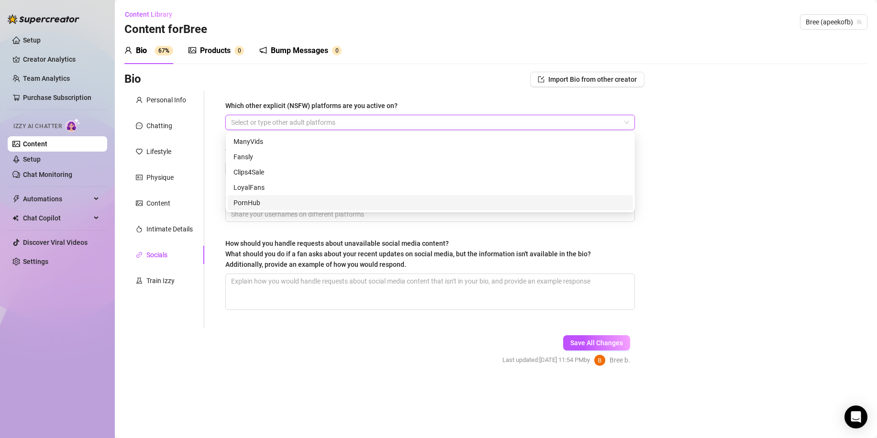
click at [675, 207] on div "Bio Import Bio from other creator Personal Info Chatting Lifestyle Physique Con…" at bounding box center [495, 227] width 743 height 311
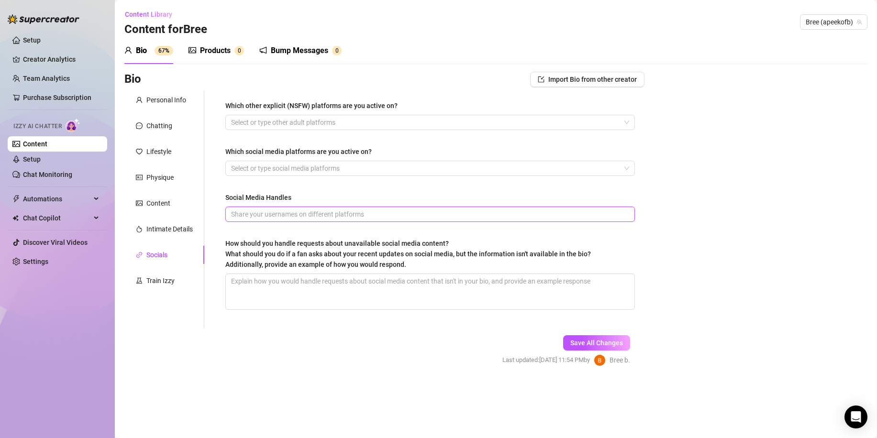
click at [477, 213] on input "Social Media Handles" at bounding box center [429, 214] width 396 height 11
click at [437, 326] on div "Which other explicit (NSFW) platforms are you active on? Select or type other a…" at bounding box center [430, 209] width 429 height 237
click at [593, 339] on span "Save All Changes" at bounding box center [596, 343] width 53 height 8
click at [182, 279] on div "Train Izzy" at bounding box center [164, 281] width 80 height 18
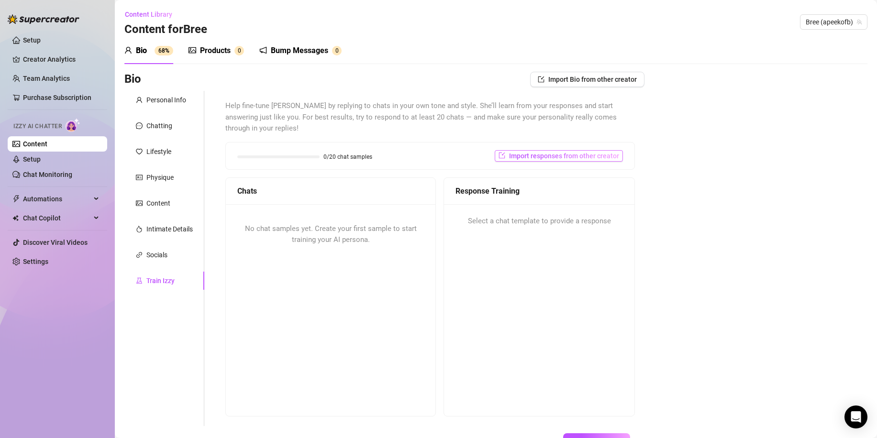
click at [603, 150] on button "Import responses from other creator" at bounding box center [559, 155] width 128 height 11
click at [573, 169] on input "search" at bounding box center [549, 169] width 76 height 14
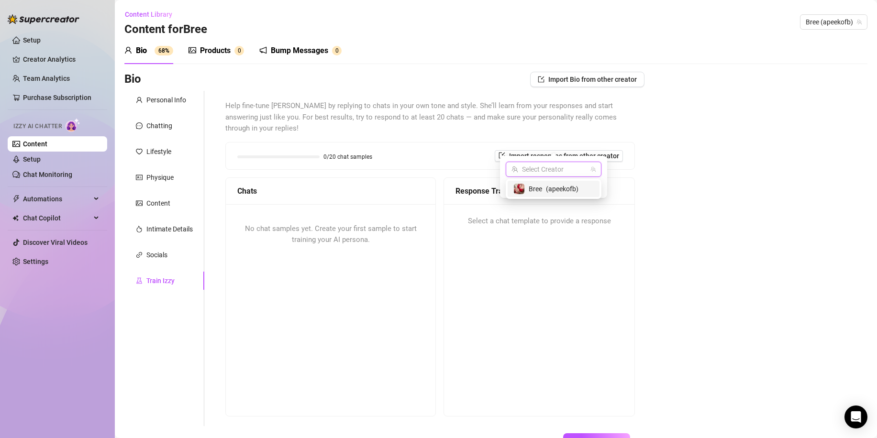
click at [563, 183] on div "Bree ( apeekofb )" at bounding box center [554, 189] width 92 height 16
click at [589, 186] on span "Import" at bounding box center [588, 187] width 20 height 8
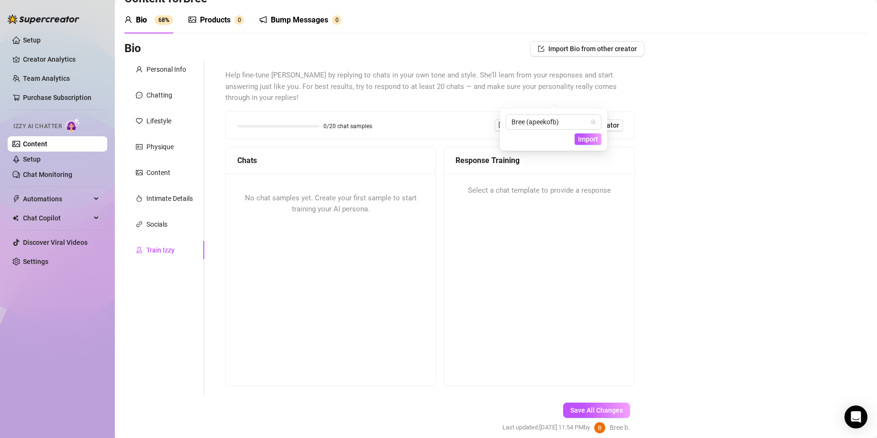
scroll to position [48, 0]
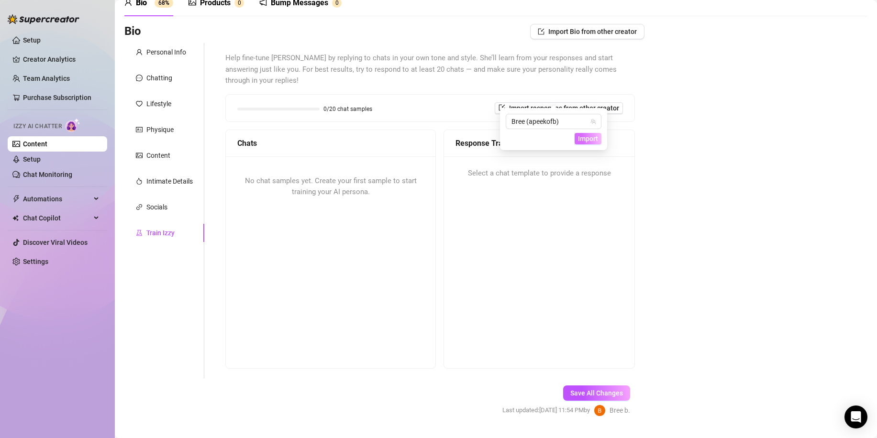
click at [589, 136] on span "Import" at bounding box center [588, 139] width 20 height 8
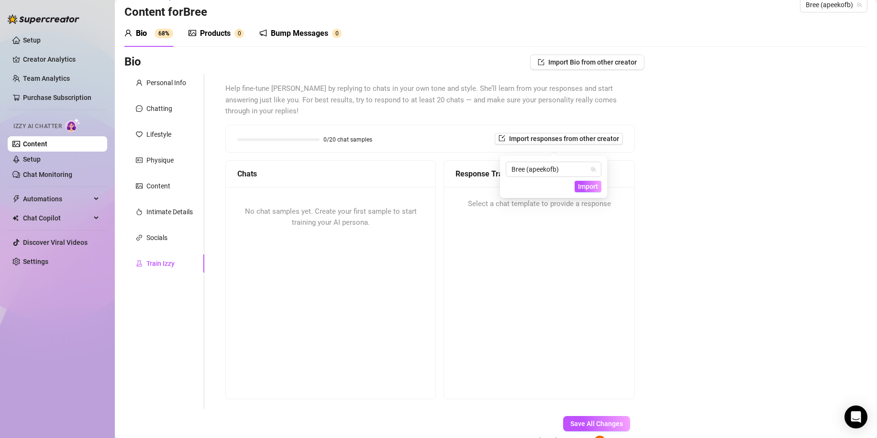
scroll to position [0, 0]
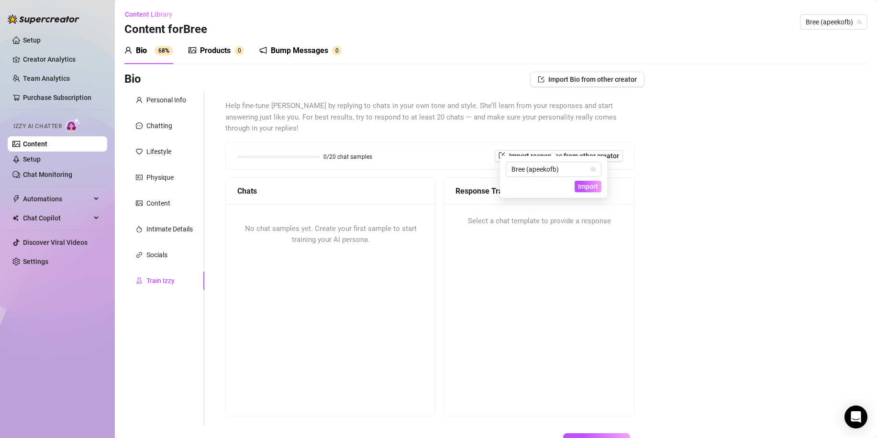
click at [661, 159] on div "Bio Import Bio from other creator Personal Info Chatting Lifestyle Physique Con…" at bounding box center [495, 277] width 743 height 410
click at [70, 220] on span "Chat Copilot" at bounding box center [57, 218] width 68 height 15
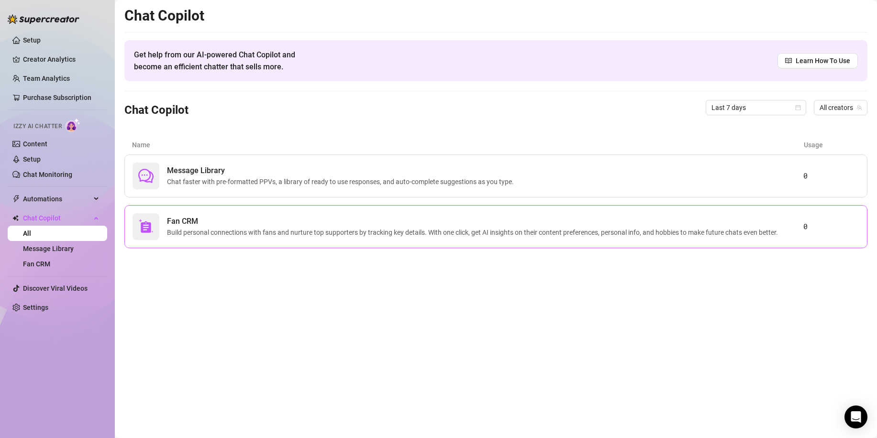
click at [304, 231] on span "Build personal connections with fans and nurture top supporters by tracking key…" at bounding box center [474, 232] width 615 height 11
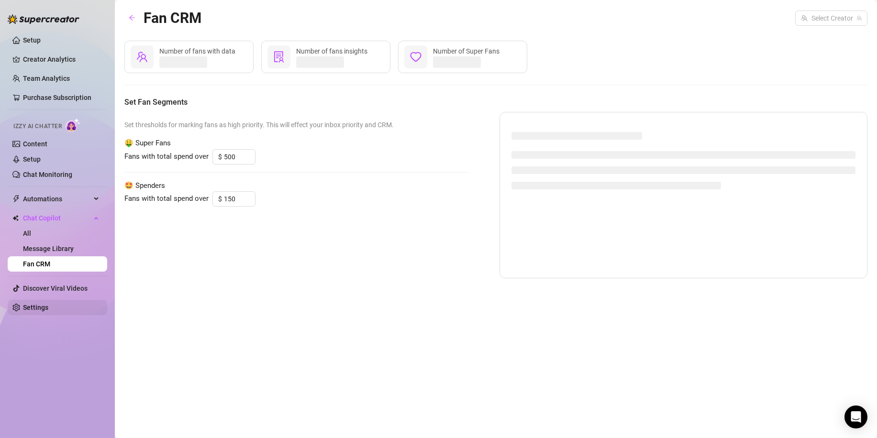
click at [48, 306] on link "Settings" at bounding box center [35, 308] width 25 height 8
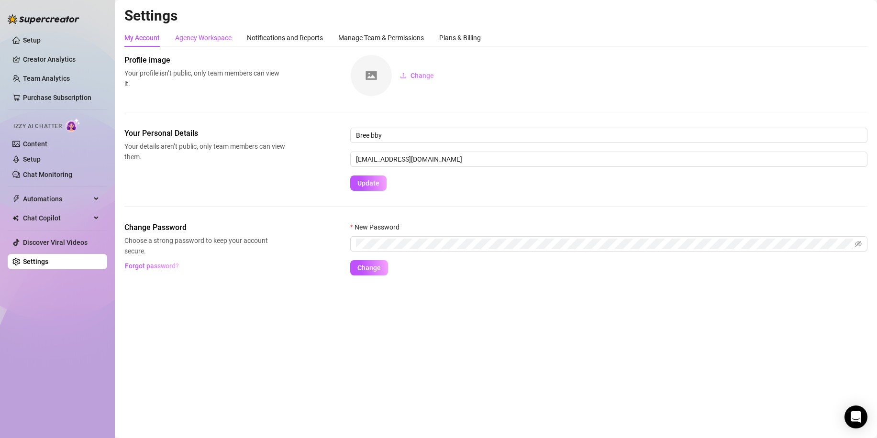
click at [209, 35] on div "Agency Workspace" at bounding box center [203, 38] width 56 height 11
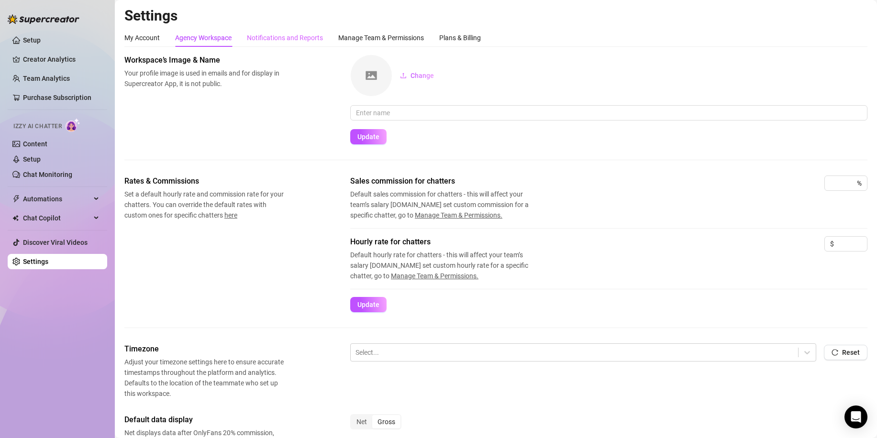
click at [275, 32] on div "Notifications and Reports" at bounding box center [285, 38] width 76 height 18
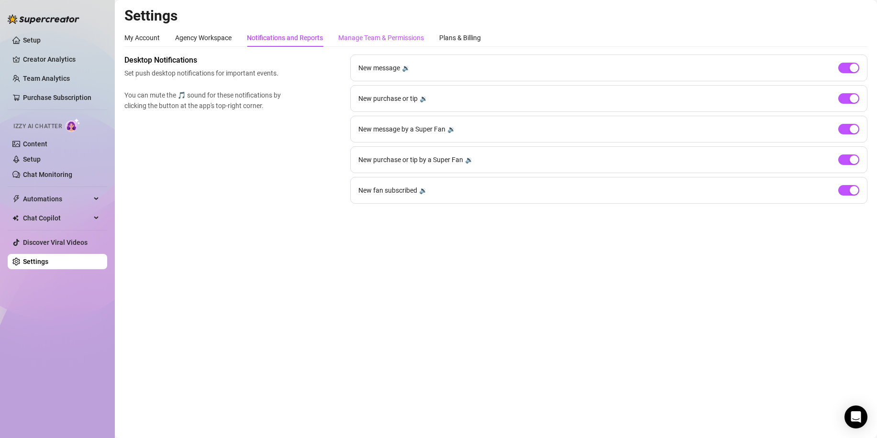
click at [367, 38] on div "Manage Team & Permissions" at bounding box center [381, 38] width 86 height 11
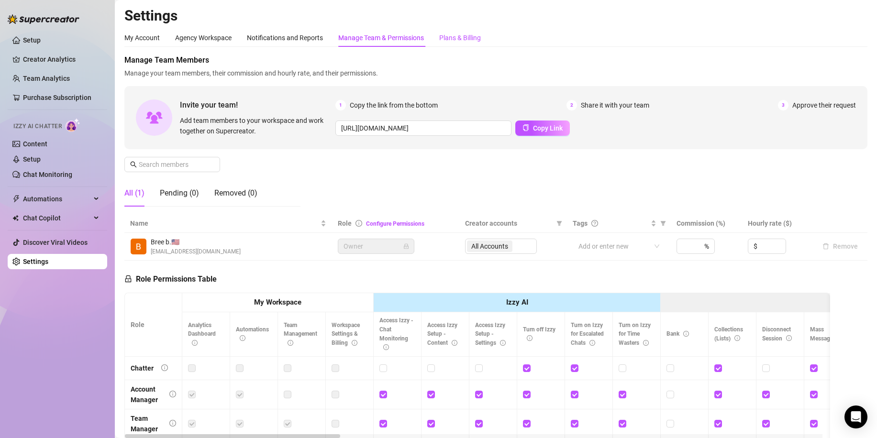
click at [473, 40] on div "Plans & Billing" at bounding box center [460, 38] width 42 height 11
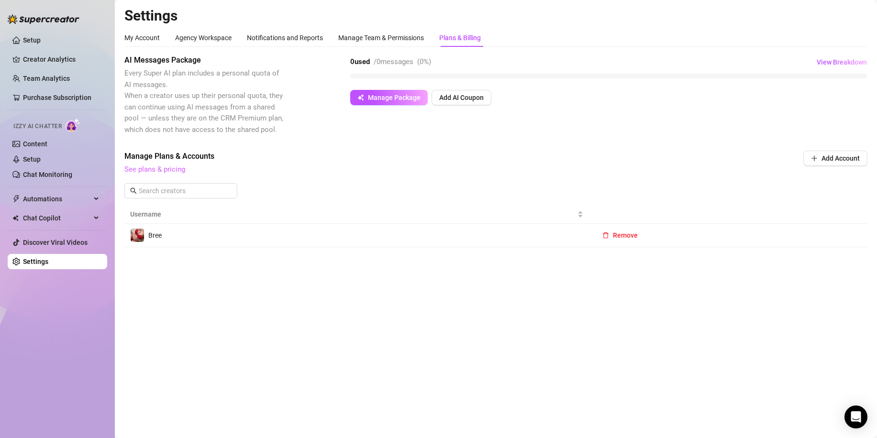
click at [173, 168] on link "See plans & pricing" at bounding box center [154, 169] width 61 height 9
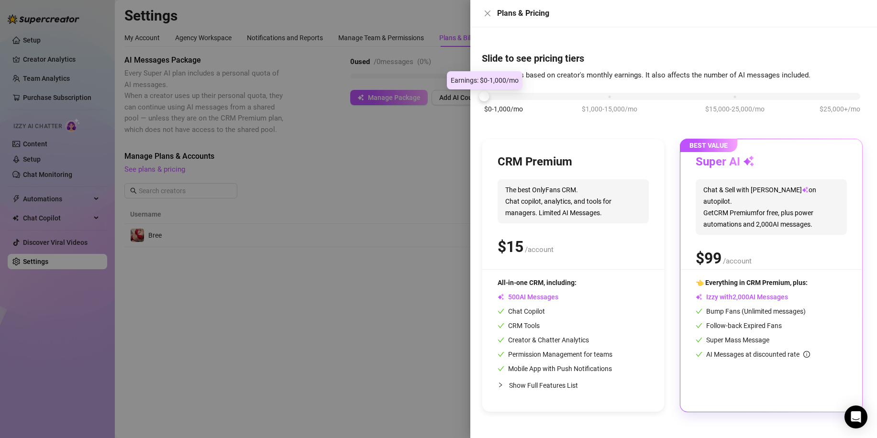
drag, startPoint x: 609, startPoint y: 99, endPoint x: 492, endPoint y: 102, distance: 117.3
click at [492, 102] on div "$0-1,000/mo $1,000-15,000/mo $15,000-25,000/mo $25,000+/mo" at bounding box center [672, 108] width 381 height 54
click at [386, 266] on div at bounding box center [438, 219] width 877 height 438
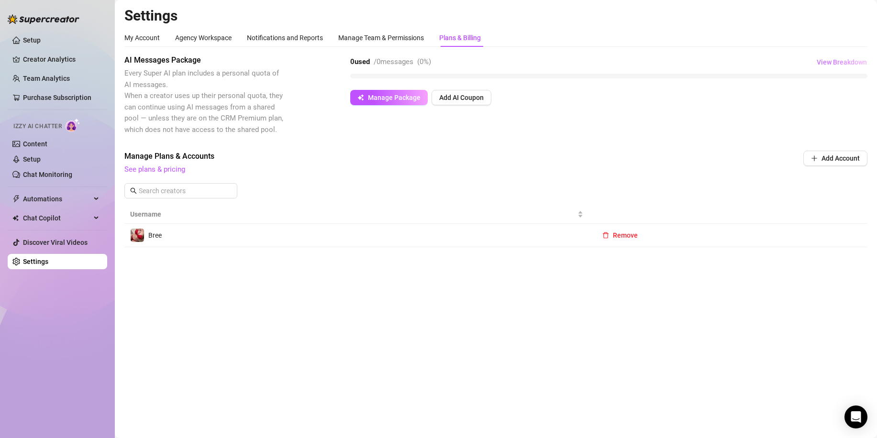
click at [849, 56] on button "View Breakdown" at bounding box center [841, 62] width 51 height 15
click at [841, 62] on span "View Breakdown" at bounding box center [842, 62] width 50 height 8
click at [41, 39] on link "Setup" at bounding box center [32, 40] width 18 height 8
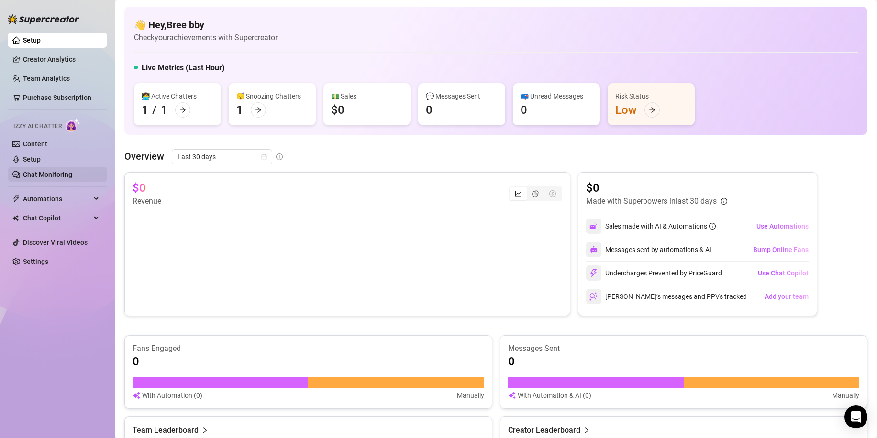
click at [71, 173] on link "Chat Monitoring" at bounding box center [47, 175] width 49 height 8
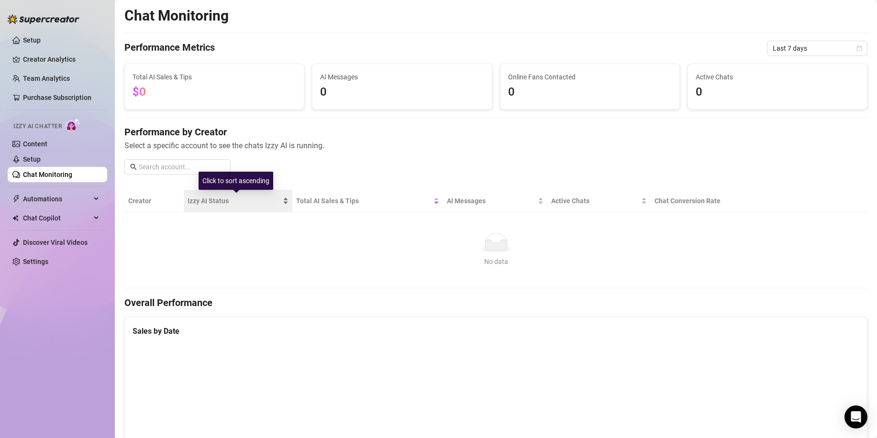
click at [229, 199] on span "Izzy AI Status" at bounding box center [235, 201] width 94 height 11
click at [151, 200] on th "Creator" at bounding box center [153, 201] width 59 height 22
click at [41, 155] on link "Setup" at bounding box center [32, 159] width 18 height 8
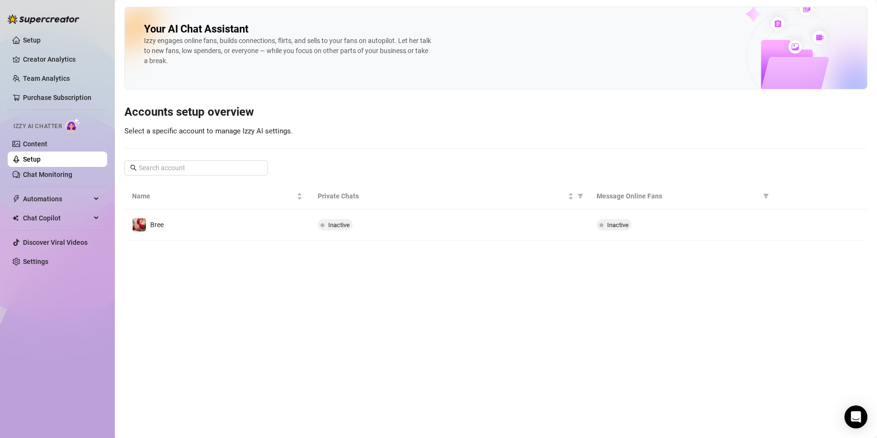
click at [415, 222] on div "Inactive" at bounding box center [449, 224] width 263 height 11
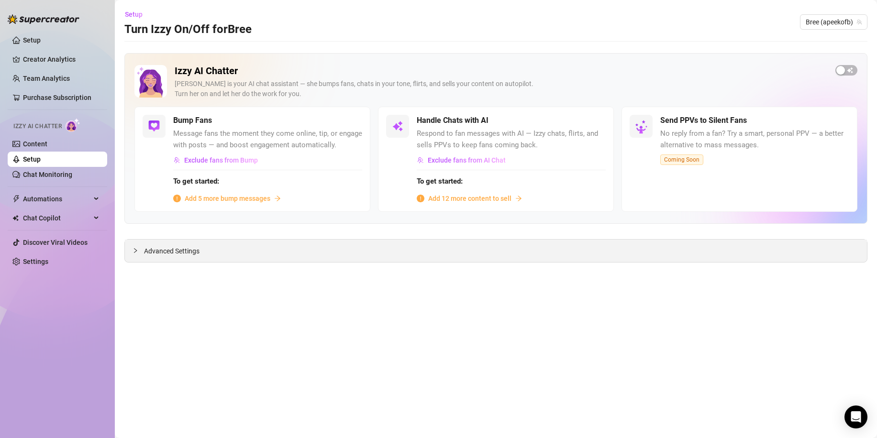
click at [180, 254] on span "Advanced Settings" at bounding box center [171, 251] width 55 height 11
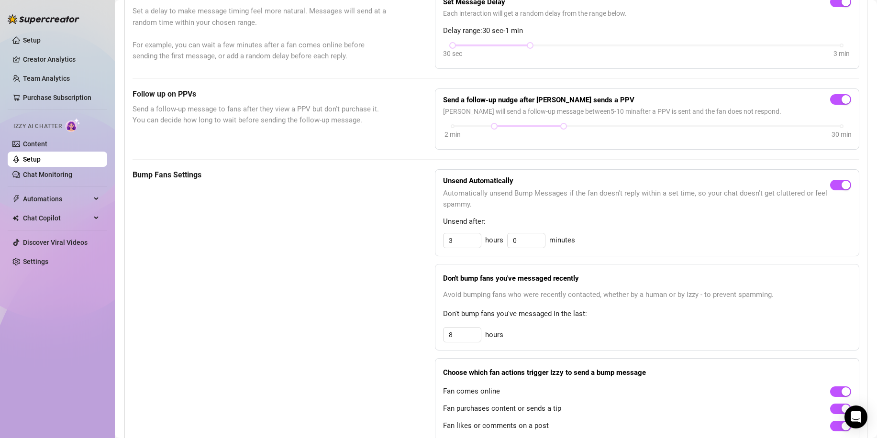
scroll to position [335, 0]
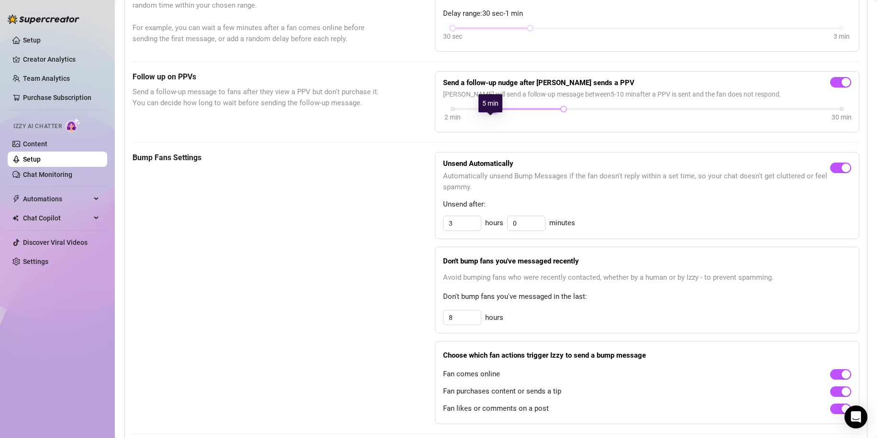
click at [494, 111] on div at bounding box center [494, 109] width 5 height 5
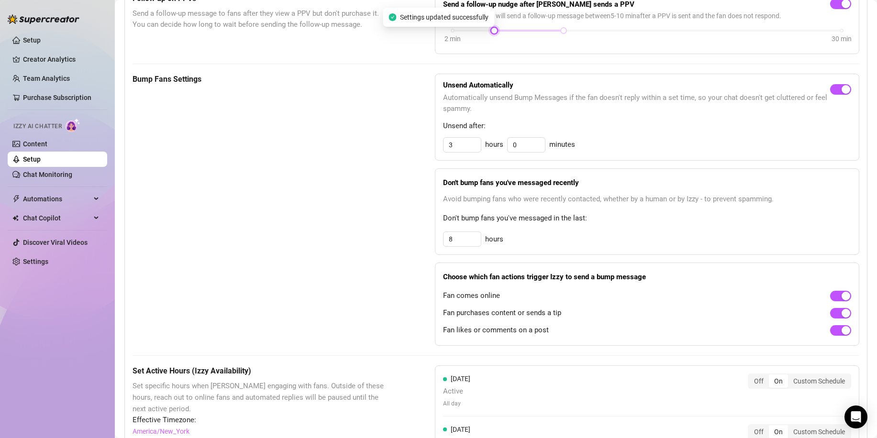
scroll to position [431, 0]
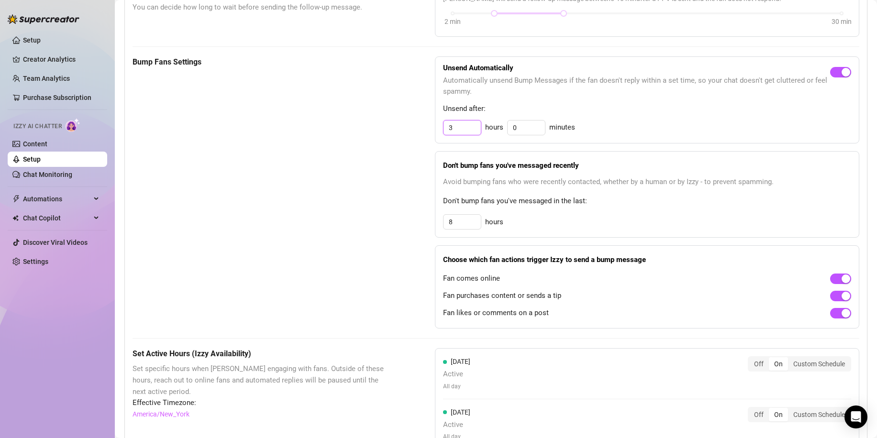
drag, startPoint x: 464, startPoint y: 137, endPoint x: 433, endPoint y: 142, distance: 31.0
click at [435, 142] on div "Unsend Automatically Automatically unsend Bump Messages if the fan doesn't repl…" at bounding box center [647, 100] width 424 height 88
click at [613, 207] on span "Don't bump fans you've messaged in the last:" at bounding box center [647, 201] width 408 height 11
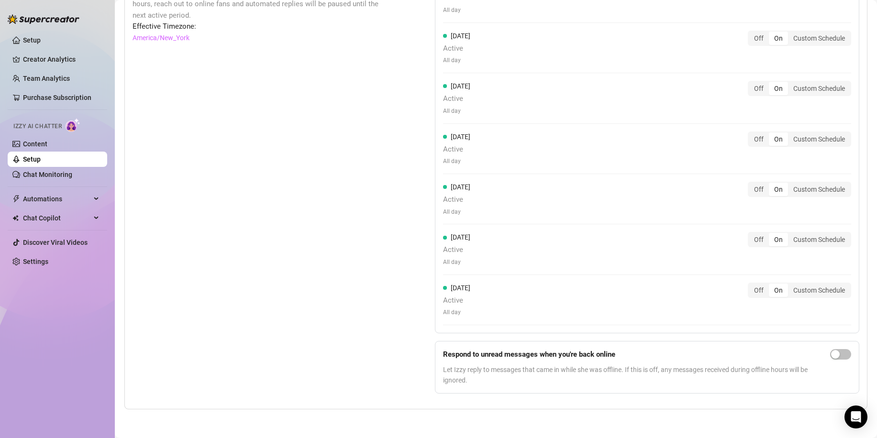
scroll to position [819, 0]
click at [831, 354] on div "button" at bounding box center [835, 354] width 9 height 9
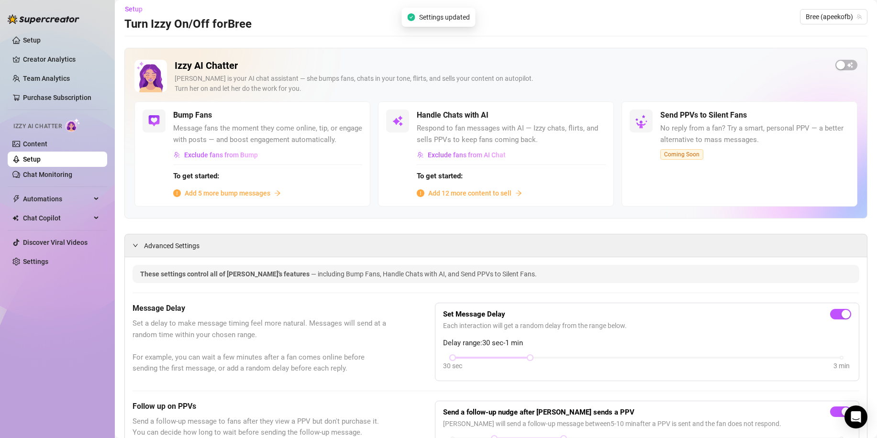
scroll to position [0, 0]
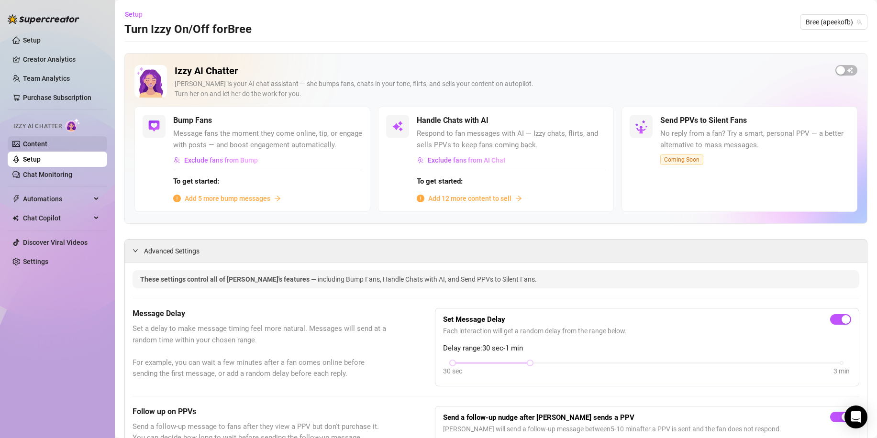
click at [47, 143] on link "Content" at bounding box center [35, 144] width 24 height 8
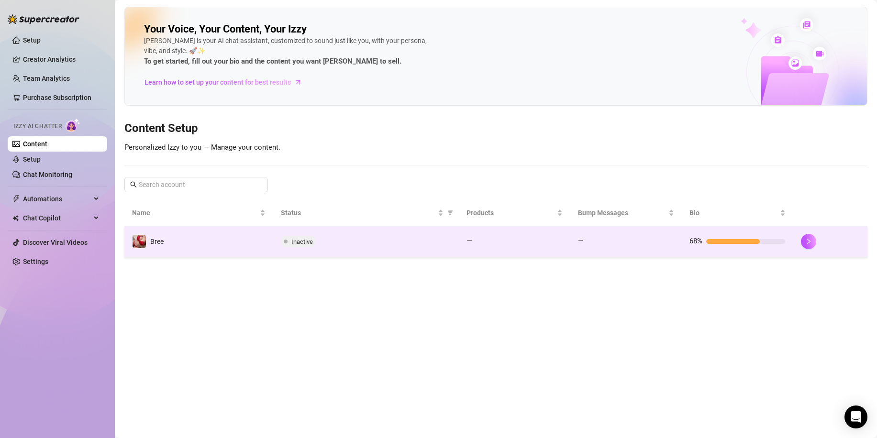
click at [219, 252] on td "Bree" at bounding box center [198, 241] width 149 height 31
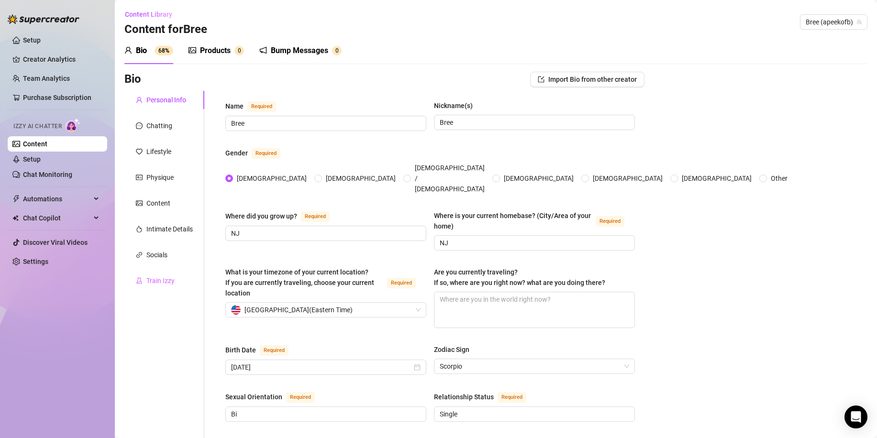
click at [179, 282] on div "Train Izzy" at bounding box center [164, 281] width 80 height 18
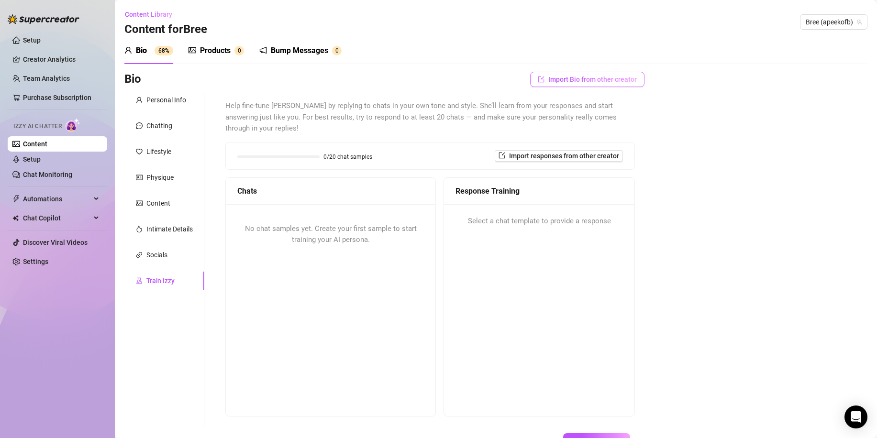
click at [600, 78] on span "Import Bio from other creator" at bounding box center [592, 80] width 89 height 8
click at [606, 105] on input "search" at bounding box center [578, 106] width 76 height 14
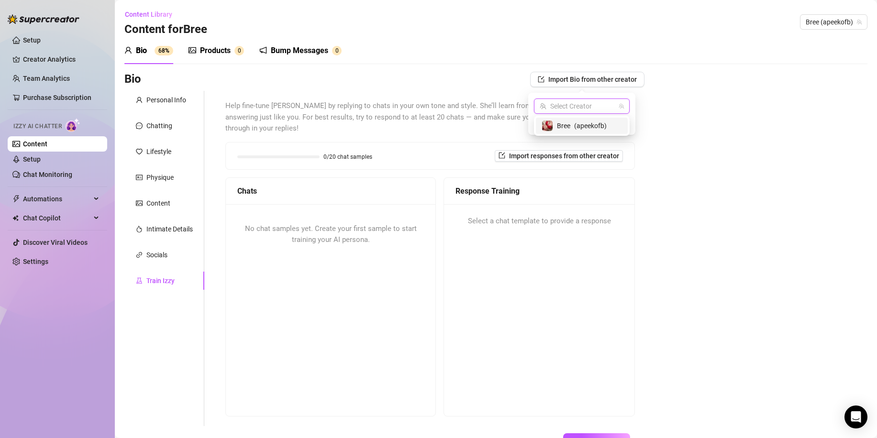
click at [615, 122] on div "Bree ( apeekofb )" at bounding box center [582, 125] width 80 height 11
click at [626, 126] on button "Import" at bounding box center [616, 123] width 27 height 11
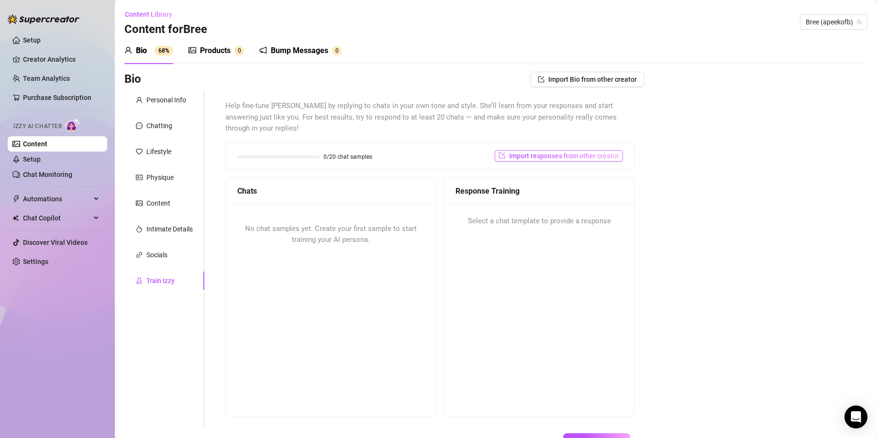
click at [579, 152] on span "Import responses from other creator" at bounding box center [564, 156] width 110 height 8
click at [577, 173] on input "search" at bounding box center [549, 169] width 76 height 14
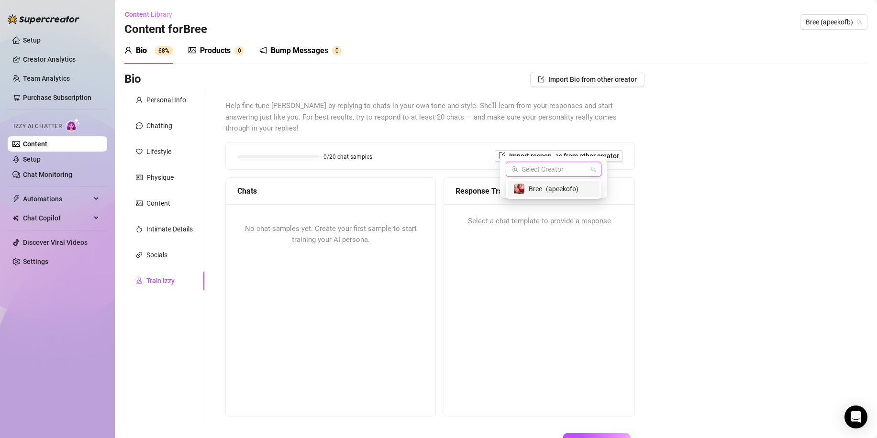
click at [570, 191] on span "( apeekofb )" at bounding box center [562, 189] width 33 height 11
click at [590, 187] on span "Import" at bounding box center [588, 187] width 20 height 8
click at [699, 191] on div "Bio Import Bio from other creator Personal Info Chatting Lifestyle Physique Con…" at bounding box center [495, 277] width 743 height 410
click at [544, 322] on div "Response Training Select a chat template to provide a response" at bounding box center [539, 296] width 191 height 239
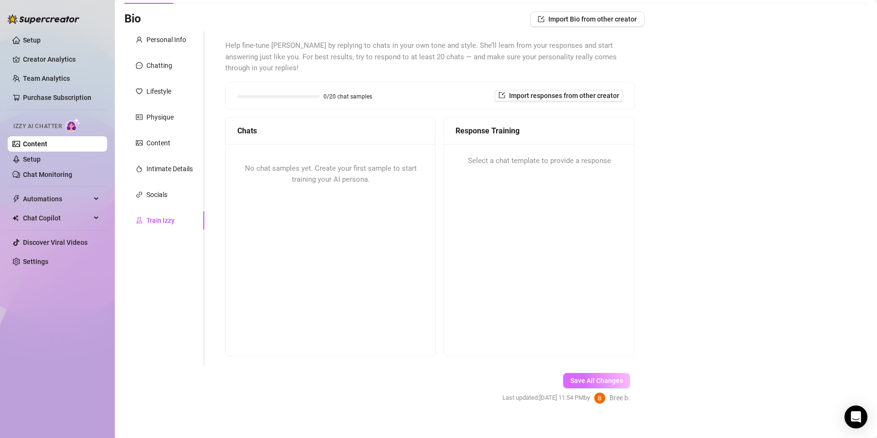
click at [585, 373] on button "Save All Changes" at bounding box center [596, 380] width 67 height 15
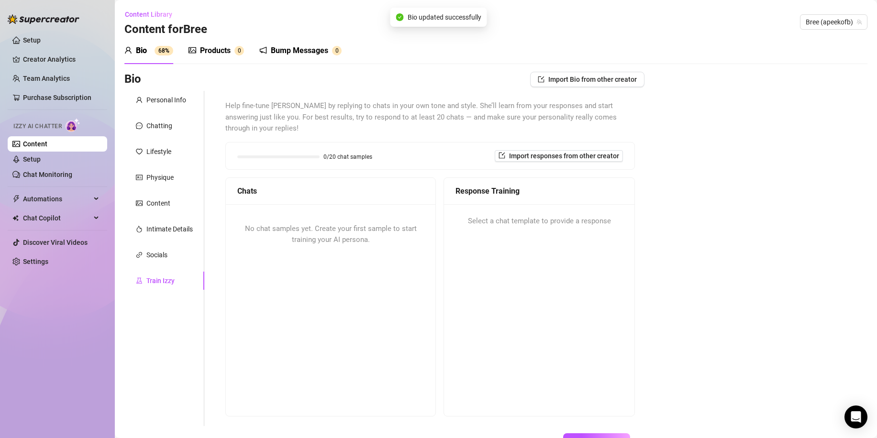
click at [155, 55] on span "68%" at bounding box center [164, 51] width 19 height 10
click at [163, 105] on div "Personal Info" at bounding box center [164, 100] width 80 height 18
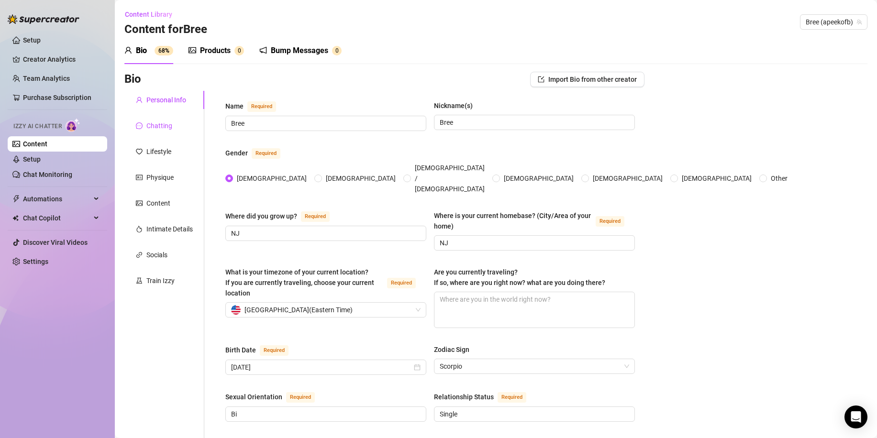
click at [165, 123] on div "Chatting" at bounding box center [159, 126] width 26 height 11
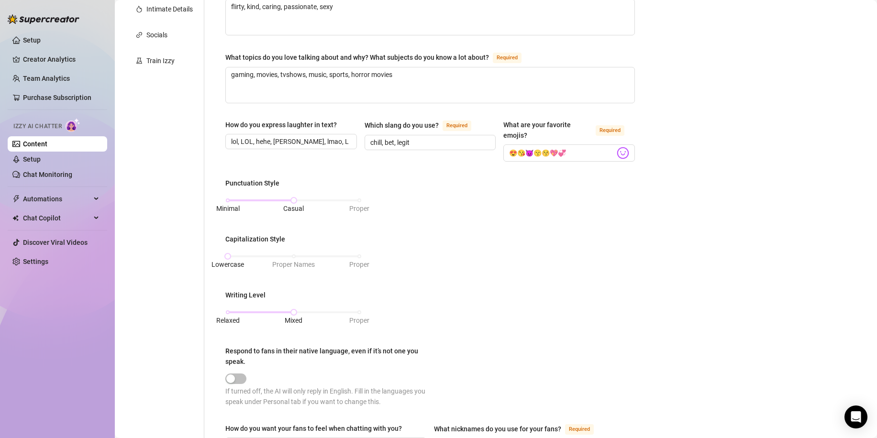
scroll to position [29, 0]
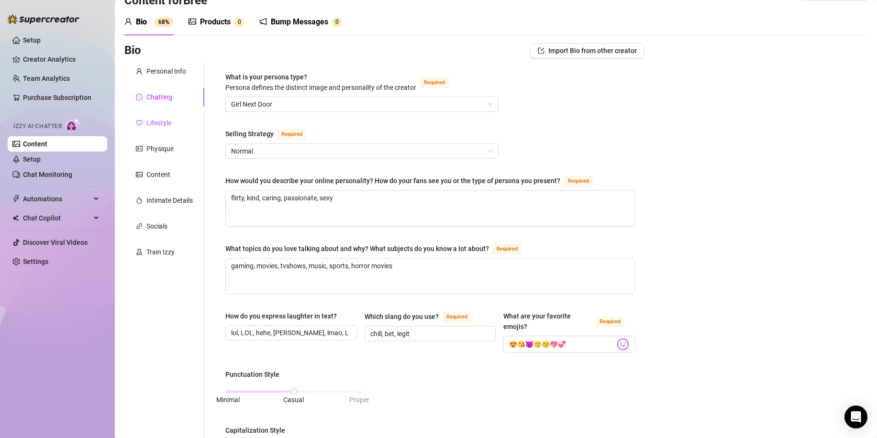
click at [168, 128] on div "Lifestyle" at bounding box center [158, 123] width 25 height 11
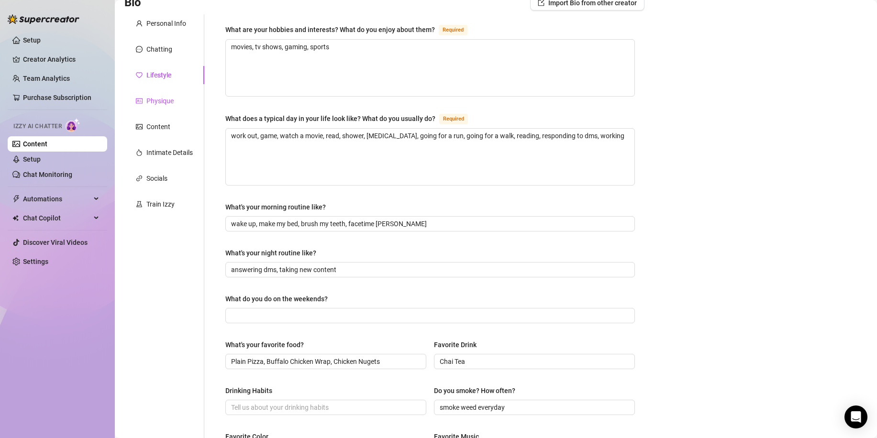
click at [164, 100] on div "Physique" at bounding box center [159, 101] width 27 height 11
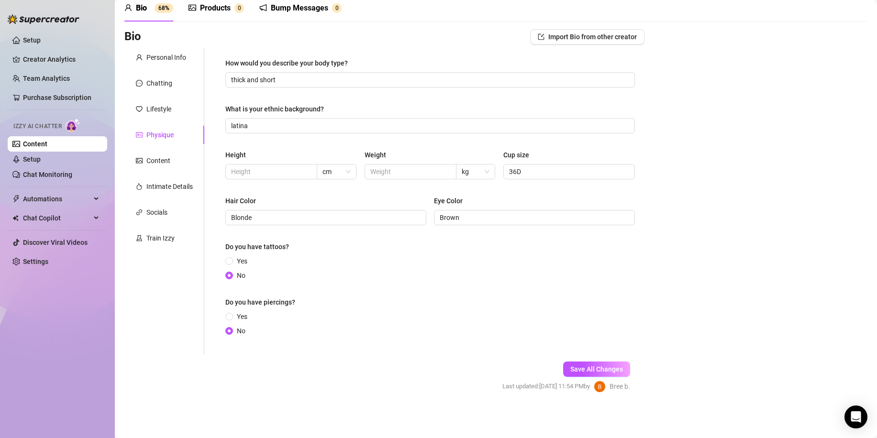
scroll to position [43, 0]
click at [163, 133] on div "Physique" at bounding box center [159, 135] width 27 height 11
click at [150, 155] on div "Content" at bounding box center [164, 161] width 80 height 18
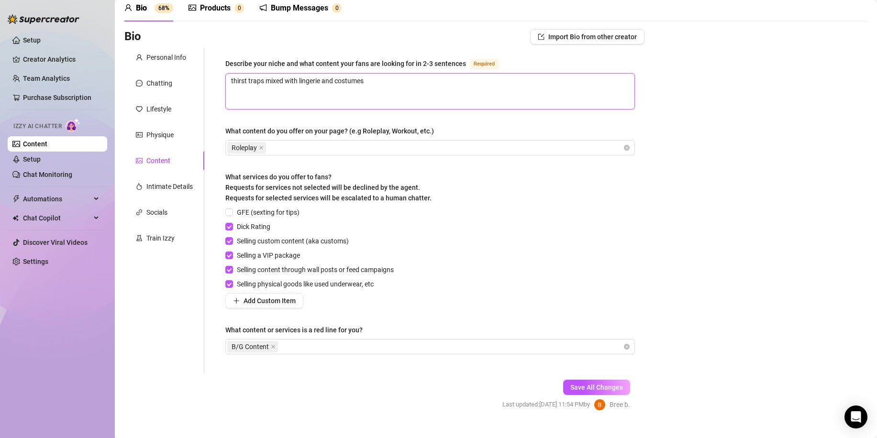
click at [393, 93] on textarea "thirst traps mixed with lingerie and costumes" at bounding box center [430, 91] width 409 height 35
click at [584, 387] on span "Save All Changes" at bounding box center [596, 388] width 53 height 8
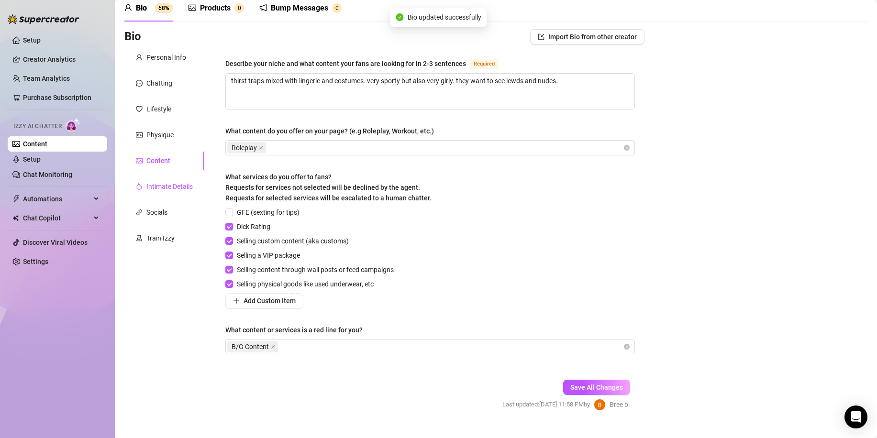
click at [177, 185] on div "Intimate Details" at bounding box center [169, 186] width 46 height 11
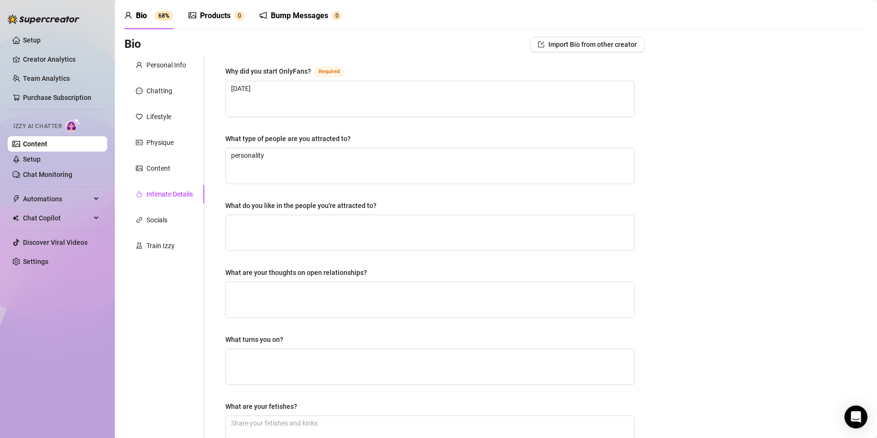
scroll to position [0, 0]
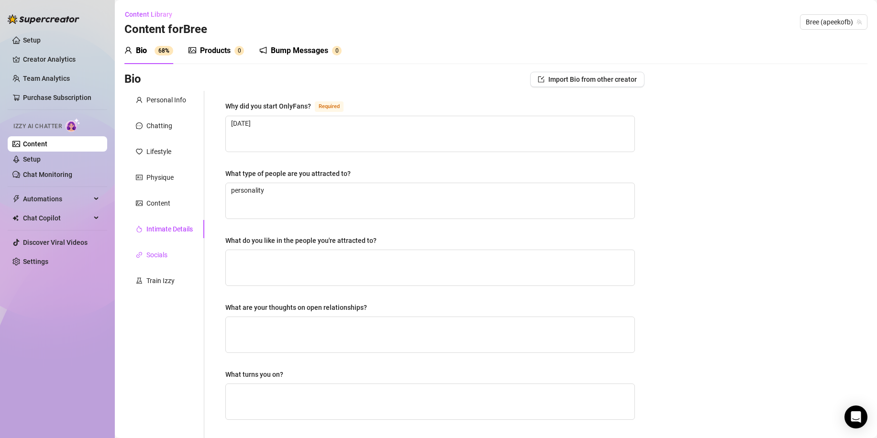
click at [163, 254] on div "Socials" at bounding box center [156, 255] width 21 height 11
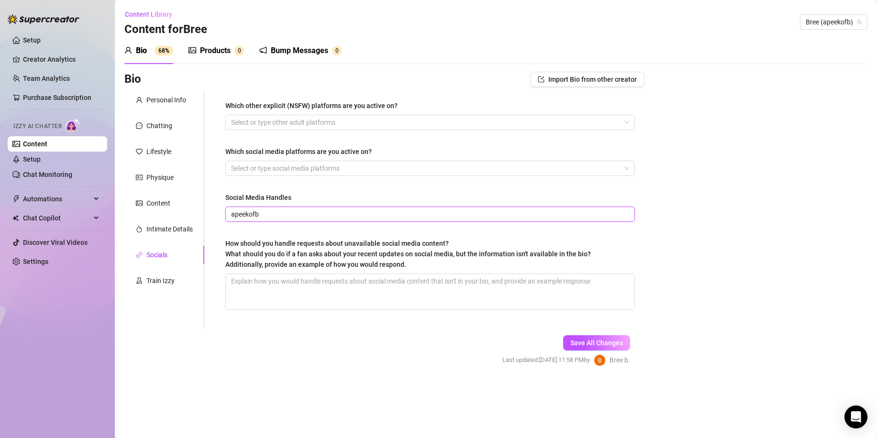
click at [296, 210] on input "apeekofb" at bounding box center [429, 214] width 396 height 11
click at [300, 231] on div "Which other explicit (NSFW) platforms are you active on? Select or type other a…" at bounding box center [430, 209] width 410 height 218
click at [158, 282] on div "Train Izzy" at bounding box center [160, 281] width 28 height 11
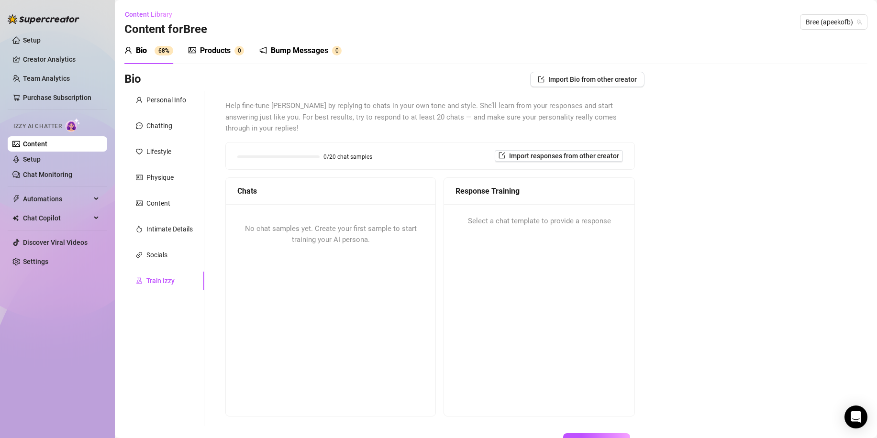
click at [317, 277] on div "No chat samples yet. Create your first sample to start training your AI persona." at bounding box center [331, 309] width 210 height 211
click at [208, 43] on div "Products 0" at bounding box center [216, 50] width 55 height 27
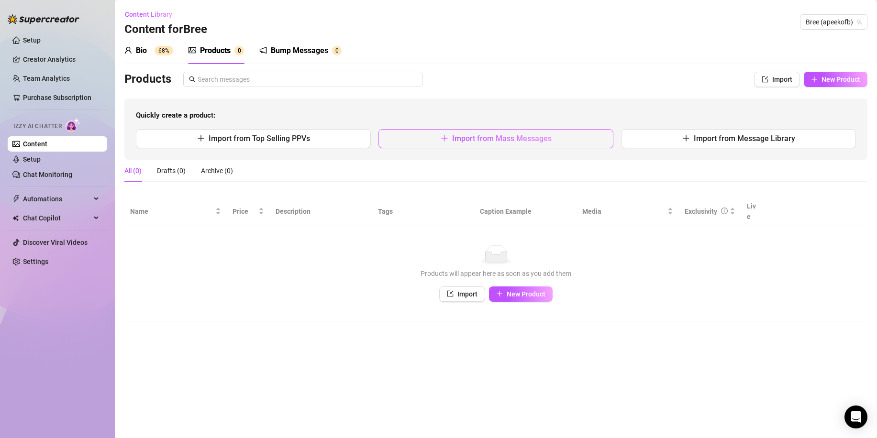
click at [499, 134] on span "Import from Mass Messages" at bounding box center [502, 138] width 100 height 9
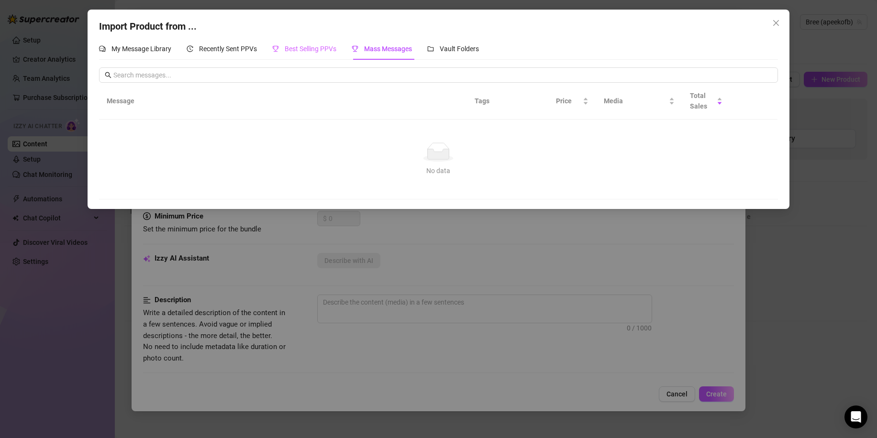
click at [312, 43] on div "Best Selling PPVs" at bounding box center [304, 49] width 64 height 22
click at [207, 46] on span "Recently Sent PPVs" at bounding box center [228, 49] width 58 height 8
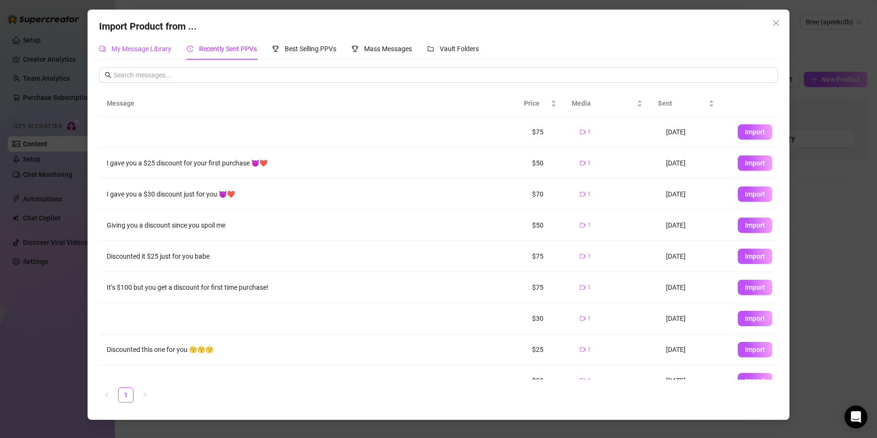
click at [151, 45] on span "My Message Library" at bounding box center [141, 49] width 60 height 8
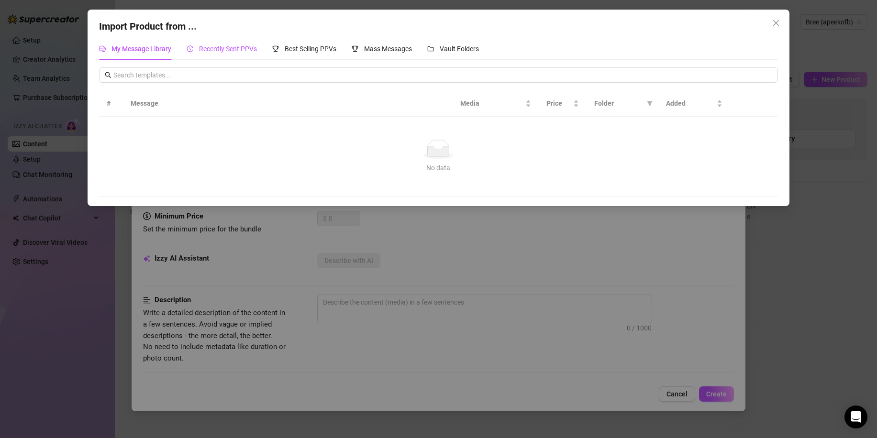
click at [242, 46] on span "Recently Sent PPVs" at bounding box center [228, 49] width 58 height 8
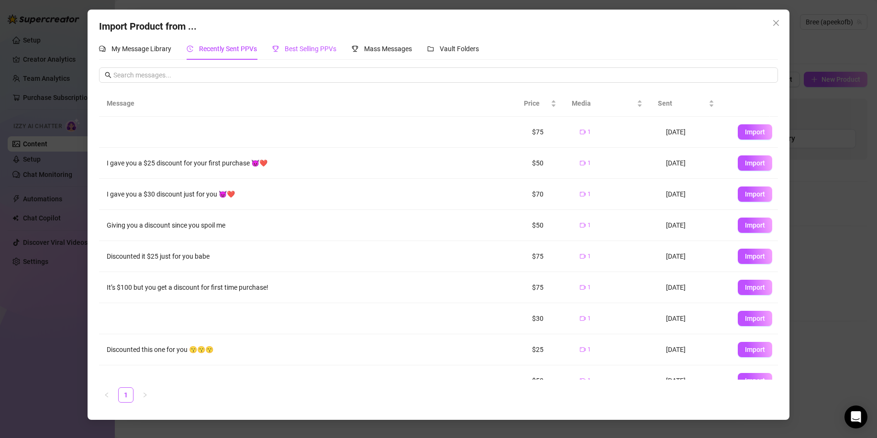
click at [293, 48] on span "Best Selling PPVs" at bounding box center [311, 49] width 52 height 8
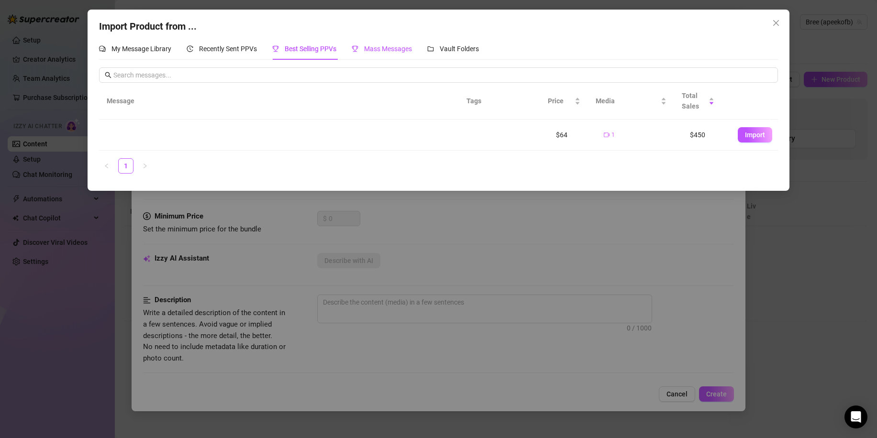
click at [395, 51] on span "Mass Messages" at bounding box center [388, 49] width 48 height 8
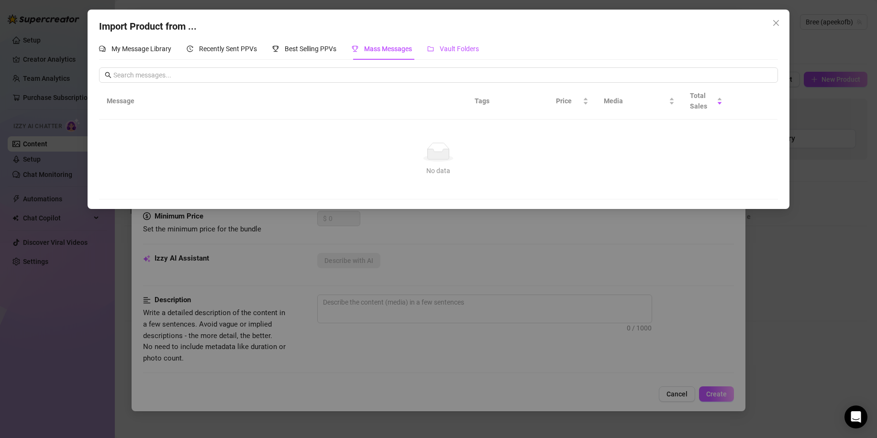
click at [463, 51] on span "Vault Folders" at bounding box center [459, 49] width 39 height 8
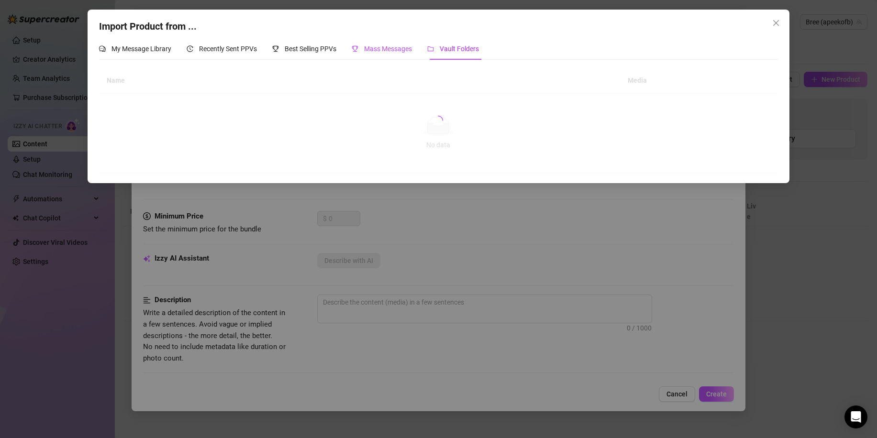
click at [388, 52] on span "Mass Messages" at bounding box center [388, 49] width 48 height 8
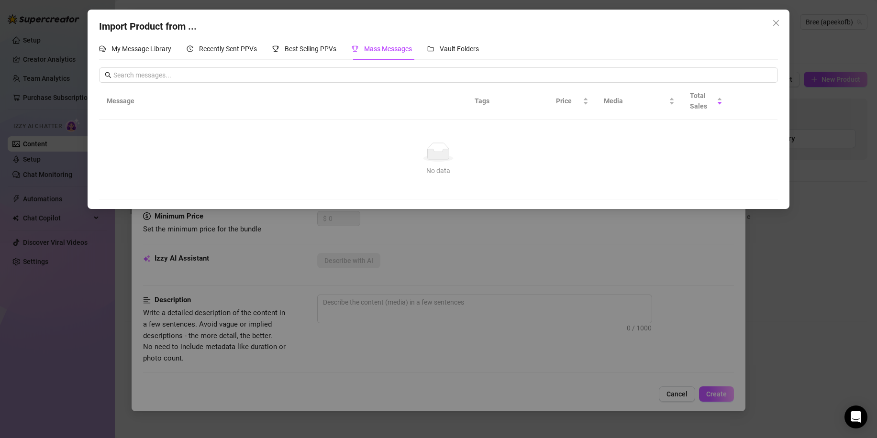
click at [614, 281] on div "Import Product from ... My Message Library Recently Sent PPVs Best Selling PPVs…" at bounding box center [438, 219] width 877 height 438
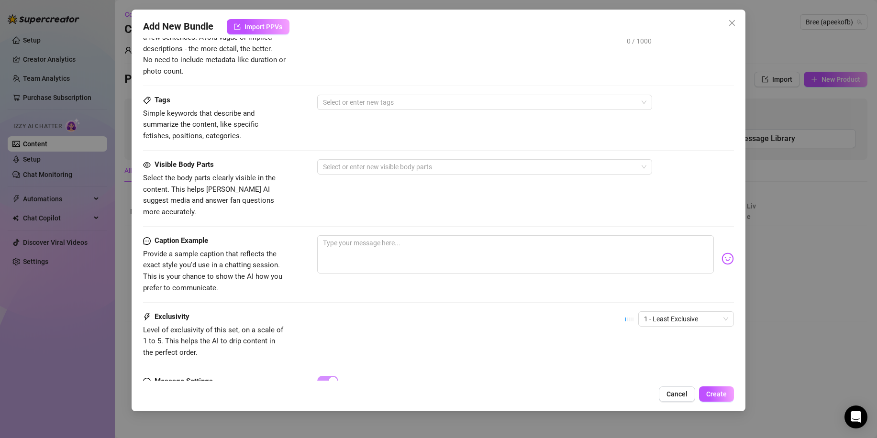
scroll to position [324, 0]
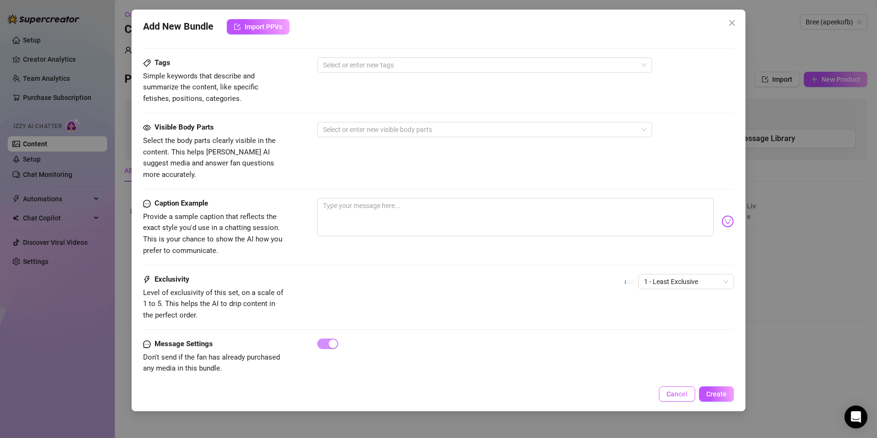
click at [679, 391] on span "Cancel" at bounding box center [676, 394] width 21 height 8
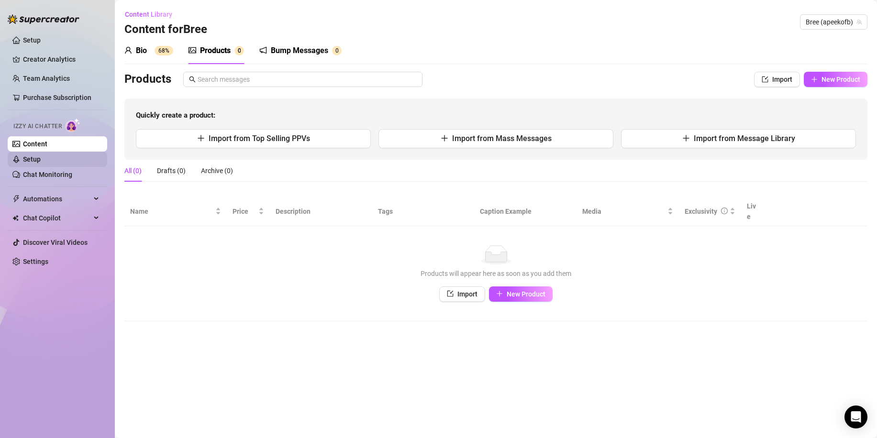
click at [41, 160] on link "Setup" at bounding box center [32, 159] width 18 height 8
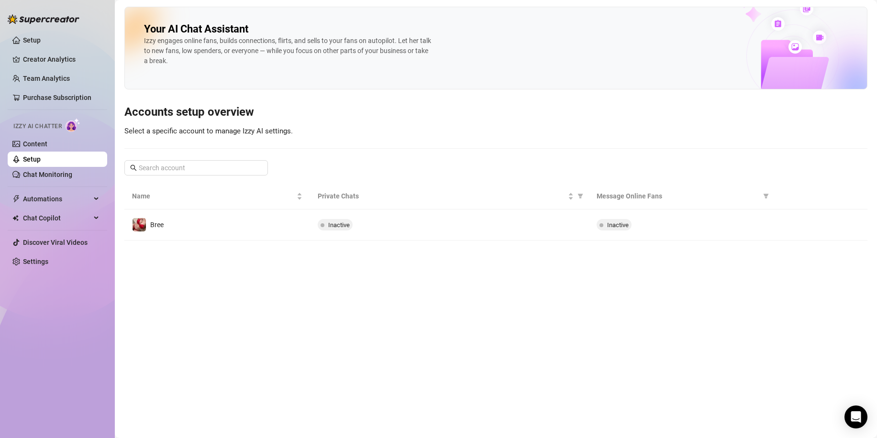
click at [744, 197] on span "Message Online Fans" at bounding box center [678, 196] width 163 height 11
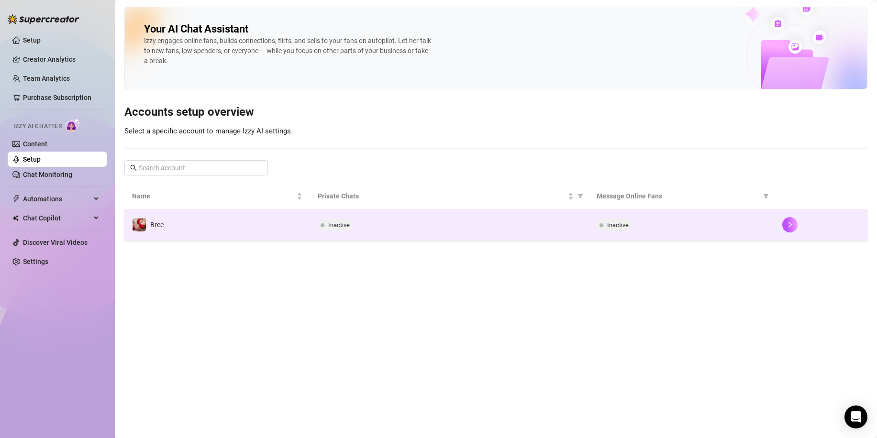
click at [701, 217] on td "Inactive" at bounding box center [682, 225] width 186 height 31
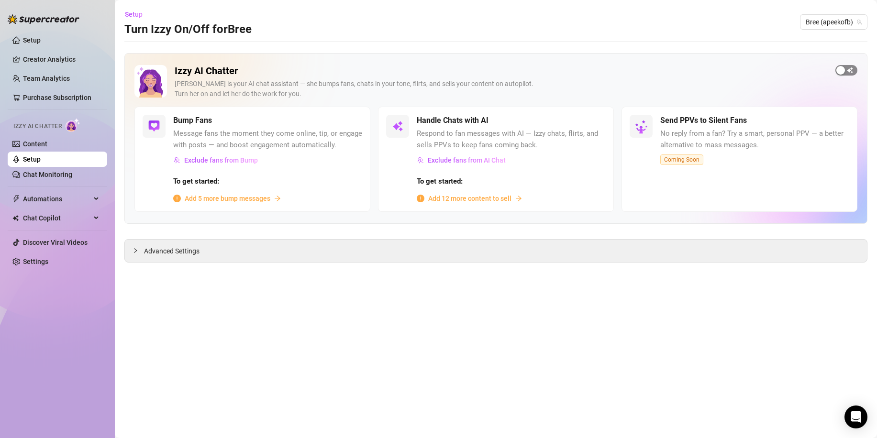
click at [846, 72] on span "button" at bounding box center [846, 70] width 22 height 11
click at [53, 134] on div "Izzy AI Chatter" at bounding box center [56, 125] width 101 height 22
click at [47, 140] on link "Content" at bounding box center [35, 144] width 24 height 8
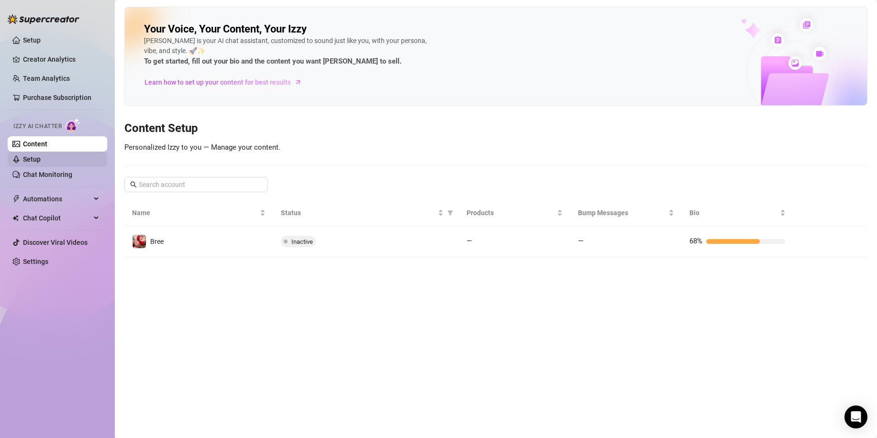
click at [41, 162] on link "Setup" at bounding box center [32, 159] width 18 height 8
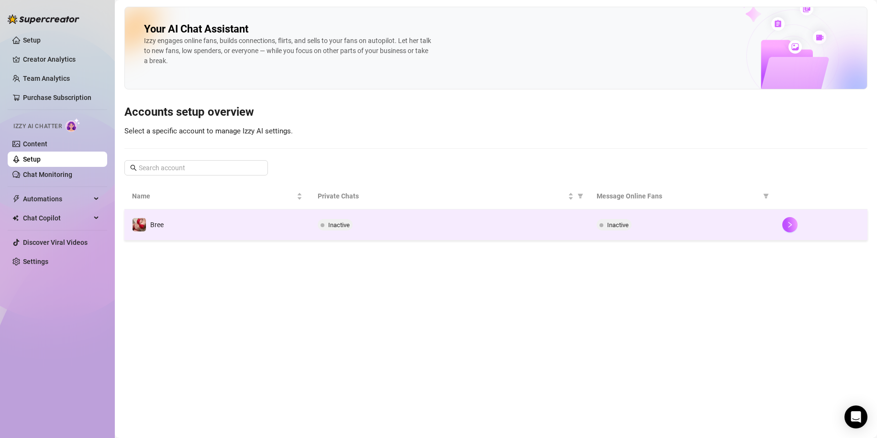
click at [475, 223] on div "Inactive" at bounding box center [449, 224] width 263 height 11
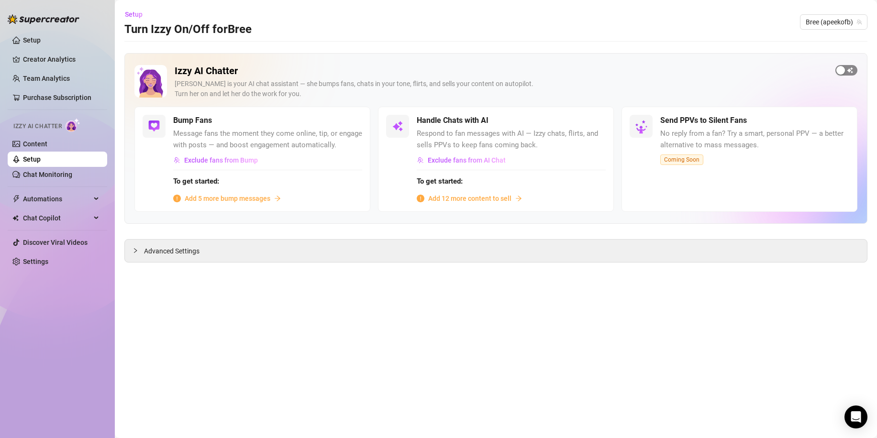
click at [844, 70] on div "button" at bounding box center [840, 70] width 9 height 9
click at [351, 121] on button "button" at bounding box center [351, 120] width 21 height 11
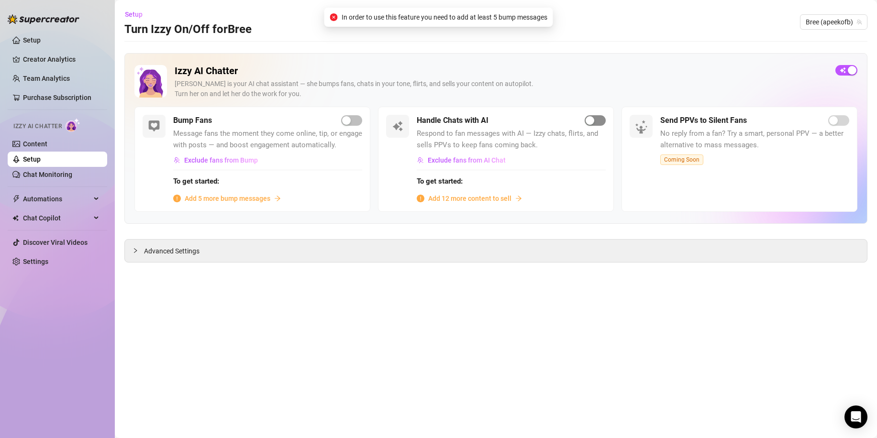
click at [589, 117] on div "button" at bounding box center [590, 120] width 9 height 9
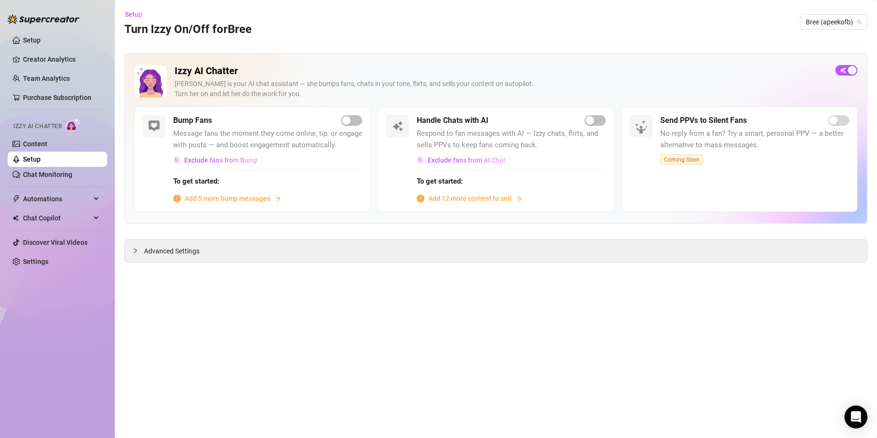
click at [499, 199] on span "Add 12 more content to sell" at bounding box center [469, 198] width 83 height 11
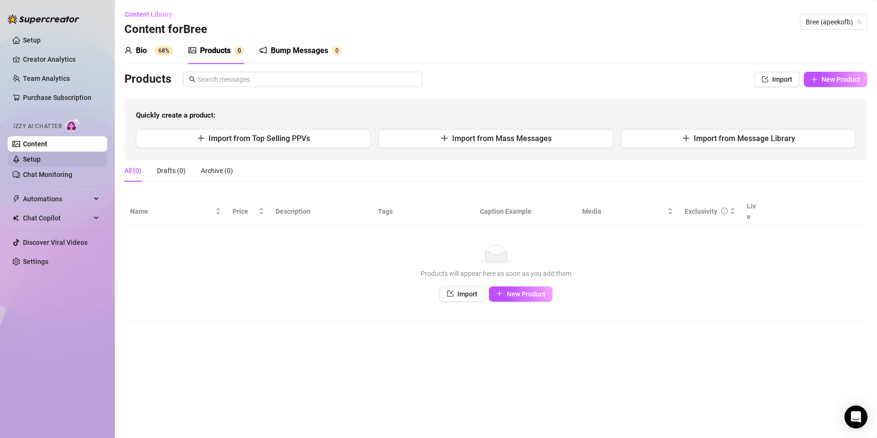
click at [41, 157] on link "Setup" at bounding box center [32, 159] width 18 height 8
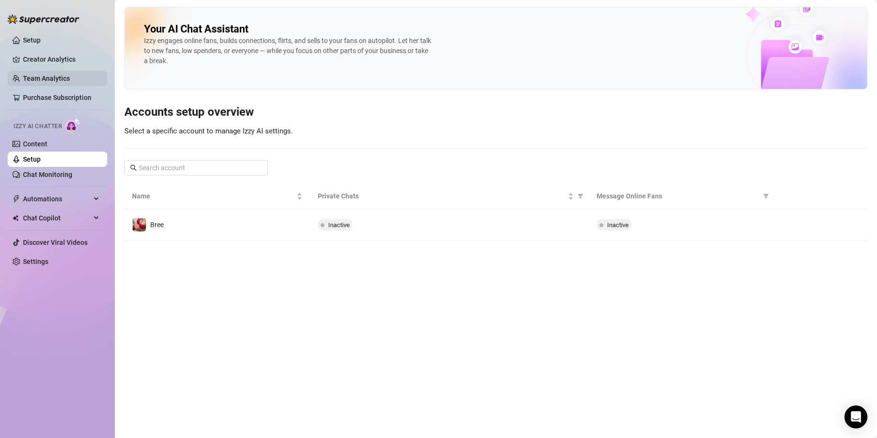
click at [56, 75] on link "Team Analytics" at bounding box center [46, 79] width 47 height 8
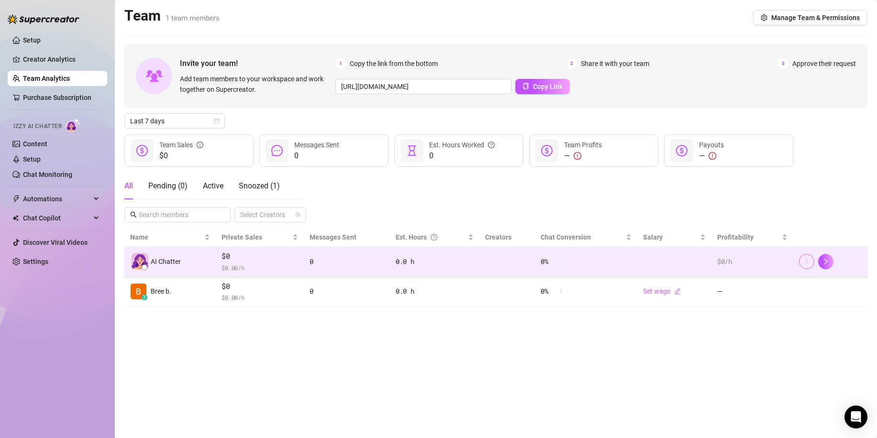
click at [809, 264] on icon "more" at bounding box center [806, 261] width 7 height 7
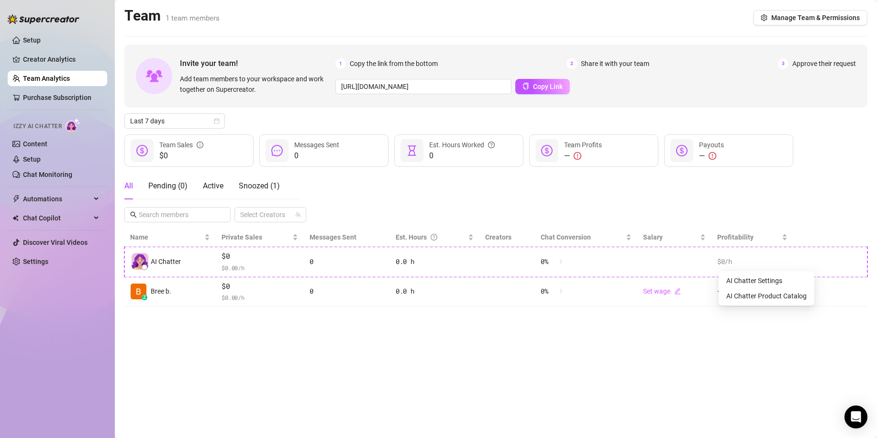
click at [608, 349] on main "Team 1 team members Manage Team & Permissions Invite your team! Add team member…" at bounding box center [496, 219] width 762 height 438
click at [59, 62] on link "Creator Analytics" at bounding box center [61, 59] width 77 height 15
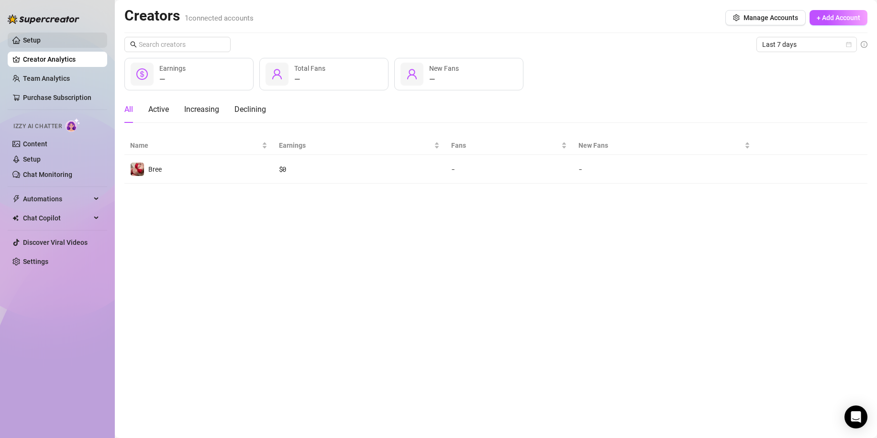
click at [41, 44] on link "Setup" at bounding box center [32, 40] width 18 height 8
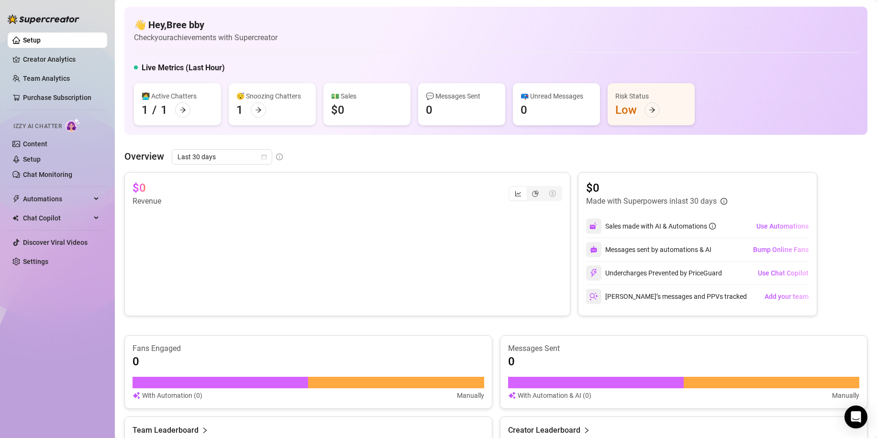
scroll to position [48, 0]
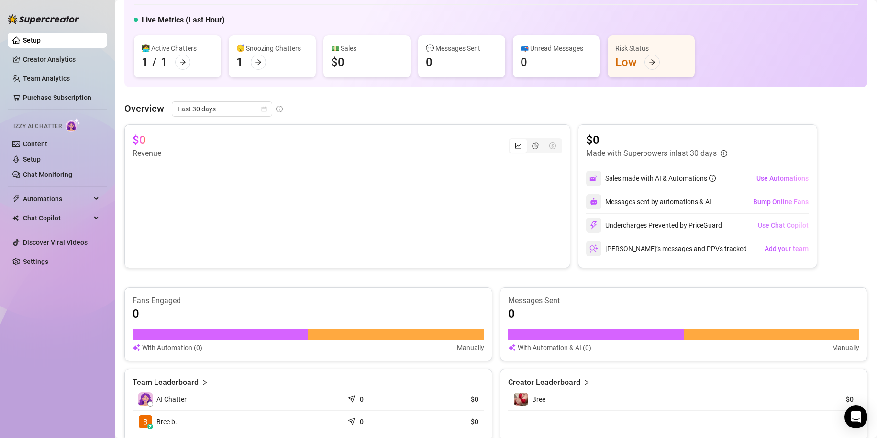
click at [778, 227] on span "Use Chat Copilot" at bounding box center [783, 226] width 51 height 8
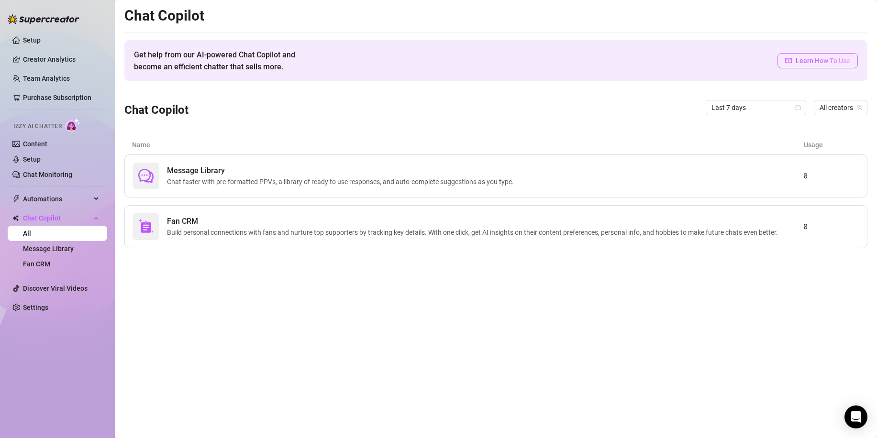
drag, startPoint x: 804, startPoint y: 69, endPoint x: 808, endPoint y: 59, distance: 11.2
click at [804, 69] on div "Get help from our AI-powered Chat Copilot and become an efficient chatter that …" at bounding box center [495, 60] width 743 height 41
click at [809, 58] on span "Learn How To Use" at bounding box center [823, 60] width 55 height 11
click at [561, 355] on main "Chat Copilot Get help from our AI-powered Chat Copilot and become an efficient …" at bounding box center [496, 219] width 762 height 438
click at [273, 172] on span "Message Library" at bounding box center [342, 170] width 351 height 11
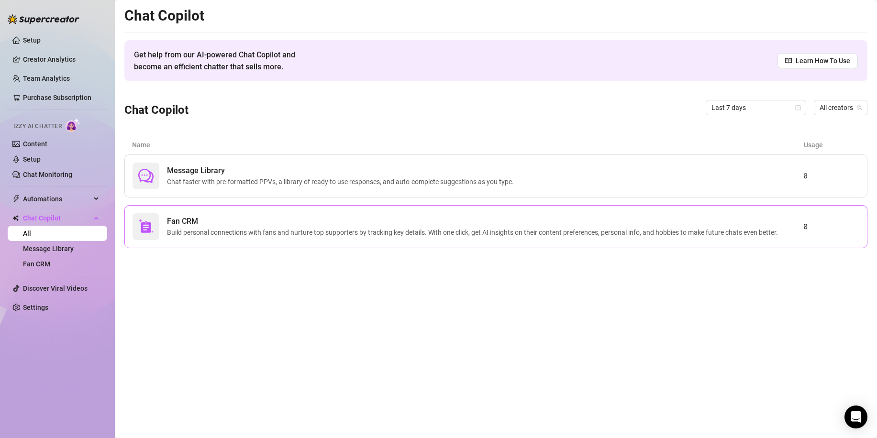
click at [404, 235] on span "Build personal connections with fans and nurture top supporters by tracking key…" at bounding box center [474, 232] width 615 height 11
click at [843, 104] on span "All creators" at bounding box center [841, 107] width 42 height 14
click at [835, 143] on span "( apeekofb )" at bounding box center [843, 142] width 33 height 11
click at [495, 190] on div "Message Library Chat faster with pre-formatted PPVs, a library of ready to use …" at bounding box center [495, 176] width 743 height 43
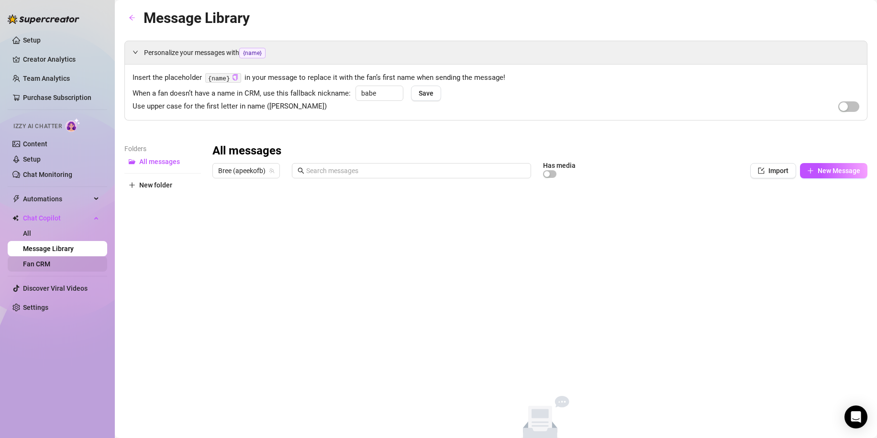
click at [50, 263] on link "Fan CRM" at bounding box center [36, 264] width 27 height 8
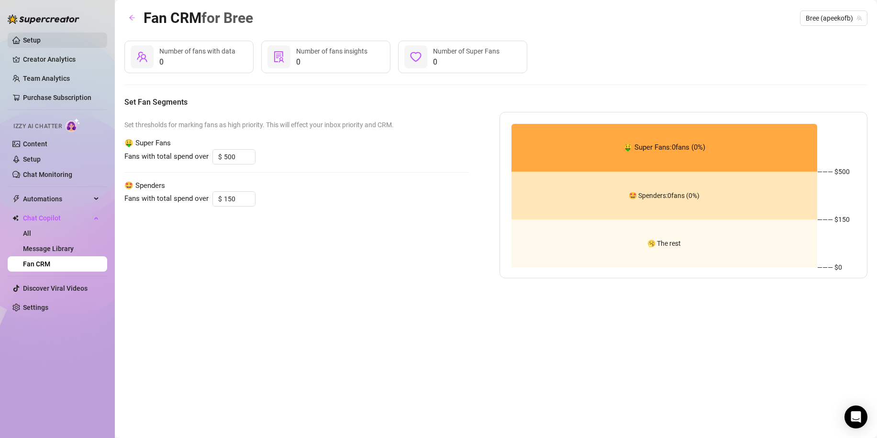
click at [41, 36] on link "Setup" at bounding box center [32, 40] width 18 height 8
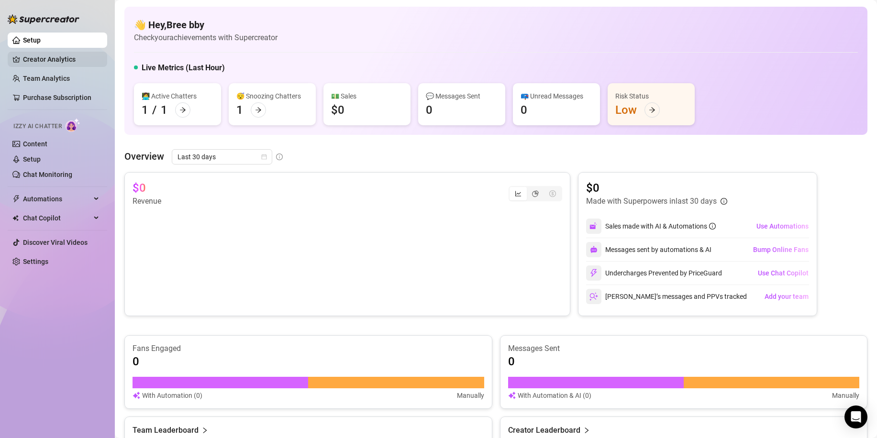
click at [51, 56] on link "Creator Analytics" at bounding box center [61, 59] width 77 height 15
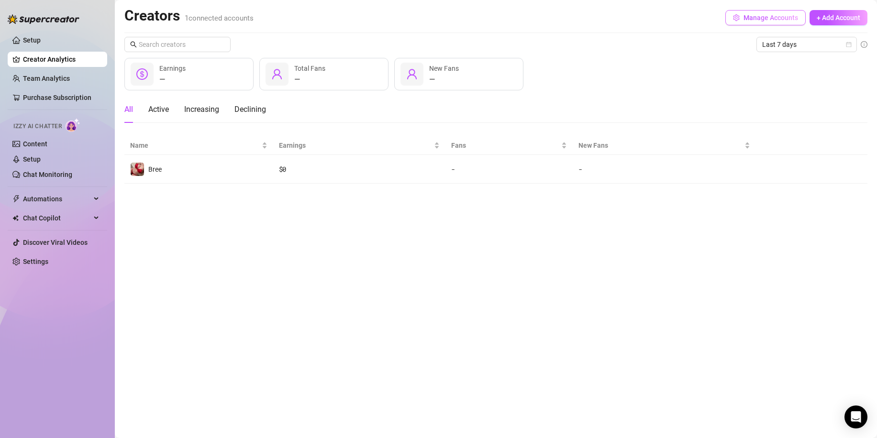
click at [755, 22] on button "Manage Accounts" at bounding box center [765, 17] width 80 height 15
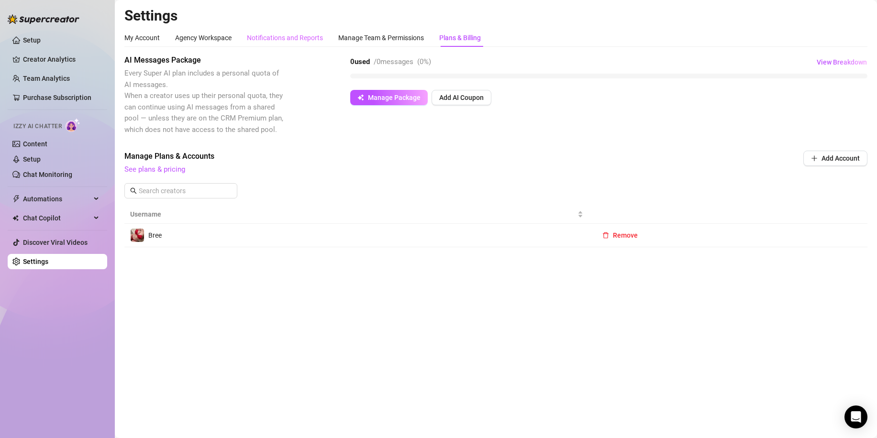
click at [290, 46] on div "Notifications and Reports" at bounding box center [285, 38] width 76 height 18
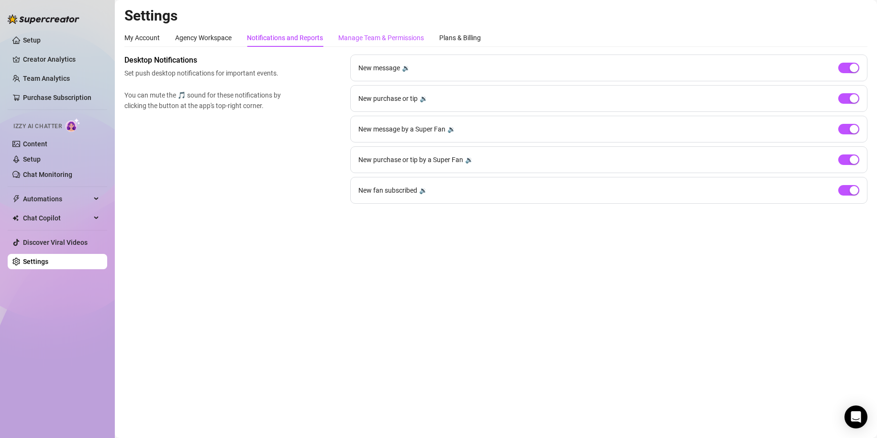
click at [366, 37] on div "Manage Team & Permissions" at bounding box center [381, 38] width 86 height 11
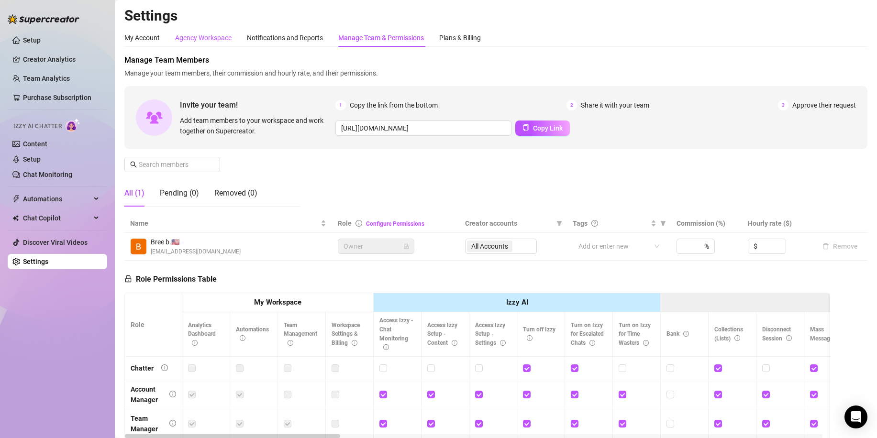
click at [208, 35] on div "Agency Workspace" at bounding box center [203, 38] width 56 height 11
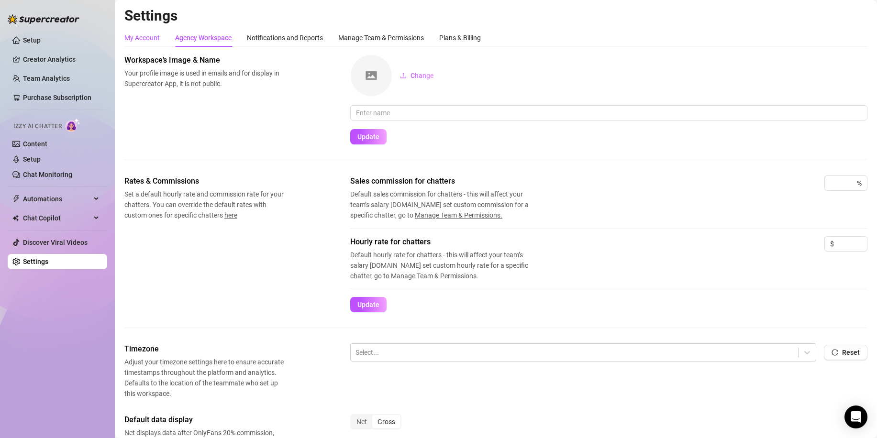
click at [141, 38] on div "My Account" at bounding box center [141, 38] width 35 height 11
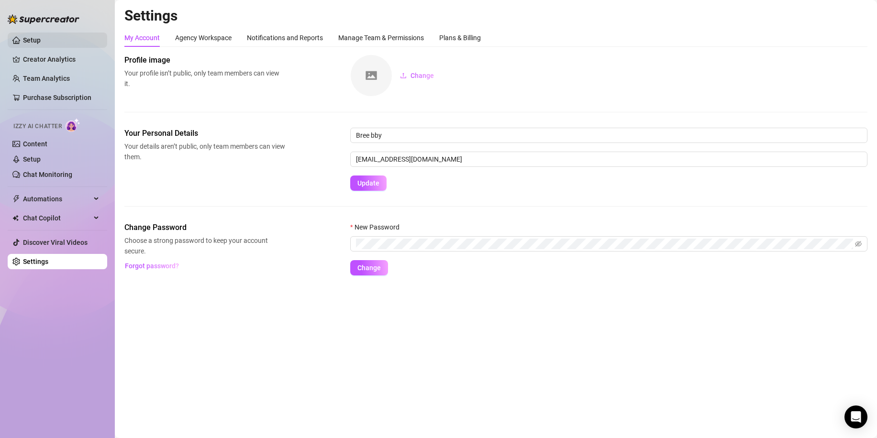
click at [41, 38] on link "Setup" at bounding box center [32, 40] width 18 height 8
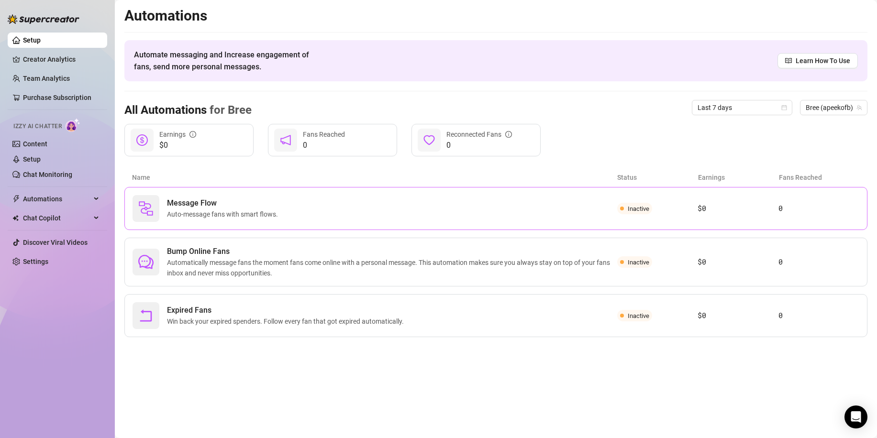
click at [529, 209] on div "Message Flow Auto-message fans with smart flows." at bounding box center [375, 208] width 485 height 27
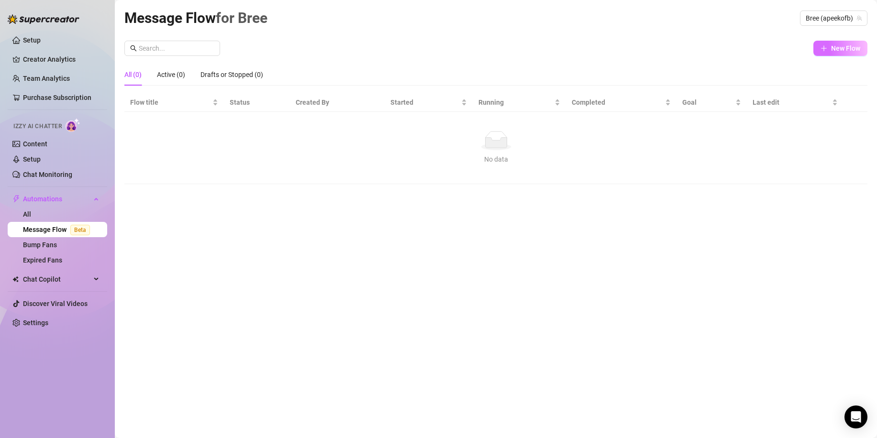
click at [835, 49] on span "New Flow" at bounding box center [845, 48] width 29 height 8
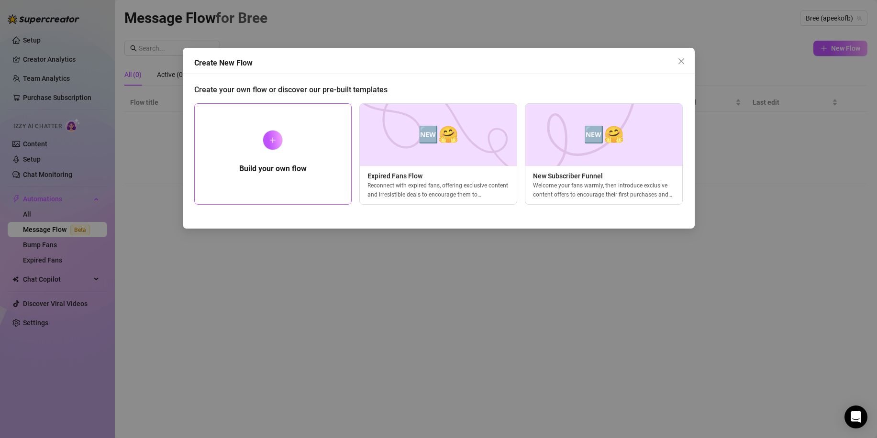
click at [285, 146] on div "Build your own flow" at bounding box center [273, 153] width 158 height 101
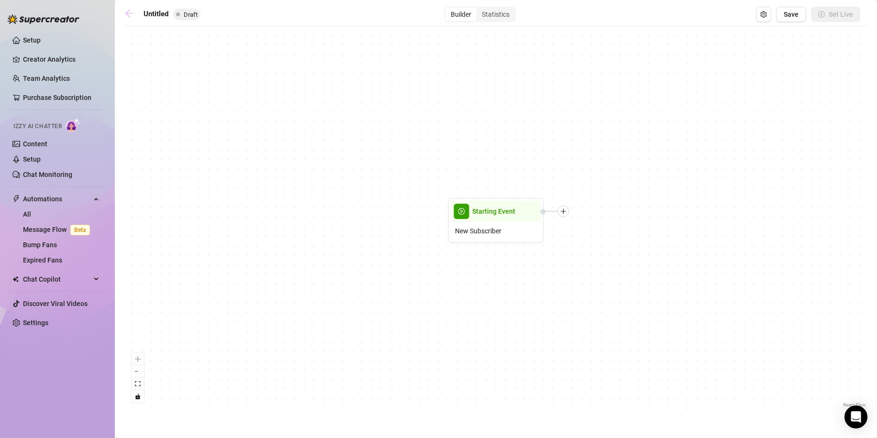
click at [131, 15] on icon "arrow-left" at bounding box center [129, 14] width 10 height 10
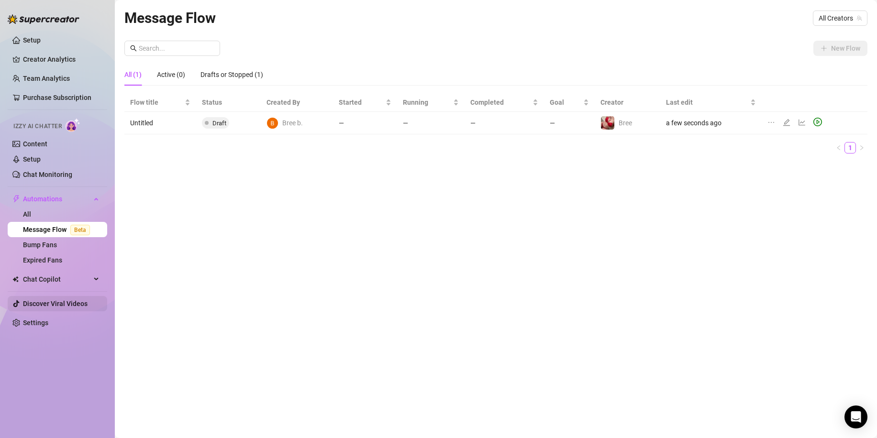
click at [75, 303] on link "Discover Viral Videos" at bounding box center [55, 304] width 65 height 8
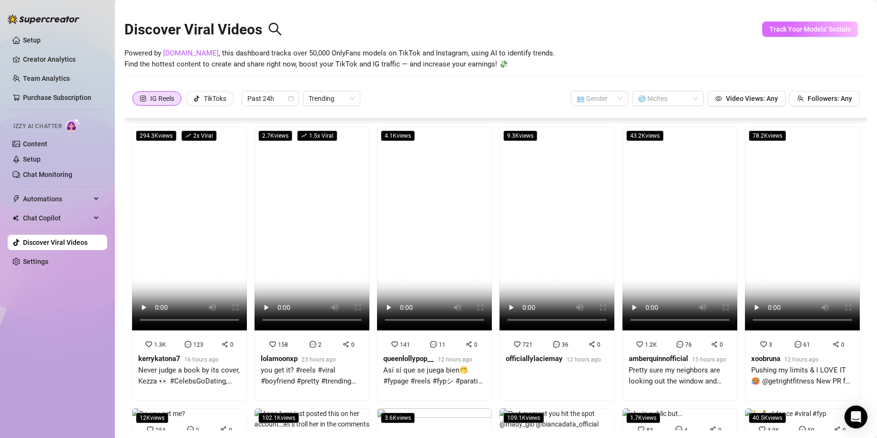
click at [784, 32] on span "Track Your Models' Socials" at bounding box center [809, 29] width 81 height 8
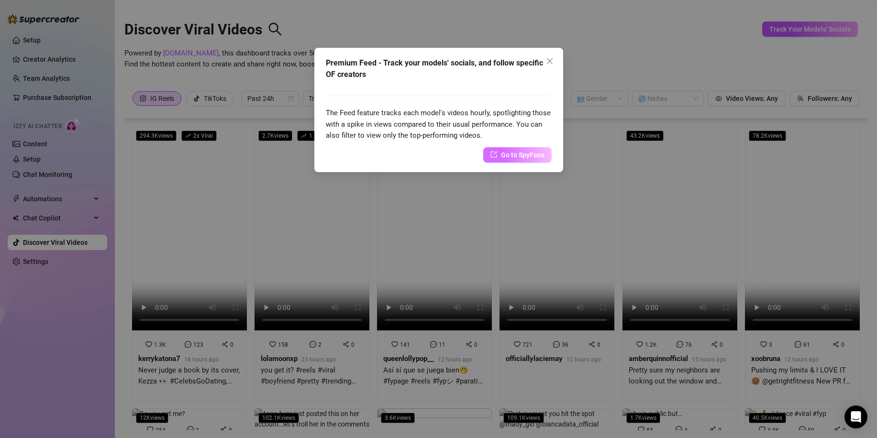
click at [517, 157] on span "Go to SpyFans" at bounding box center [523, 155] width 44 height 11
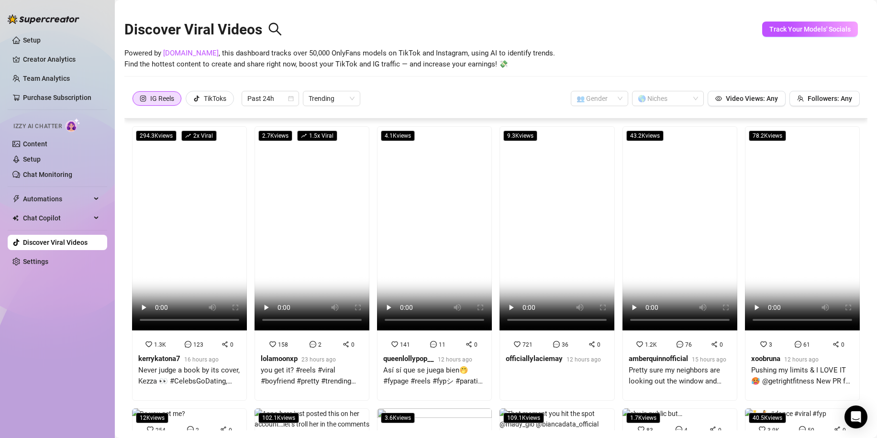
click at [622, 46] on div "Discover Viral Videos" at bounding box center [495, 27] width 743 height 41
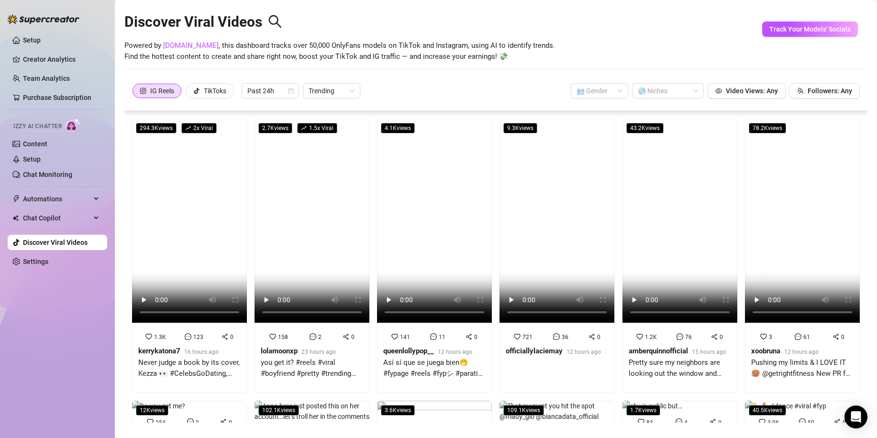
scroll to position [21, 0]
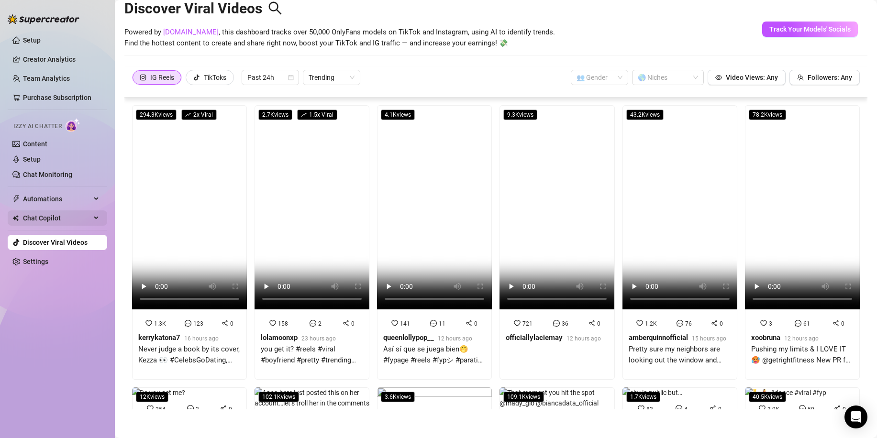
click at [64, 222] on span "Chat Copilot" at bounding box center [57, 218] width 68 height 15
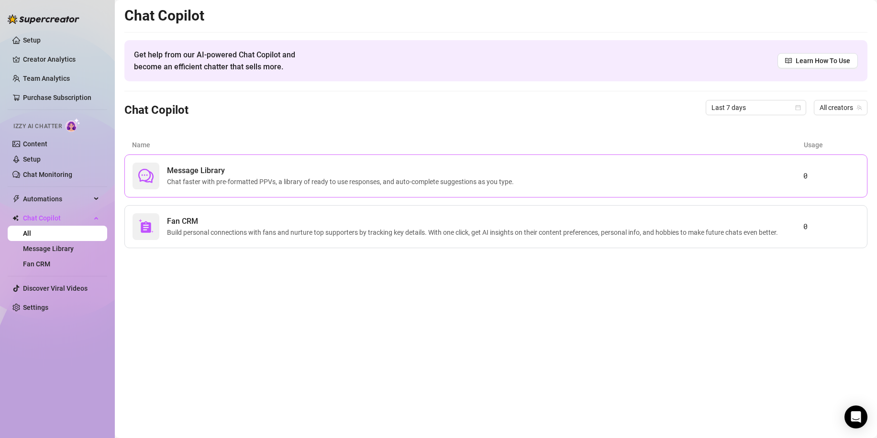
click at [729, 186] on div "Message Library Chat faster with pre-formatted PPVs, a library of ready to use …" at bounding box center [468, 176] width 671 height 27
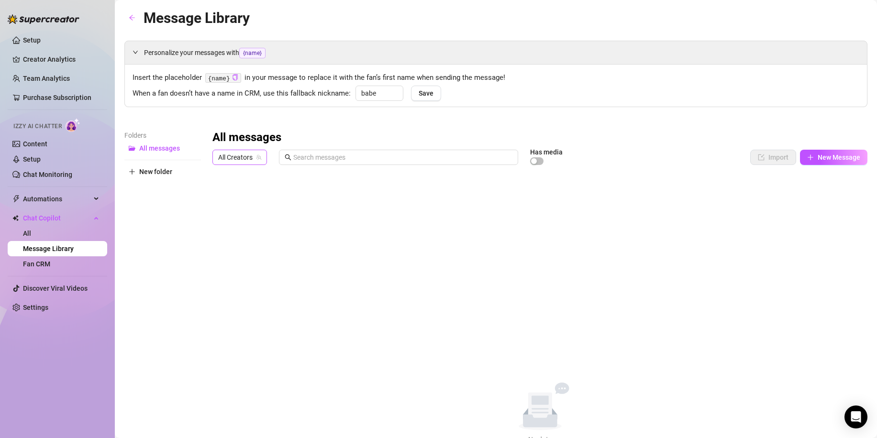
click at [247, 162] on span "All Creators" at bounding box center [239, 157] width 43 height 14
click at [265, 191] on span "( apeekofb )" at bounding box center [269, 192] width 33 height 11
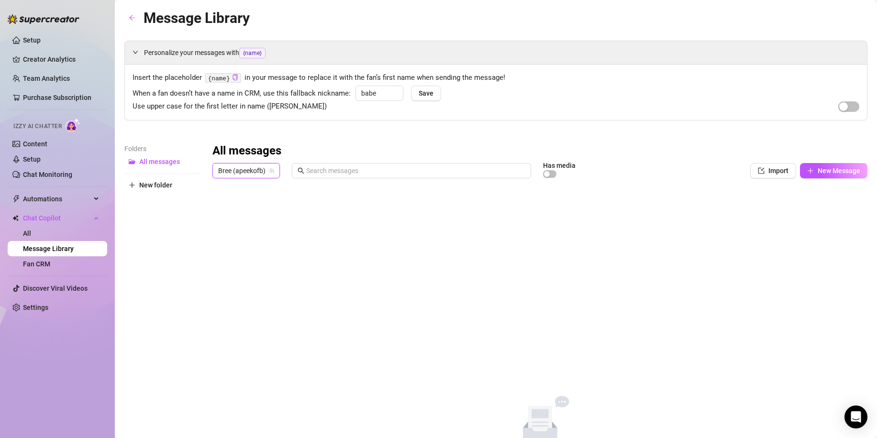
click at [495, 213] on div "All messages Bree (apeekofb) Bree (apeekofb) Has media Import New Message Title…" at bounding box center [539, 301] width 655 height 315
click at [393, 171] on input "text" at bounding box center [415, 171] width 219 height 11
click at [777, 165] on button "Import" at bounding box center [773, 170] width 46 height 15
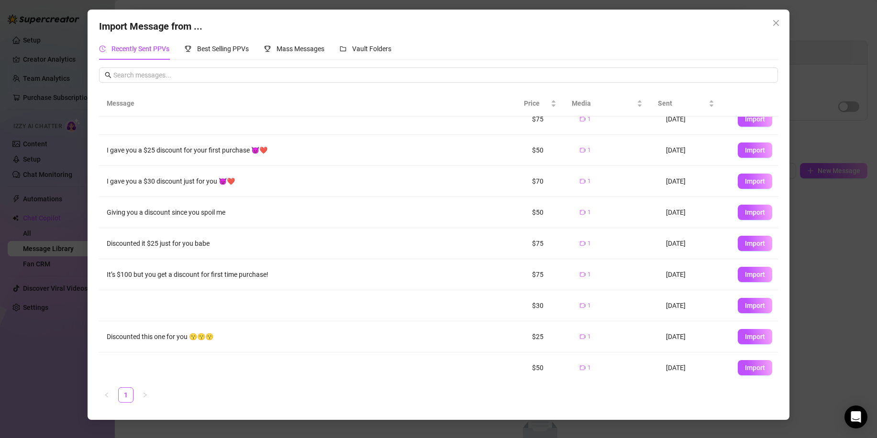
scroll to position [17, 0]
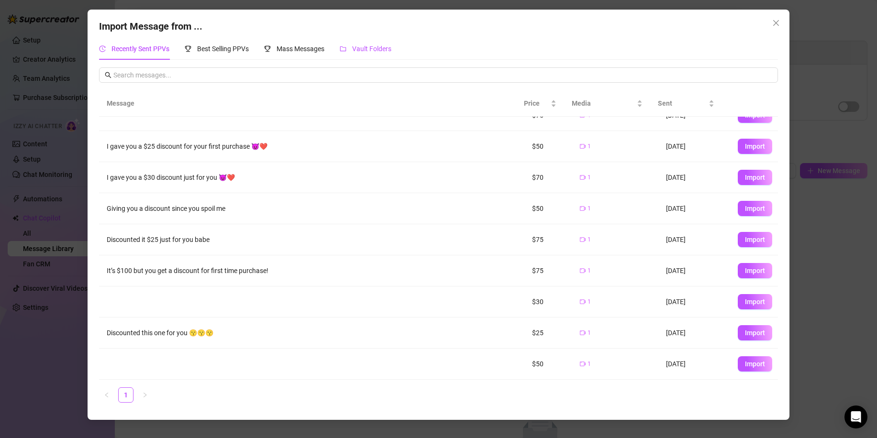
click at [376, 54] on div "Vault Folders" at bounding box center [366, 49] width 52 height 11
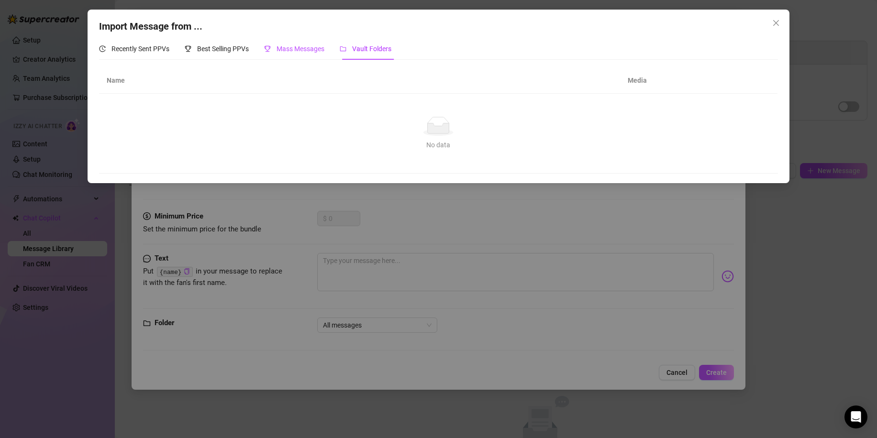
click at [292, 50] on span "Mass Messages" at bounding box center [301, 49] width 48 height 8
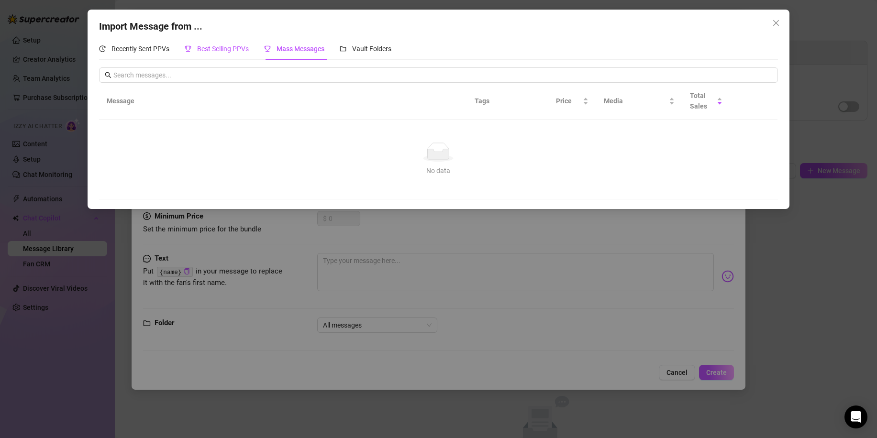
click at [229, 48] on span "Best Selling PPVs" at bounding box center [223, 49] width 52 height 8
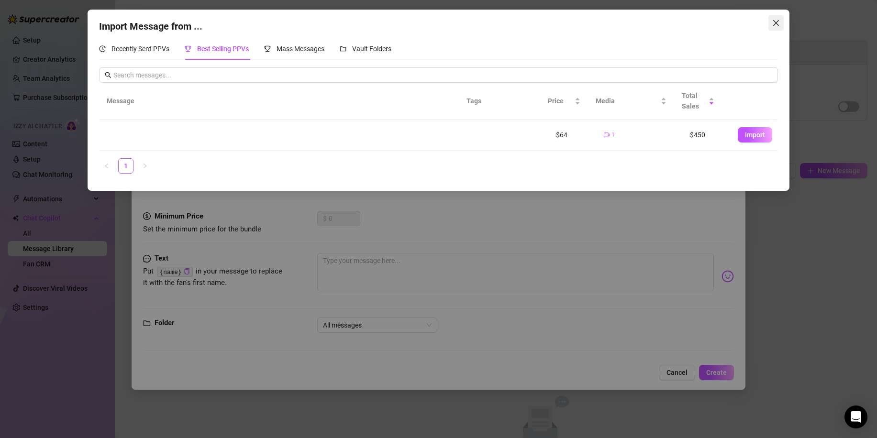
click at [778, 19] on button "Close" at bounding box center [775, 22] width 15 height 15
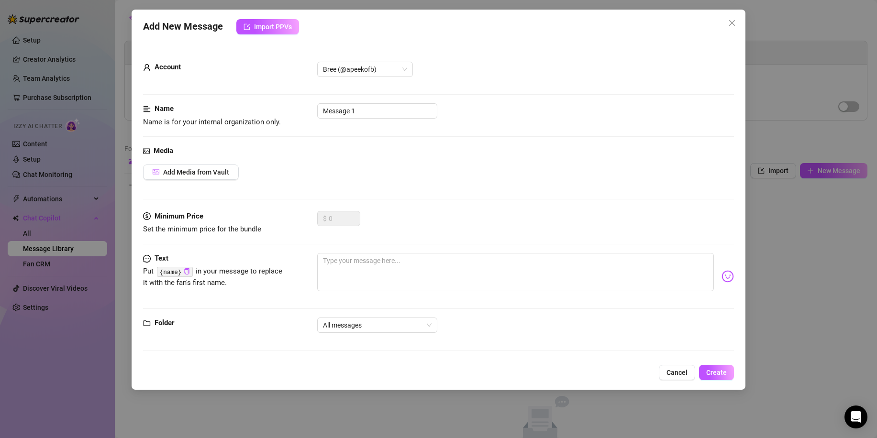
click at [730, 30] on button "Close" at bounding box center [731, 22] width 15 height 15
